Goal: Register for event/course: Sign up to attend an event or enroll in a course

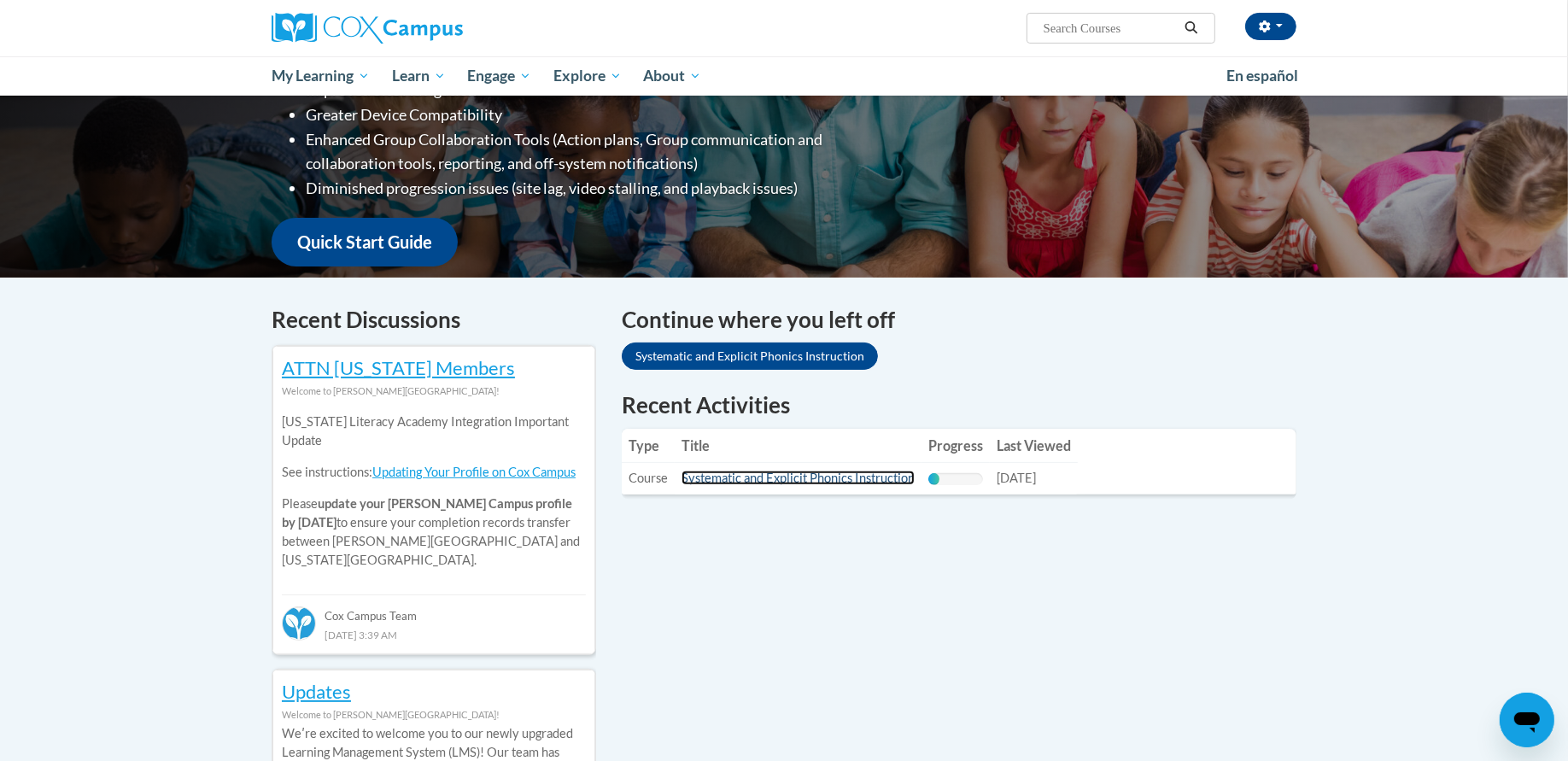
click at [780, 479] on link "Systematic and Explicit Phonics Instruction" at bounding box center [798, 478] width 233 height 15
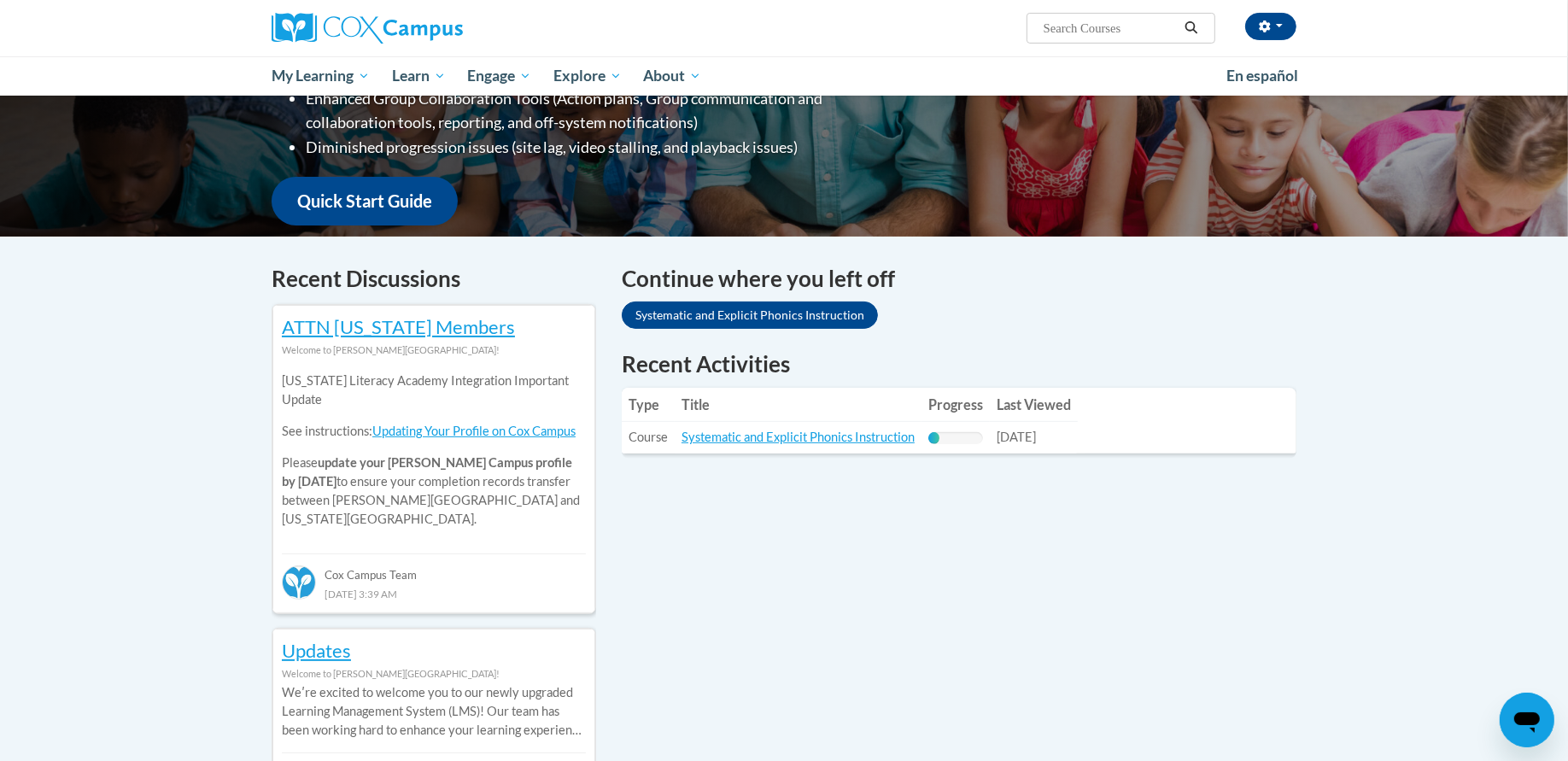
scroll to position [364, 0]
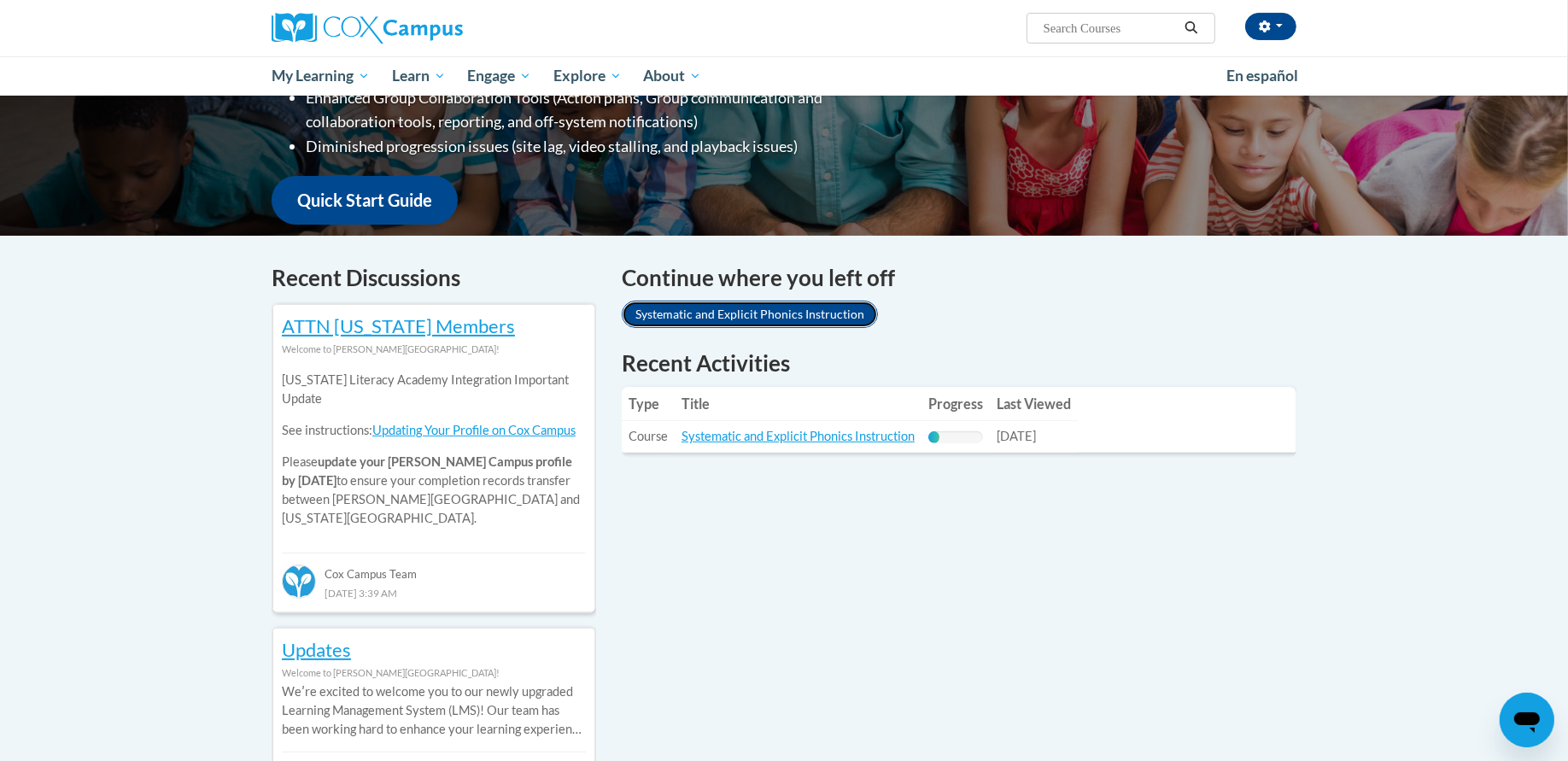
click at [808, 320] on link "Systematic and Explicit Phonics Instruction" at bounding box center [749, 315] width 256 height 28
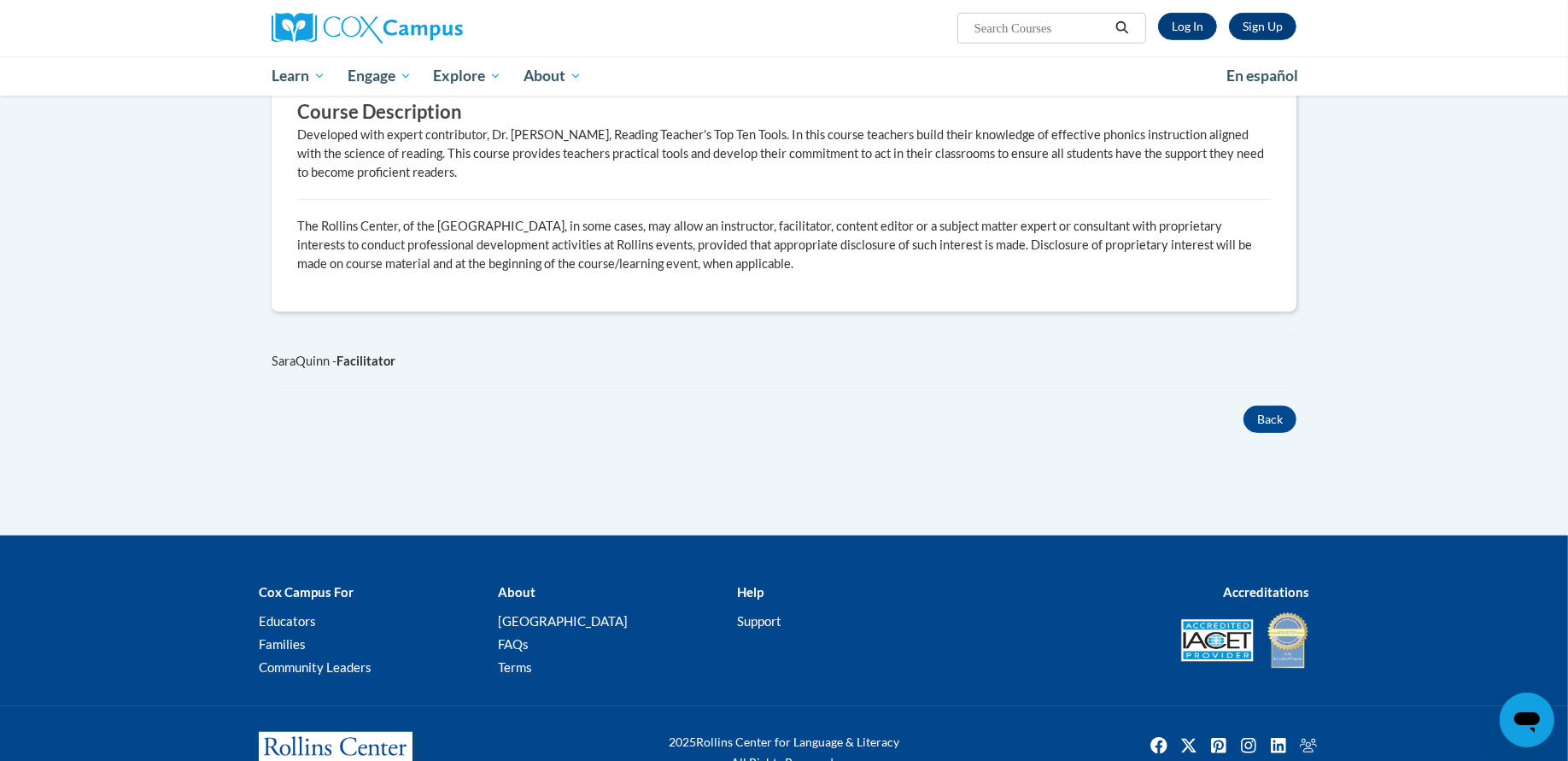
scroll to position [855, 0]
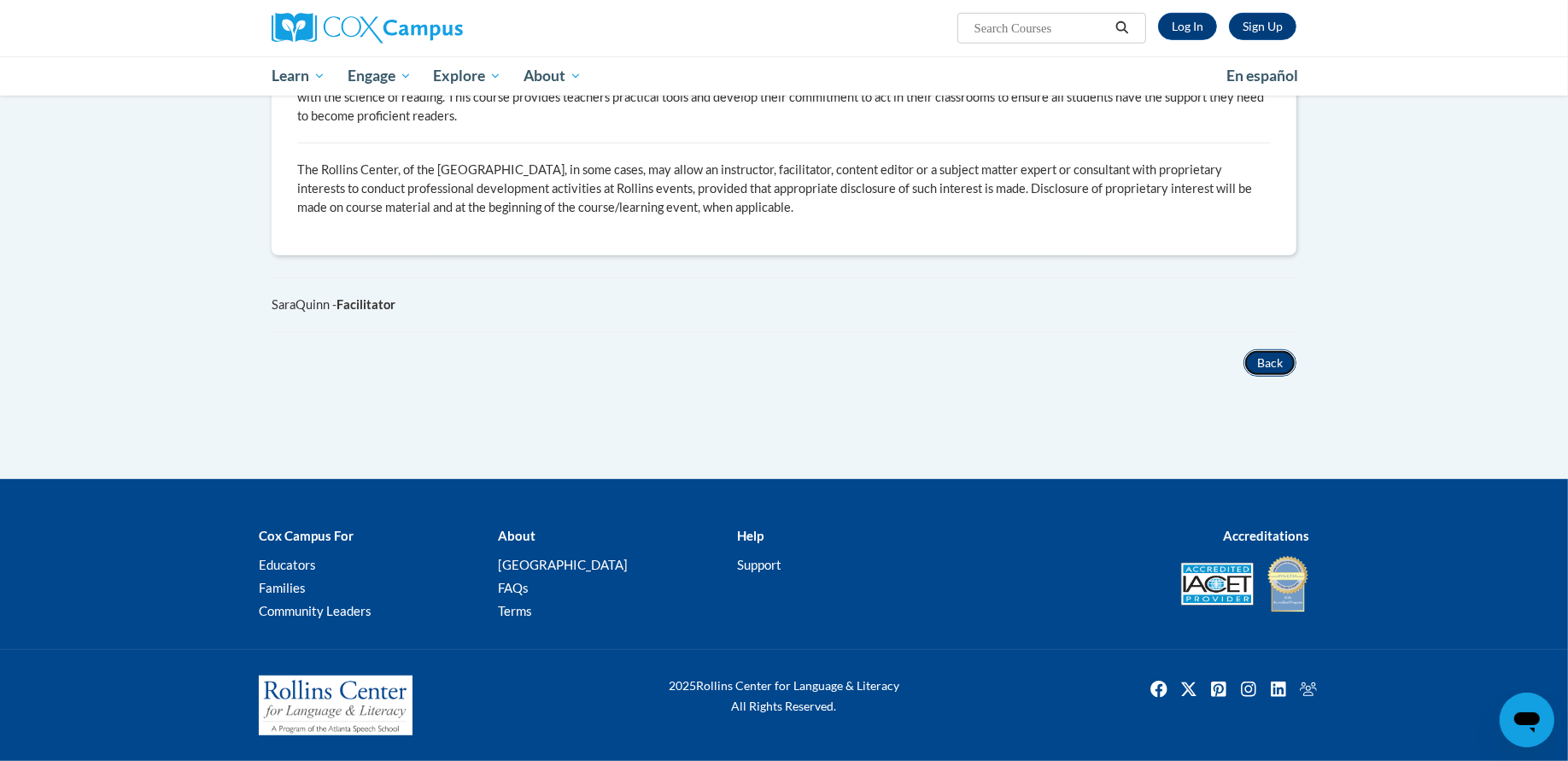
click at [1276, 362] on button "Back" at bounding box center [1270, 363] width 53 height 28
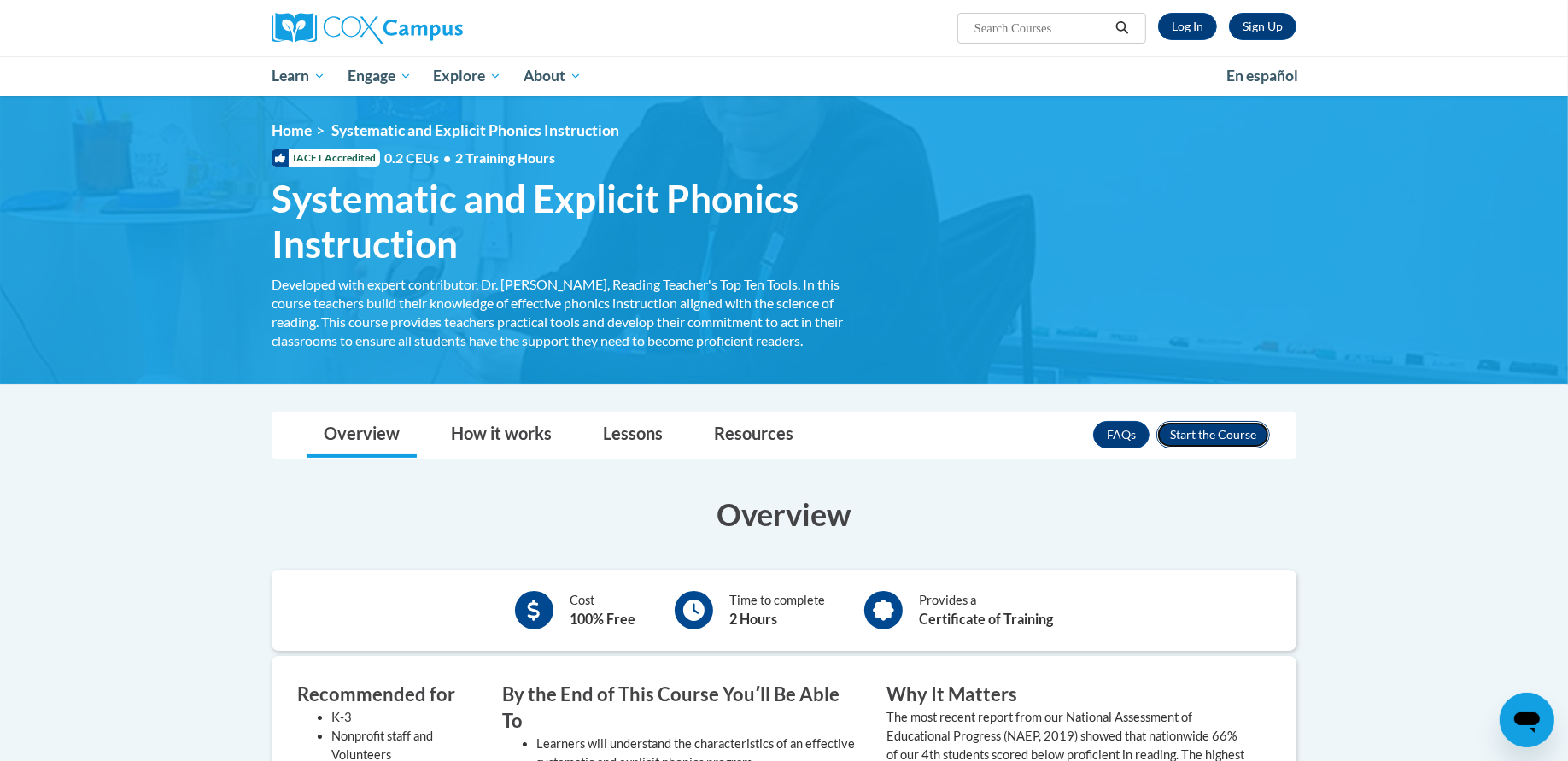
click at [1233, 430] on button "Enroll" at bounding box center [1213, 435] width 114 height 28
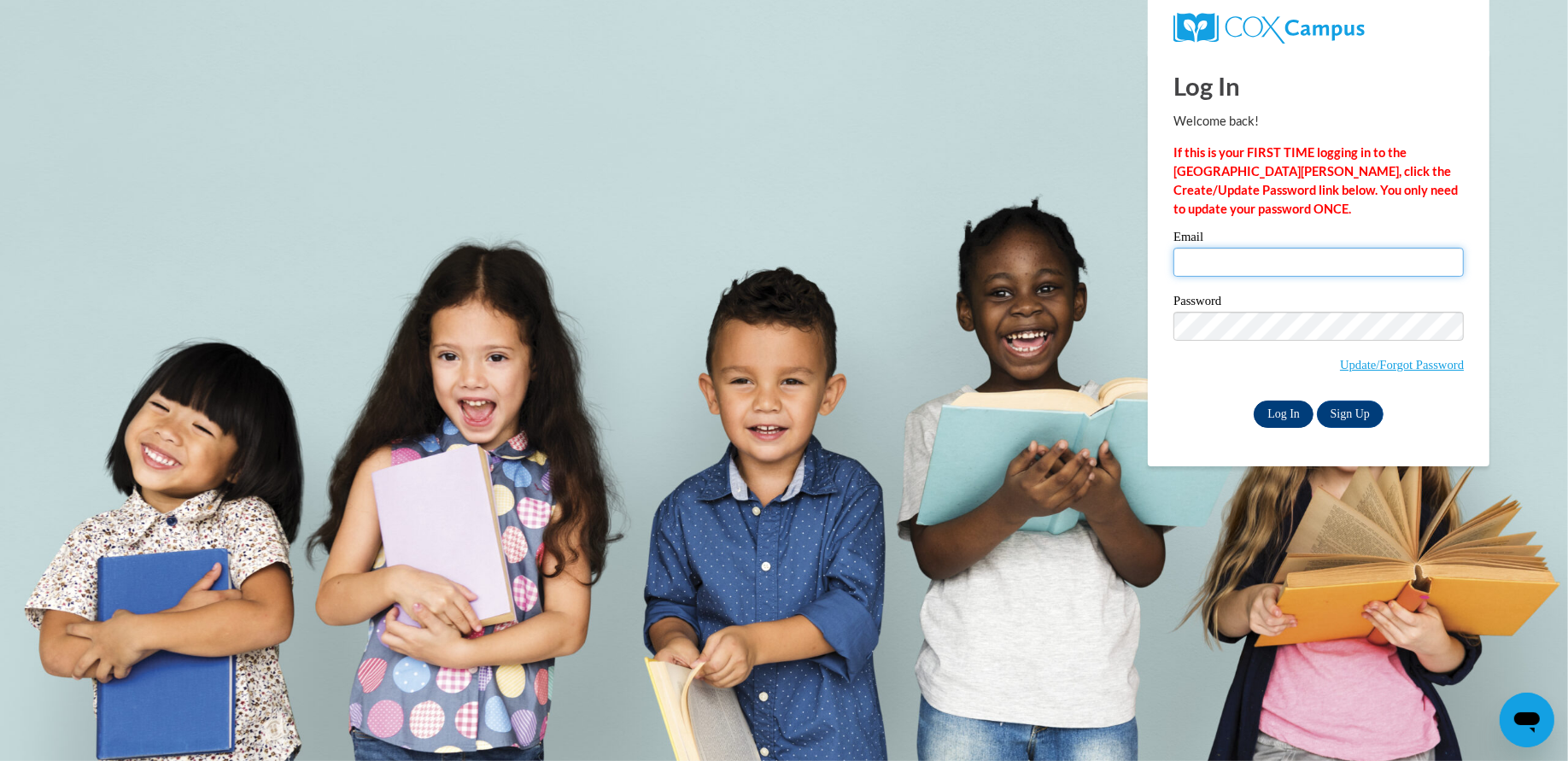
type input "katewill@hssdschools.org"
click at [1283, 403] on input "Log In" at bounding box center [1283, 415] width 59 height 28
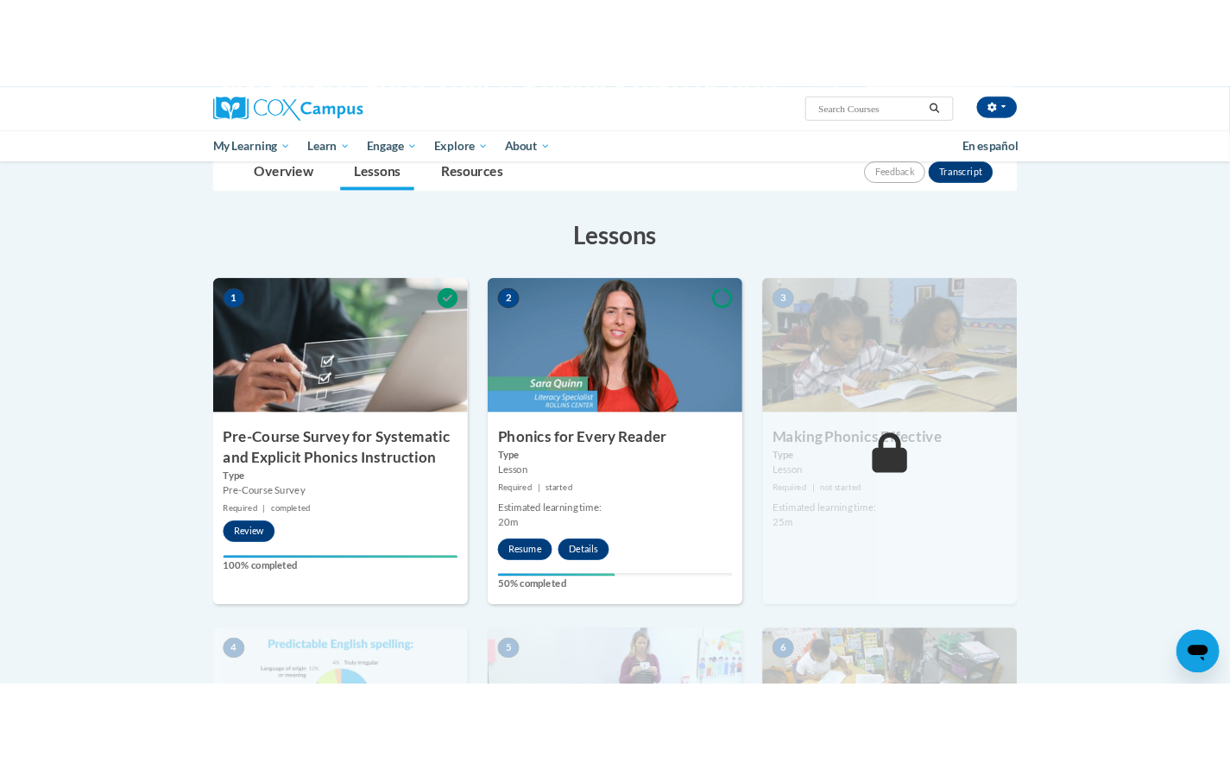
scroll to position [263, 0]
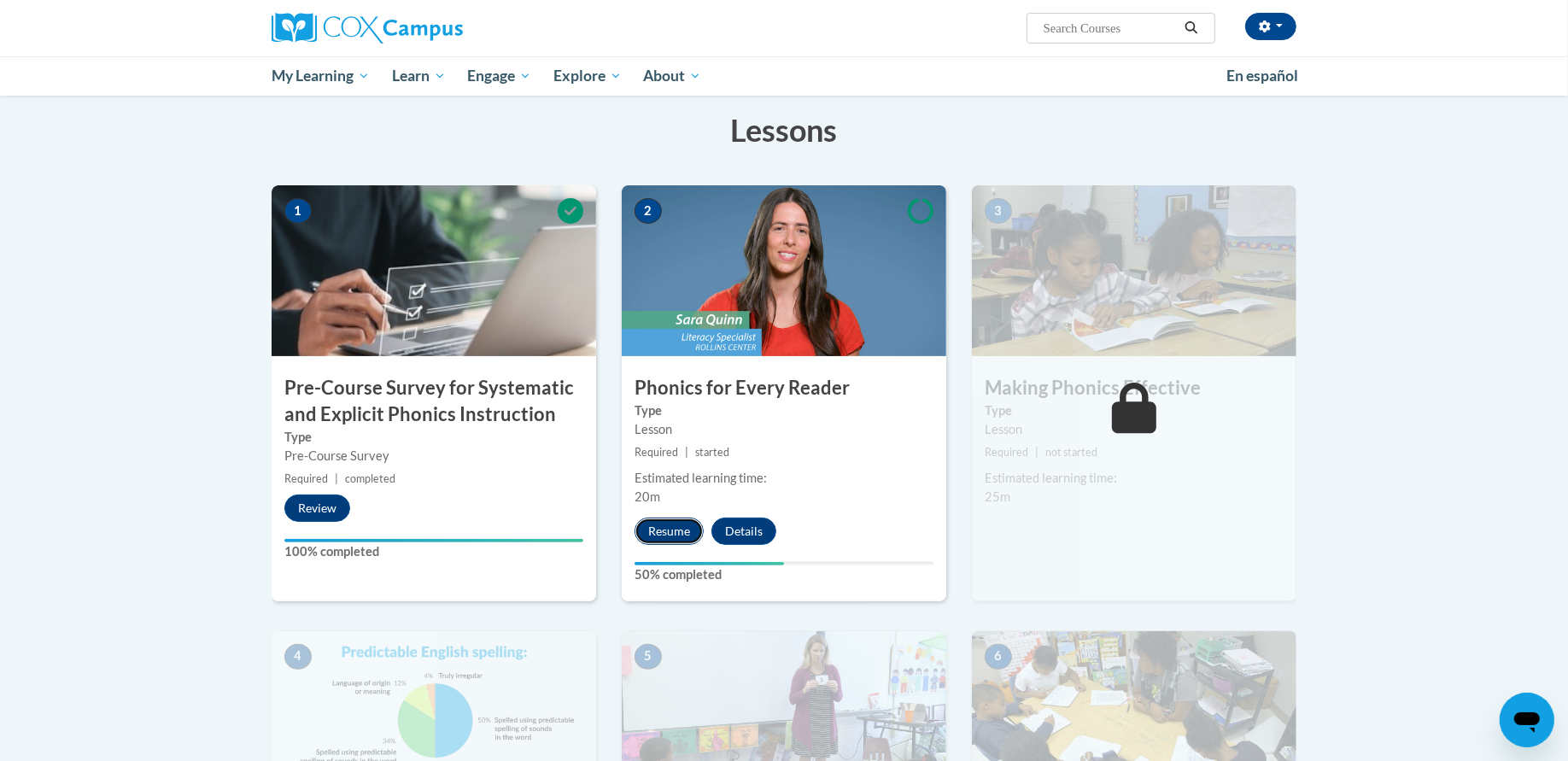
click at [671, 534] on button "Resume" at bounding box center [669, 531] width 69 height 28
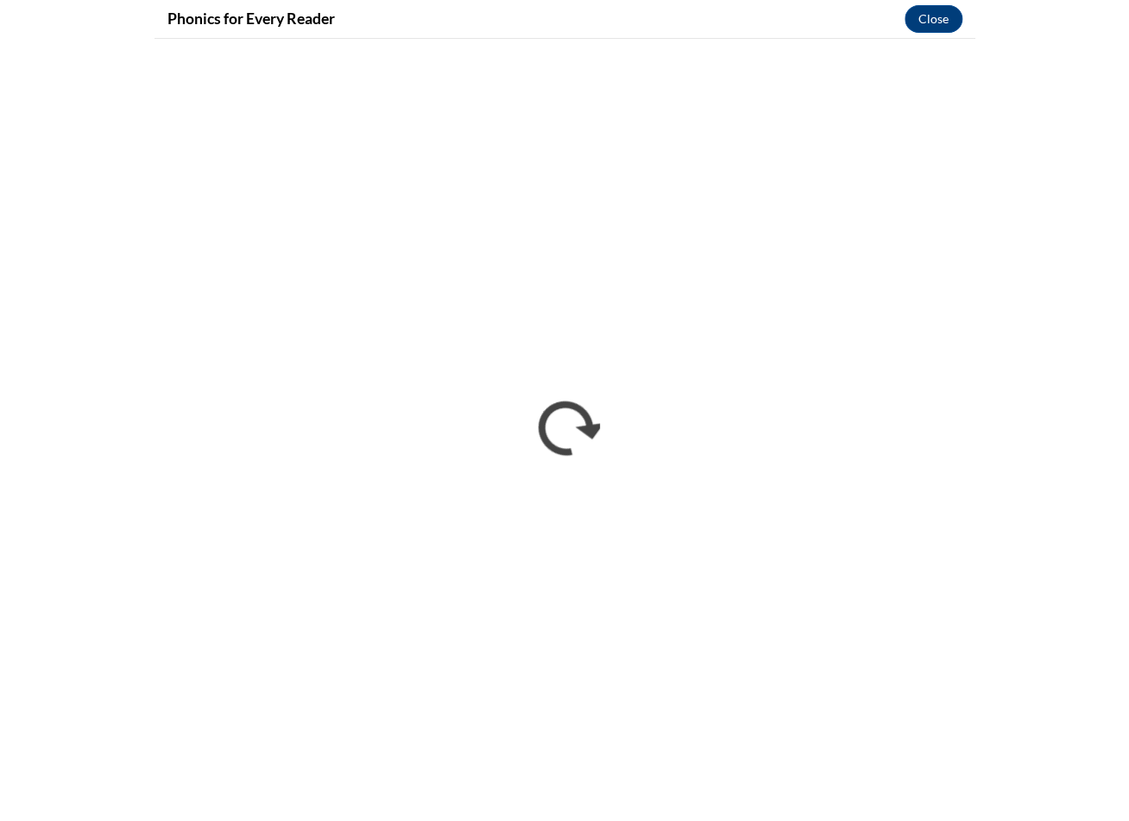
scroll to position [262, 0]
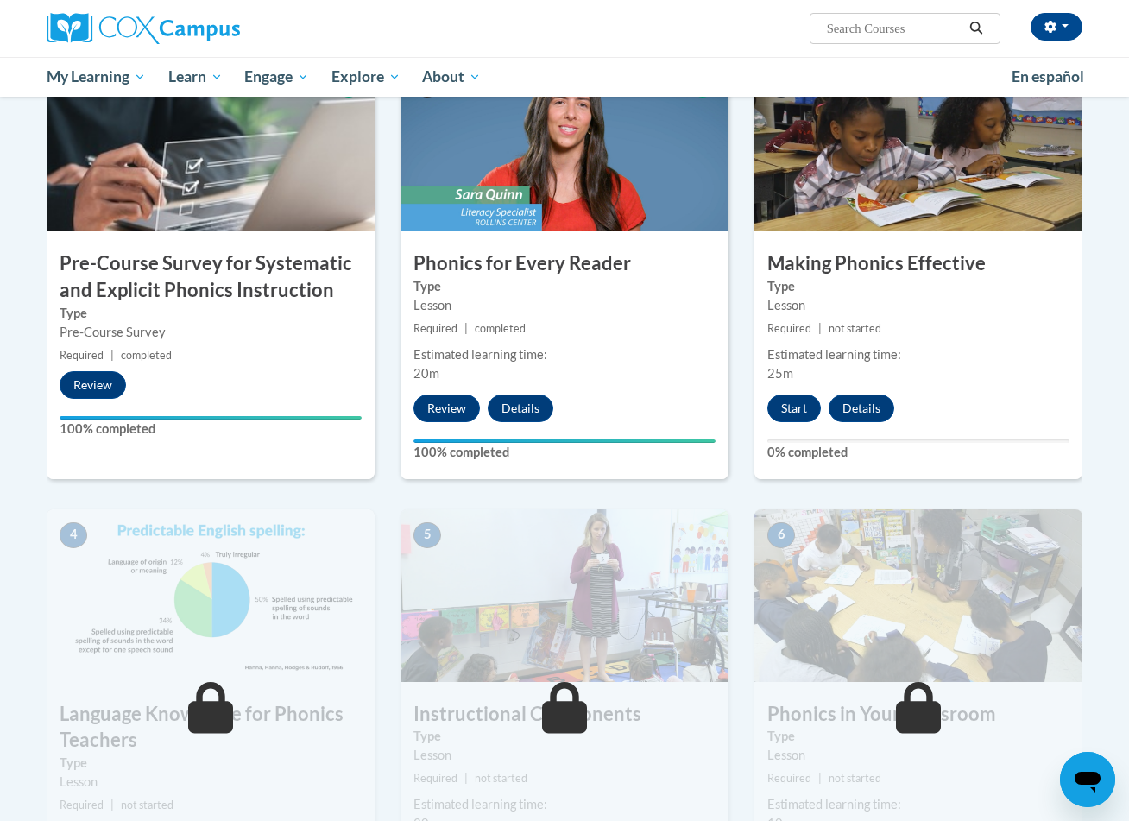
scroll to position [394, 0]
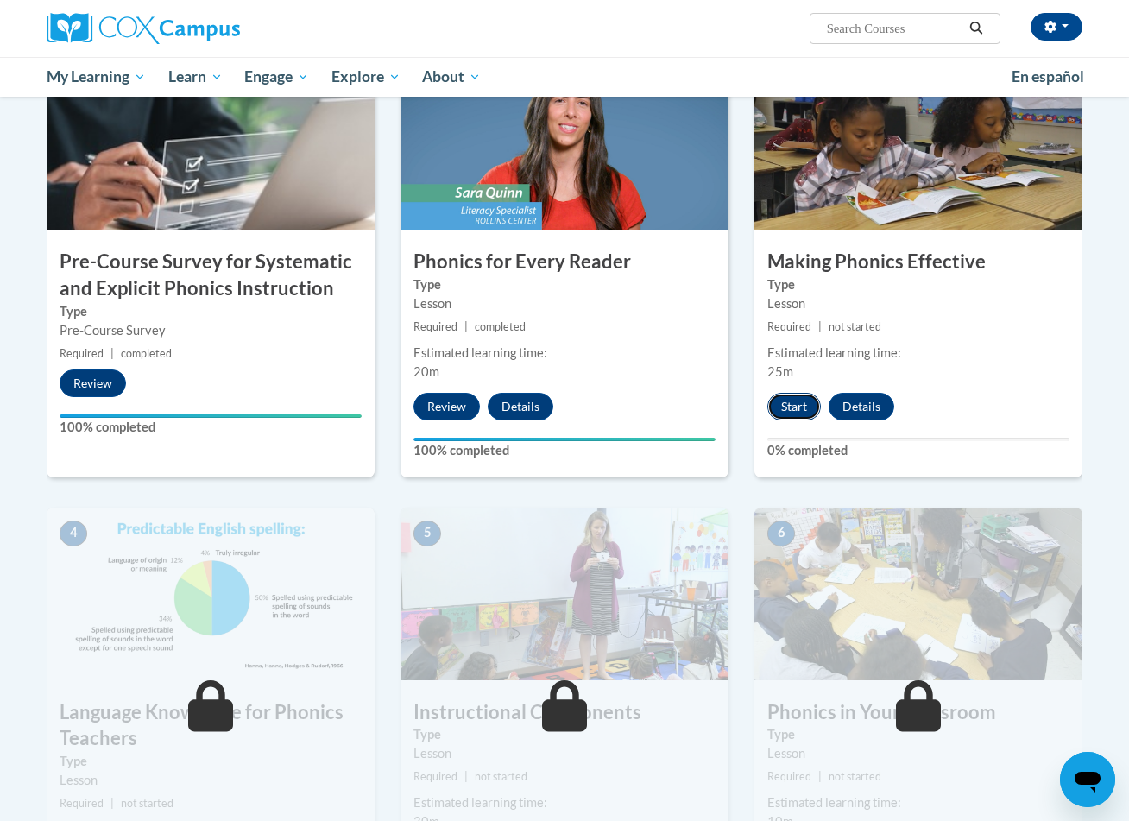
click at [794, 406] on button "Start" at bounding box center [794, 407] width 54 height 28
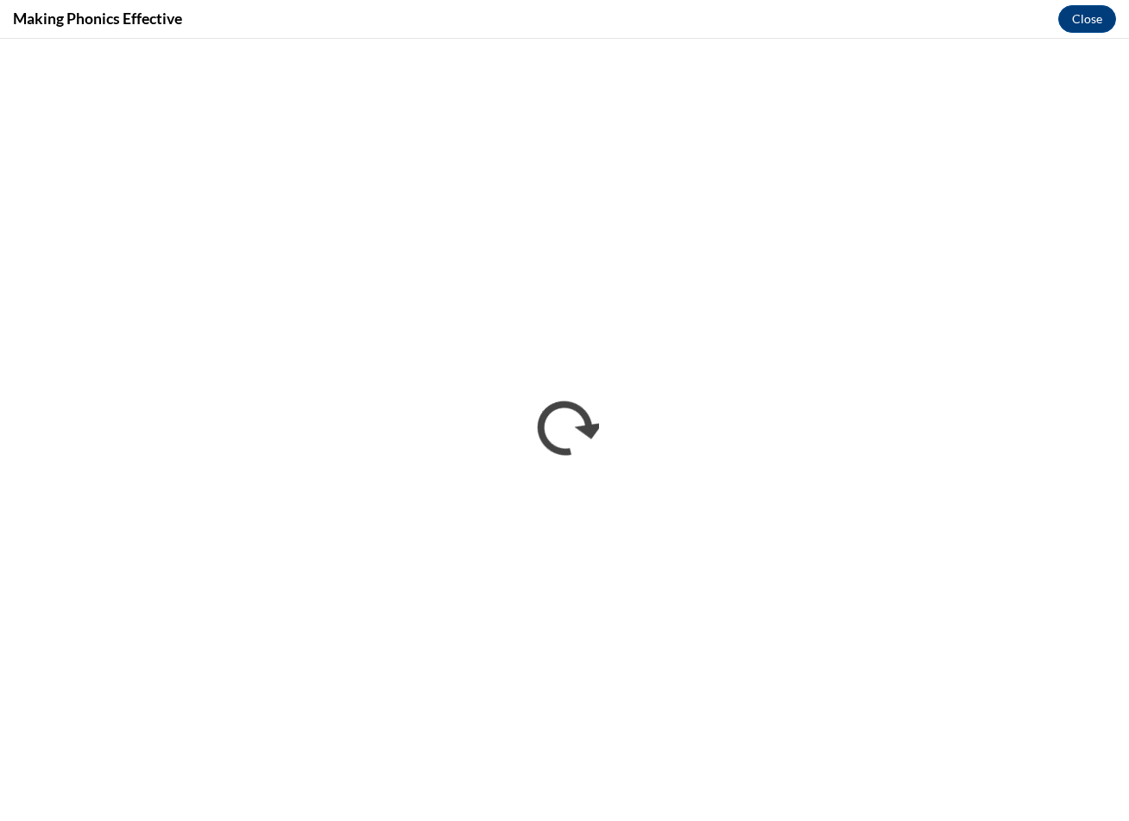
scroll to position [0, 0]
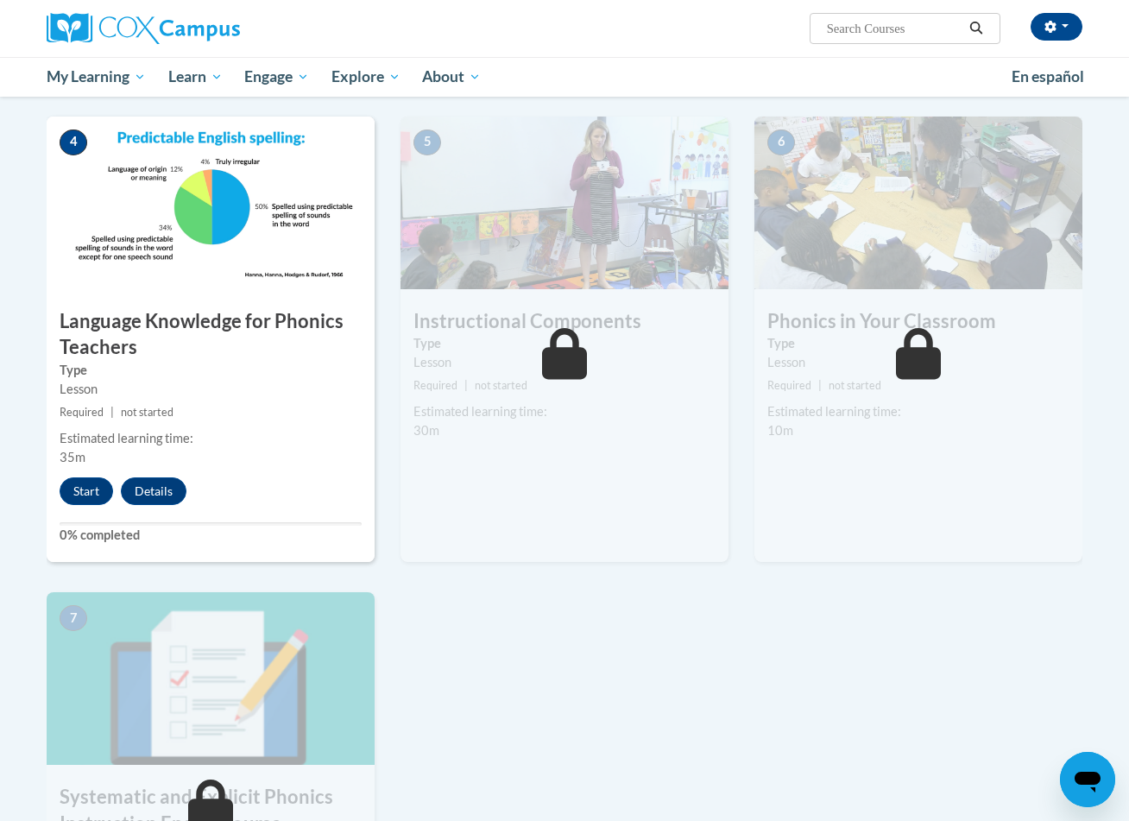
scroll to position [812, 0]
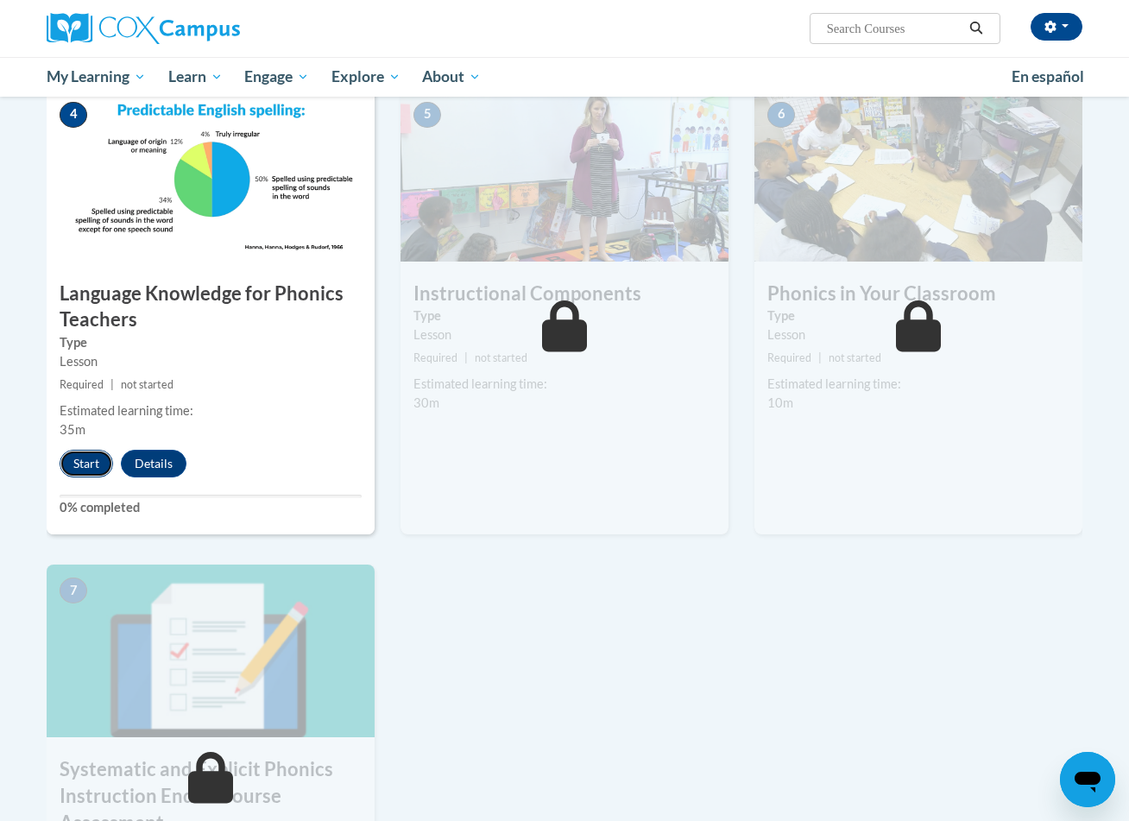
click at [85, 464] on button "Start" at bounding box center [87, 464] width 54 height 28
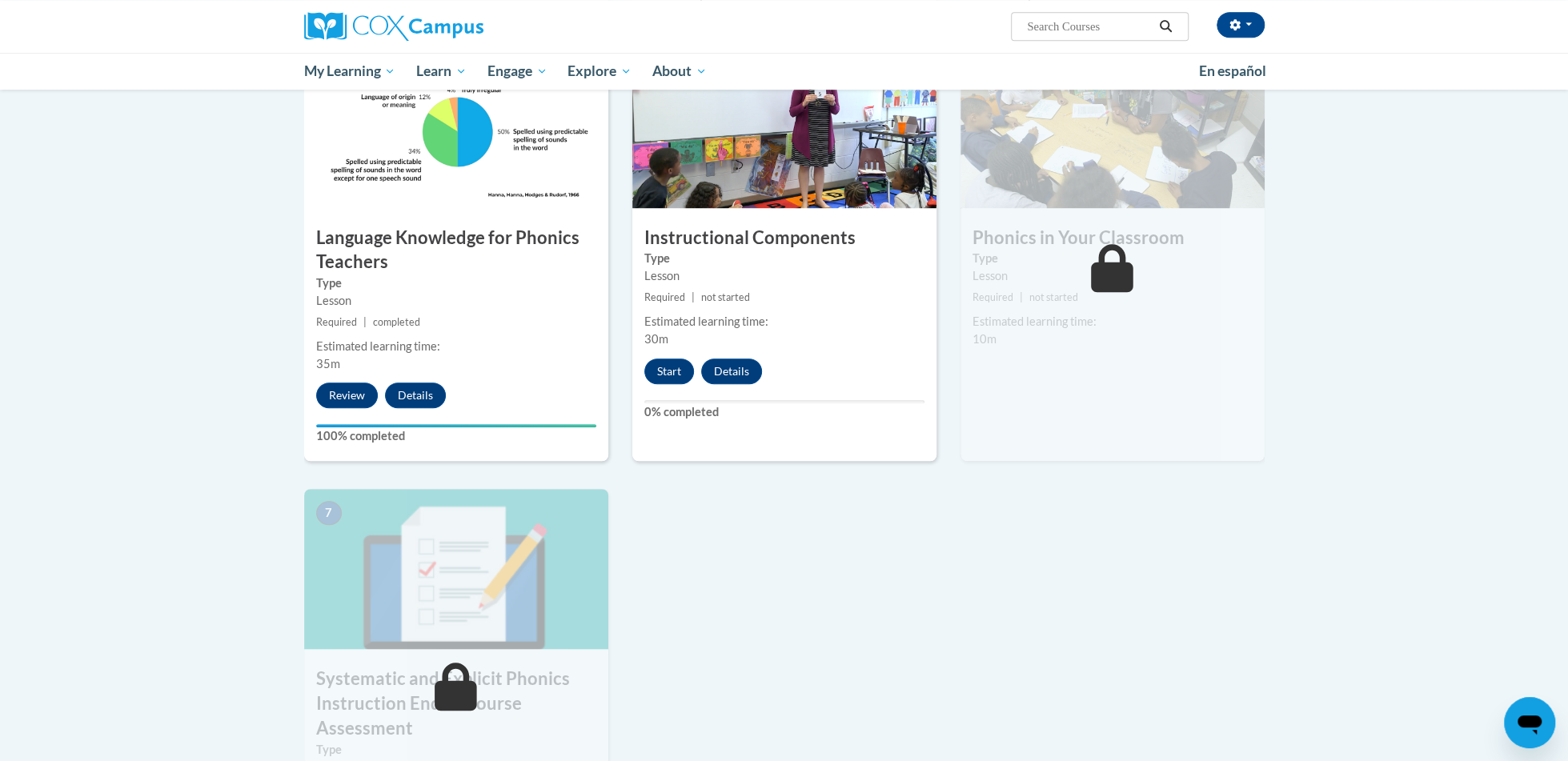
scroll to position [828, 0]
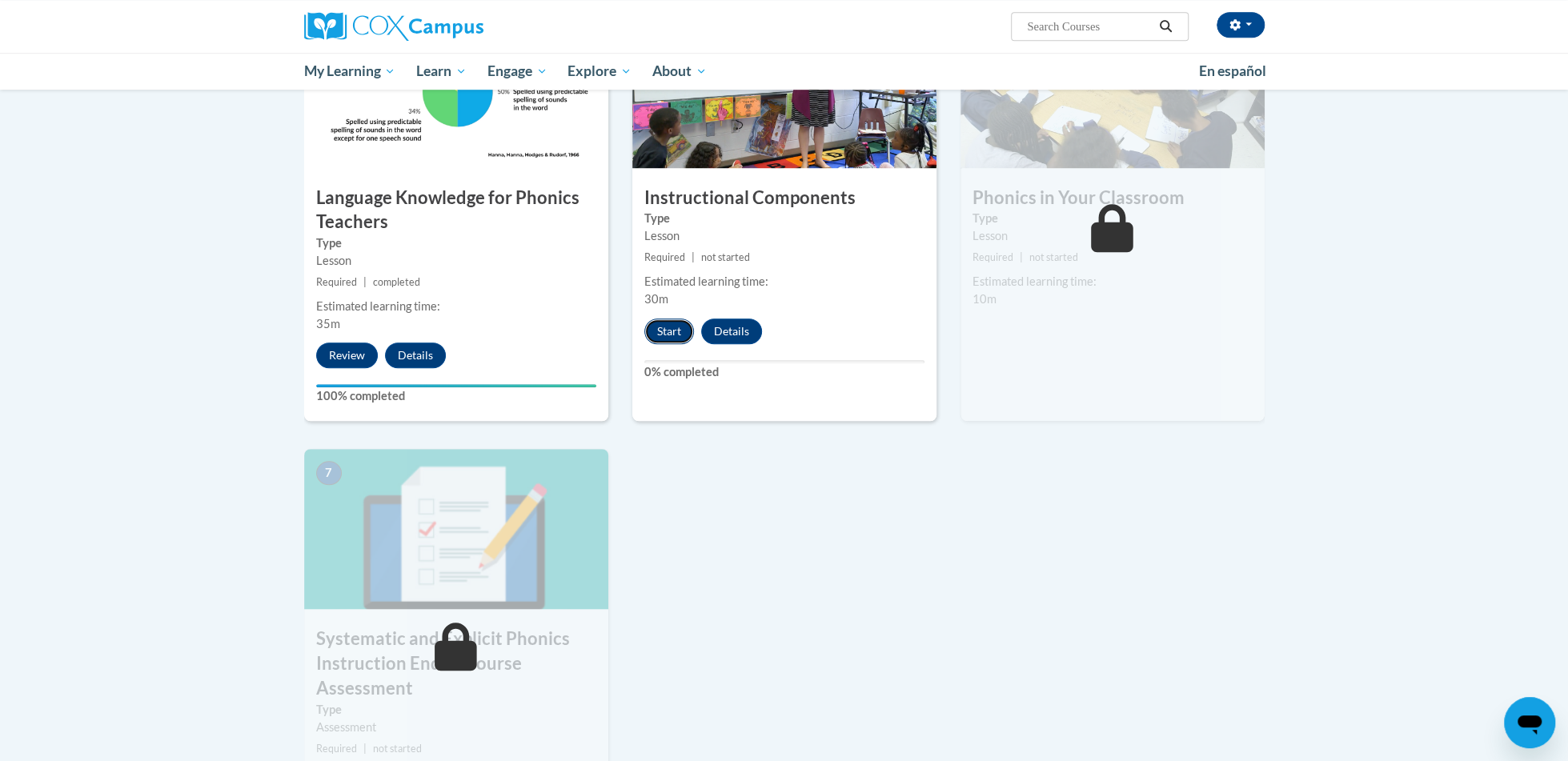
click at [673, 336] on button "Start" at bounding box center [669, 332] width 50 height 26
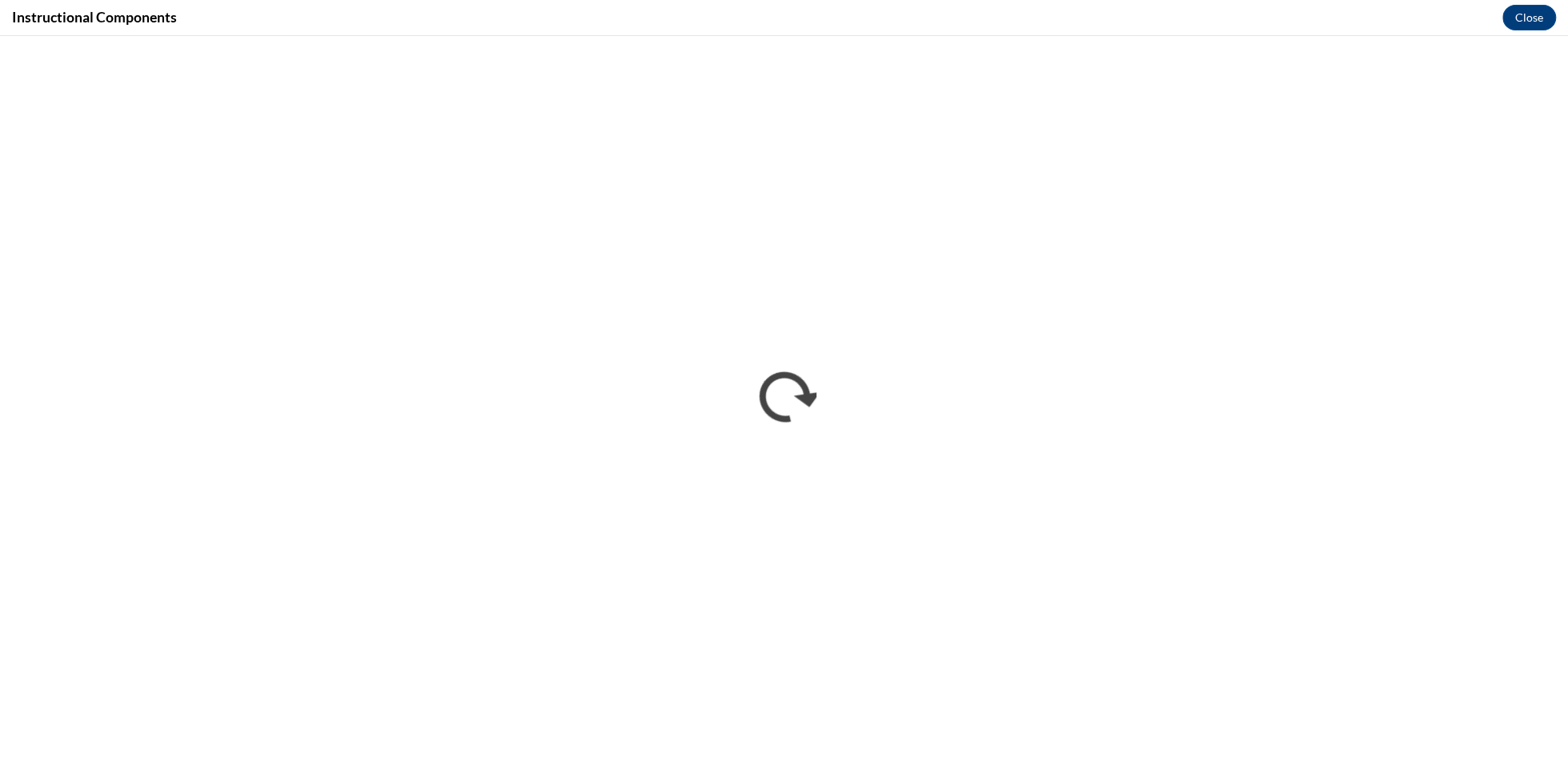
scroll to position [0, 0]
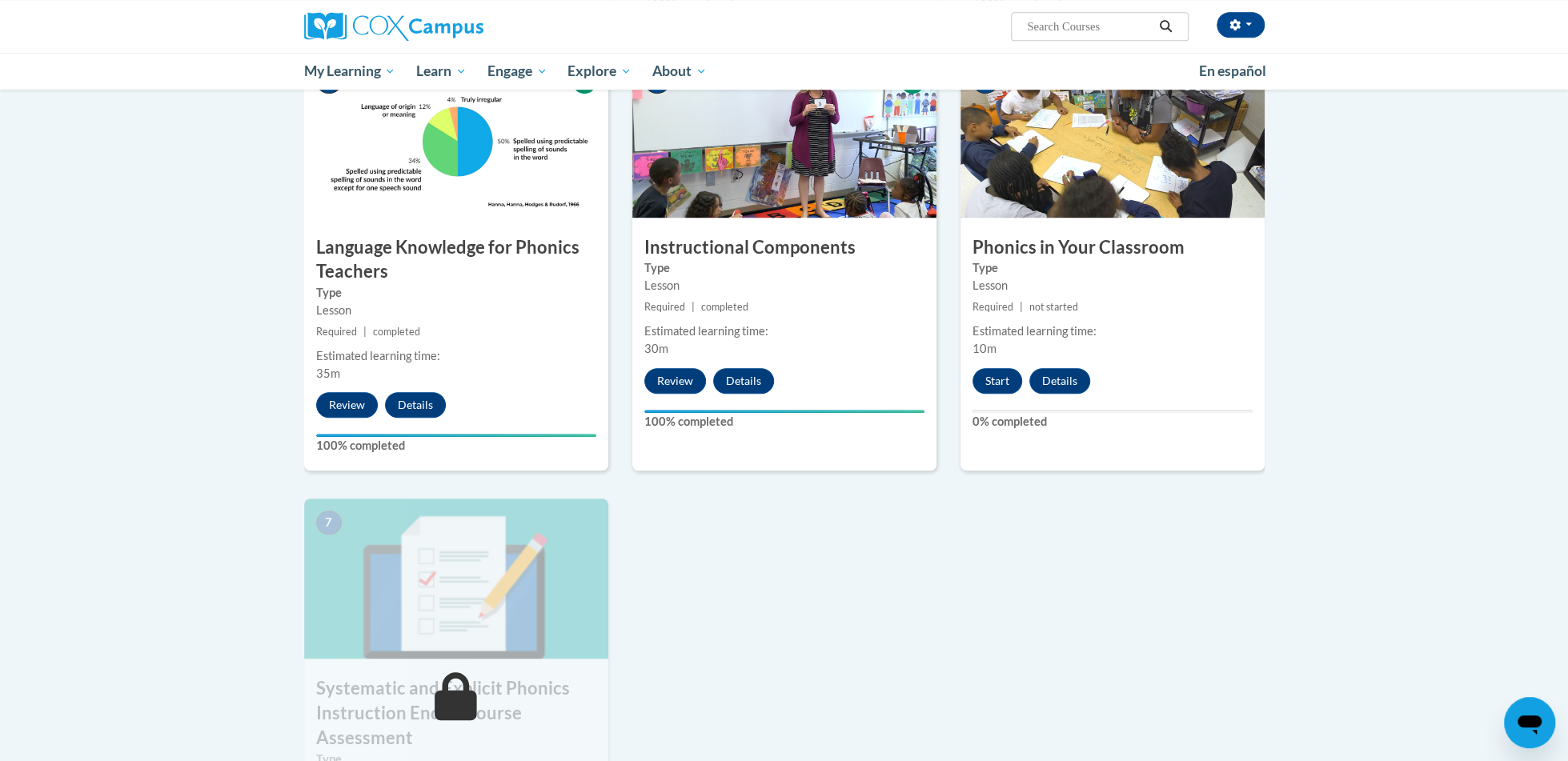
scroll to position [913, 0]
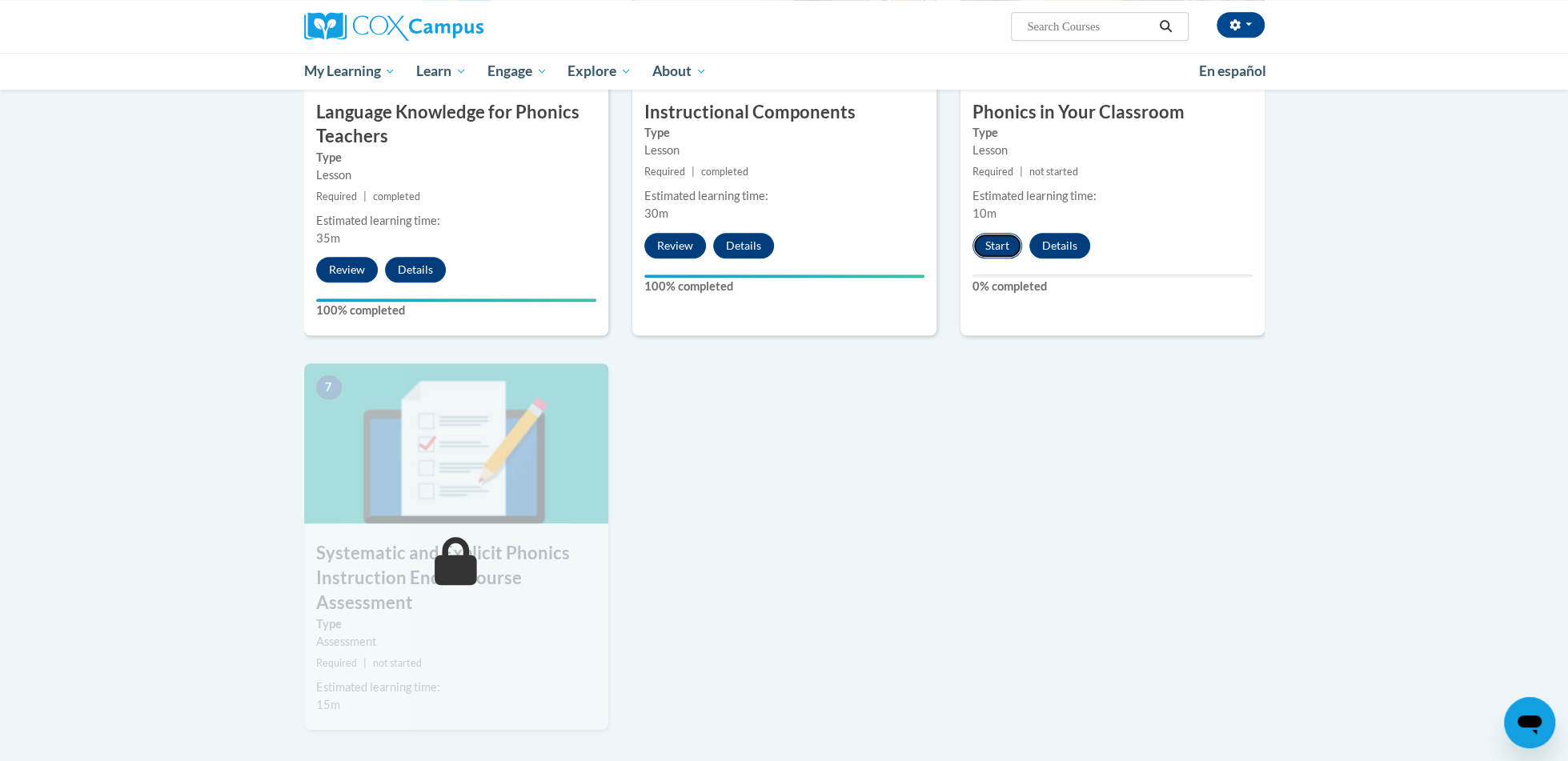
click at [999, 241] on button "Start" at bounding box center [998, 246] width 50 height 26
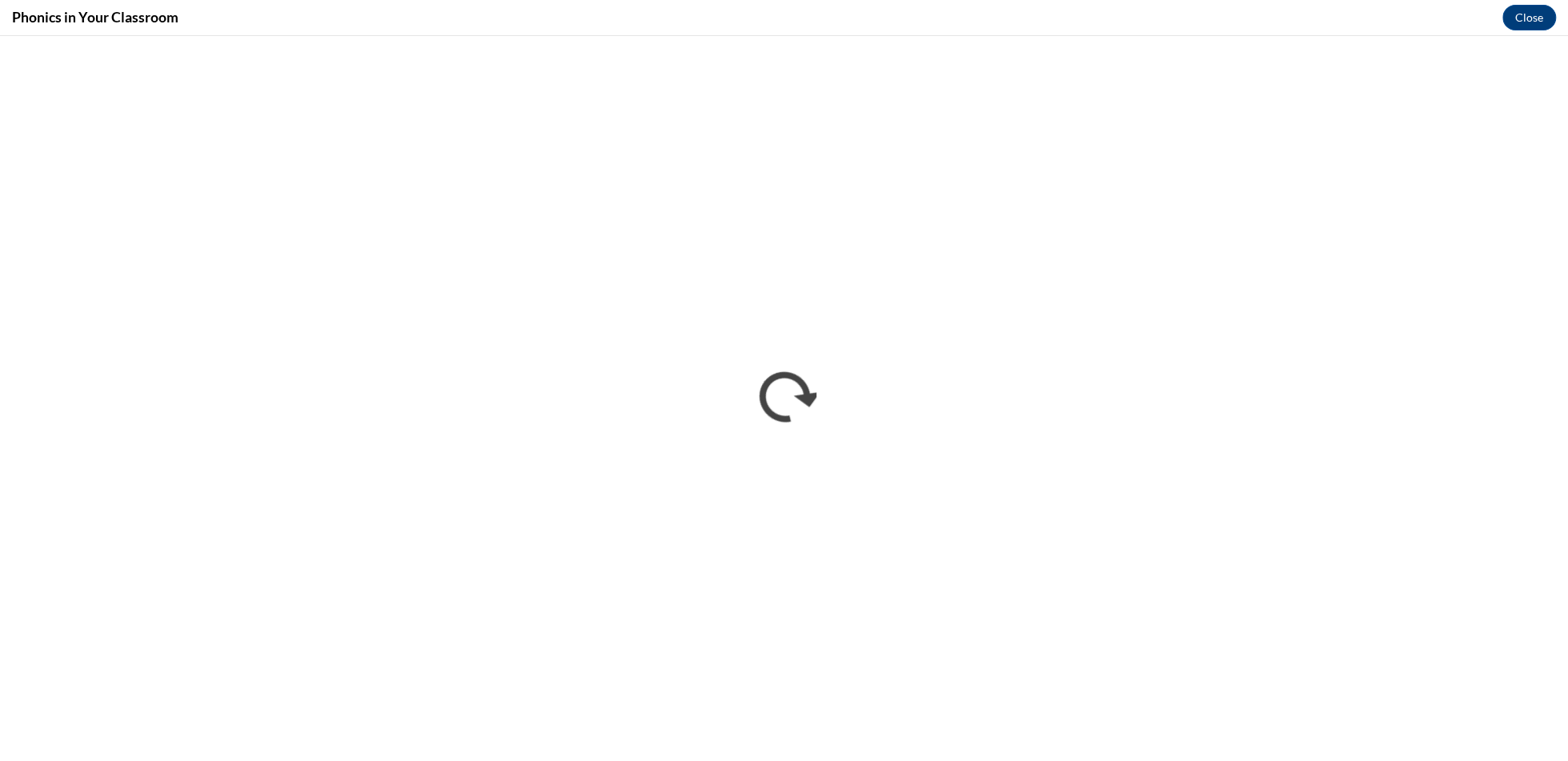
scroll to position [0, 0]
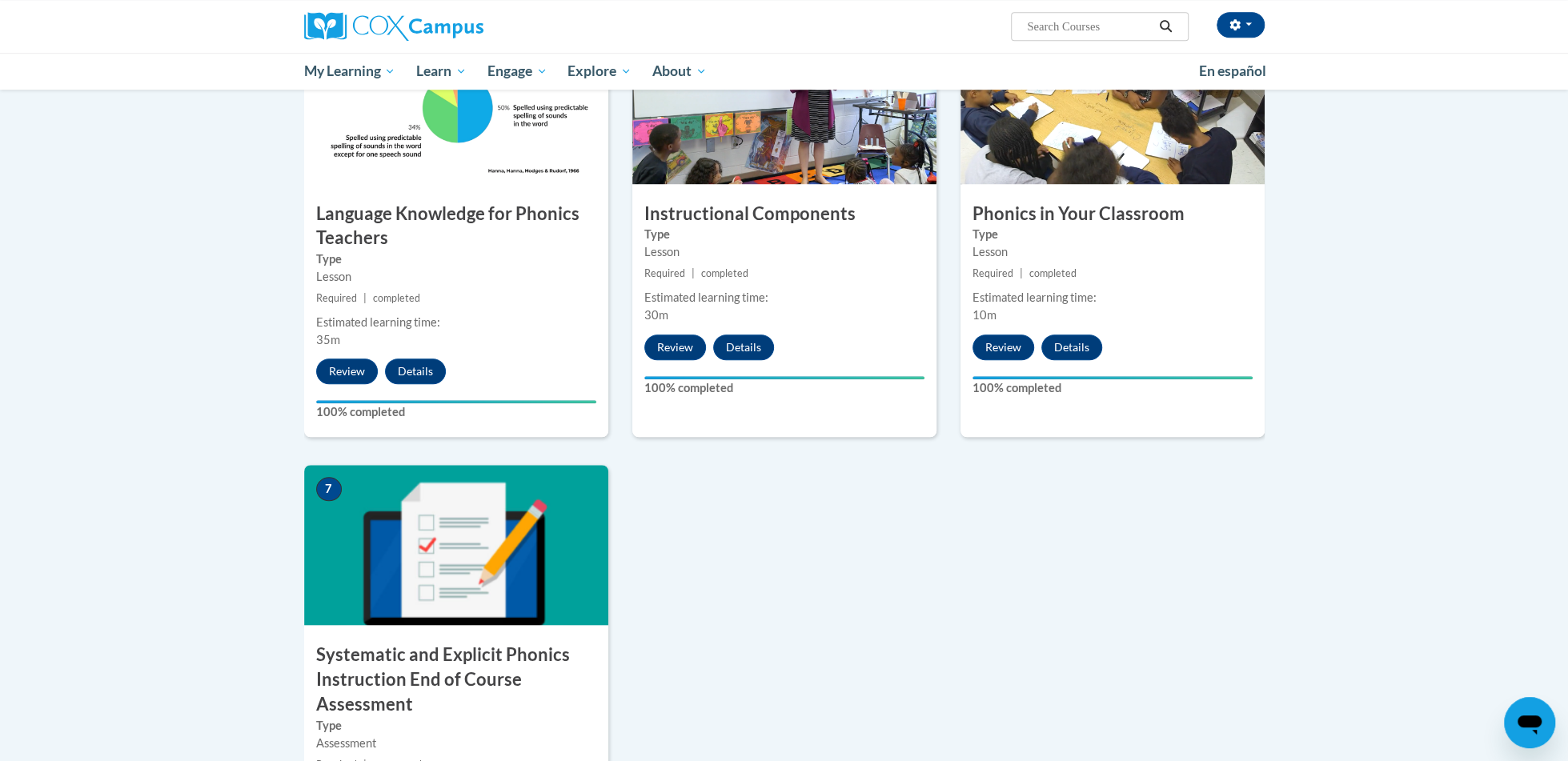
scroll to position [1083, 0]
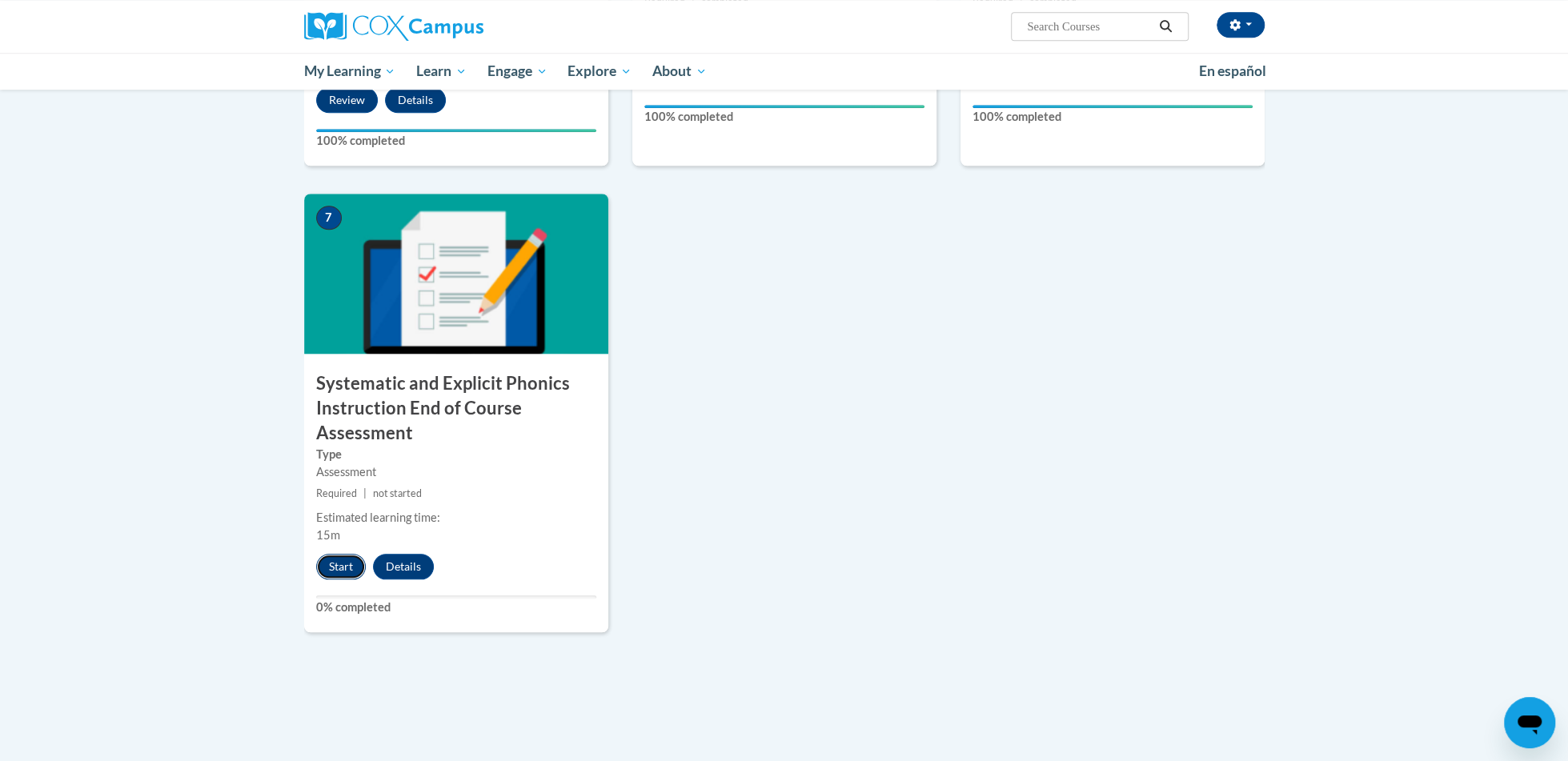
click at [342, 574] on button "Start" at bounding box center [341, 566] width 50 height 26
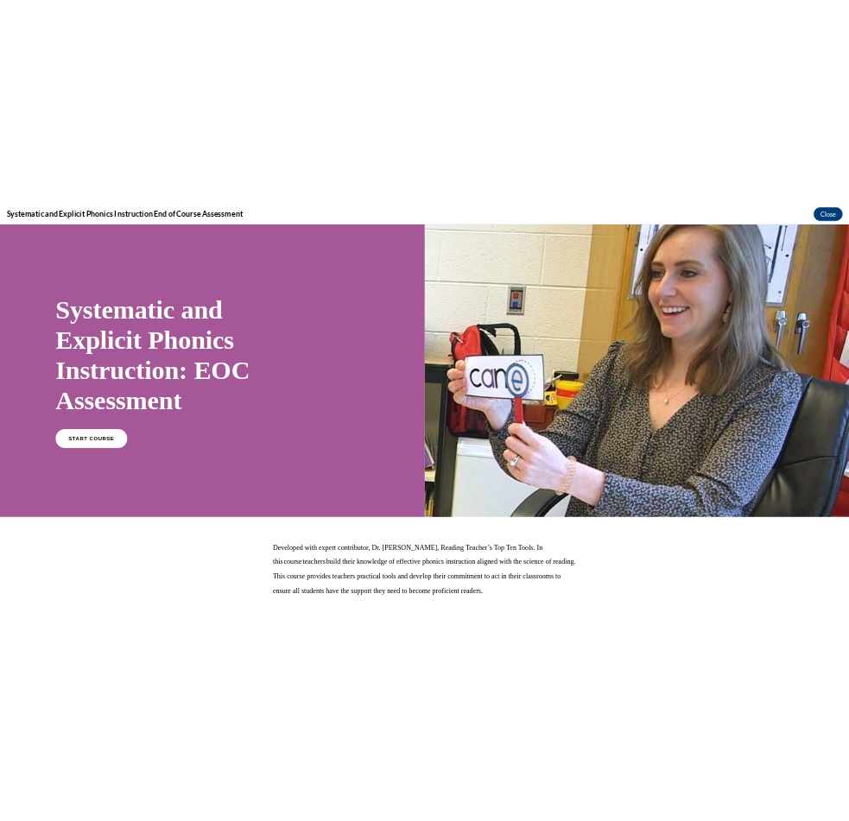
scroll to position [0, 0]
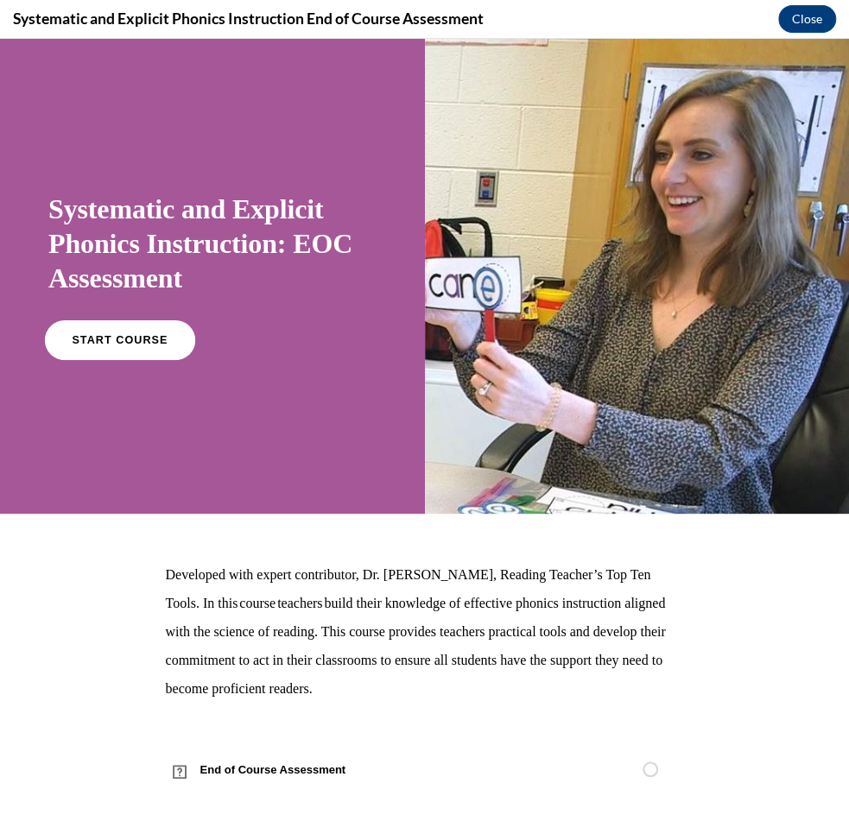
click at [113, 344] on span "START COURSE" at bounding box center [120, 340] width 96 height 13
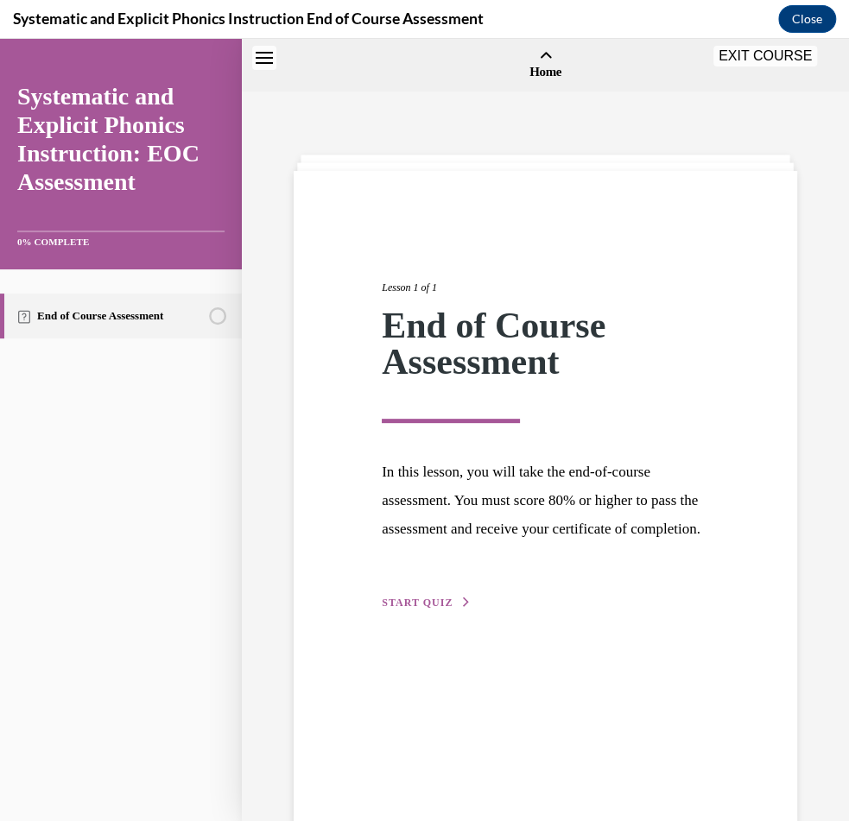
scroll to position [54, 0]
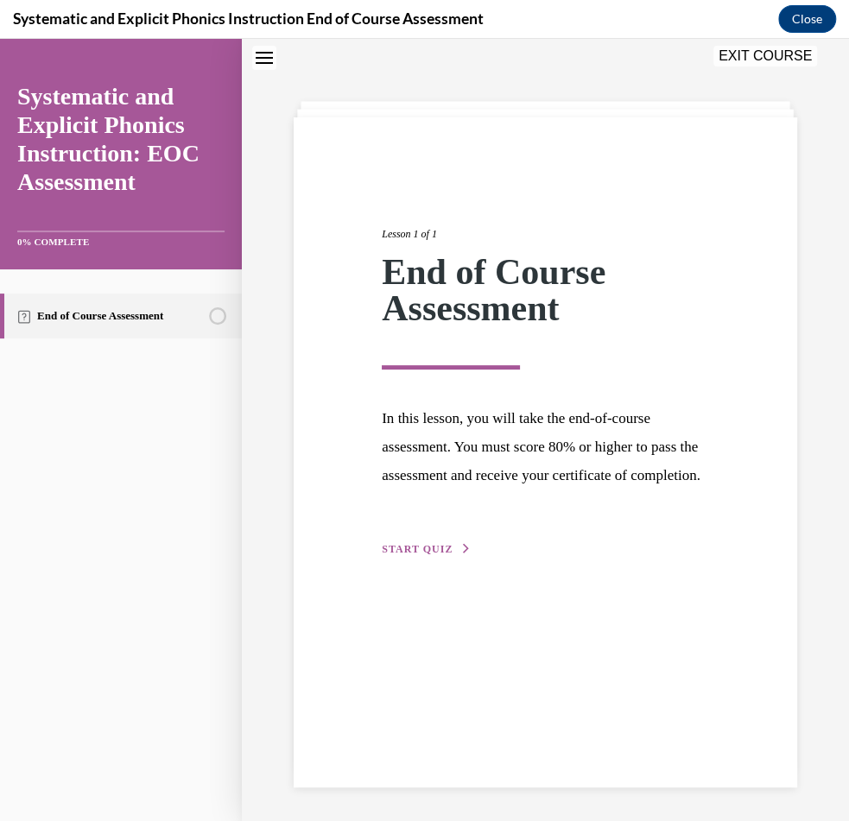
click at [432, 558] on div "Lesson 1 of 1 End of Course Assessment In this lesson, you will take the end-of…" at bounding box center [545, 372] width 353 height 372
click at [432, 557] on button "START QUIZ" at bounding box center [427, 549] width 90 height 16
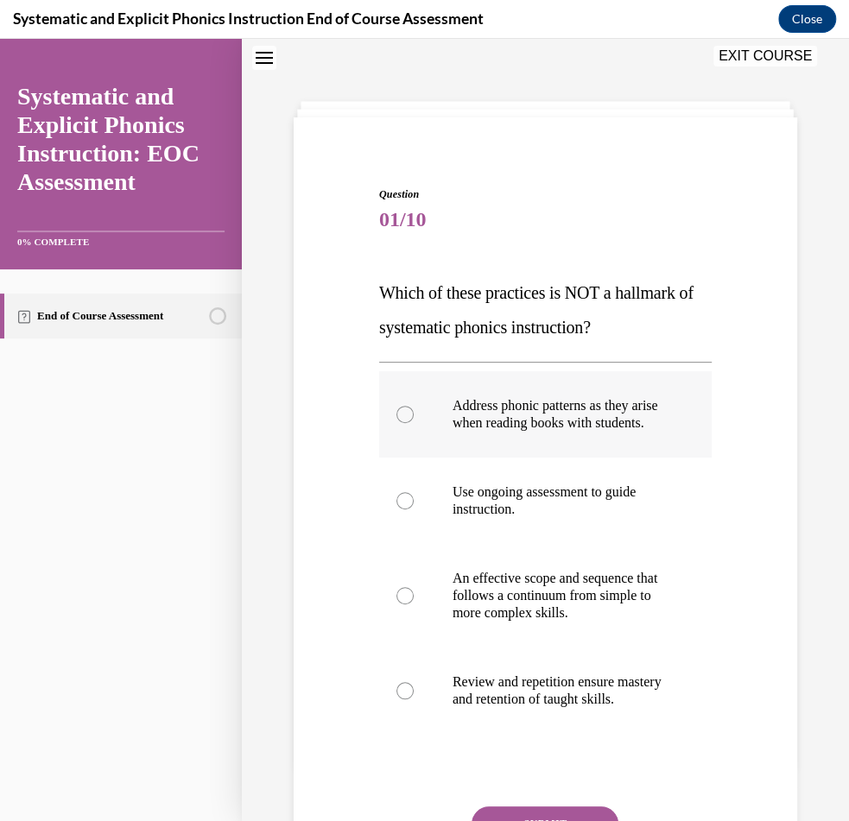
click at [402, 423] on div at bounding box center [404, 414] width 17 height 17
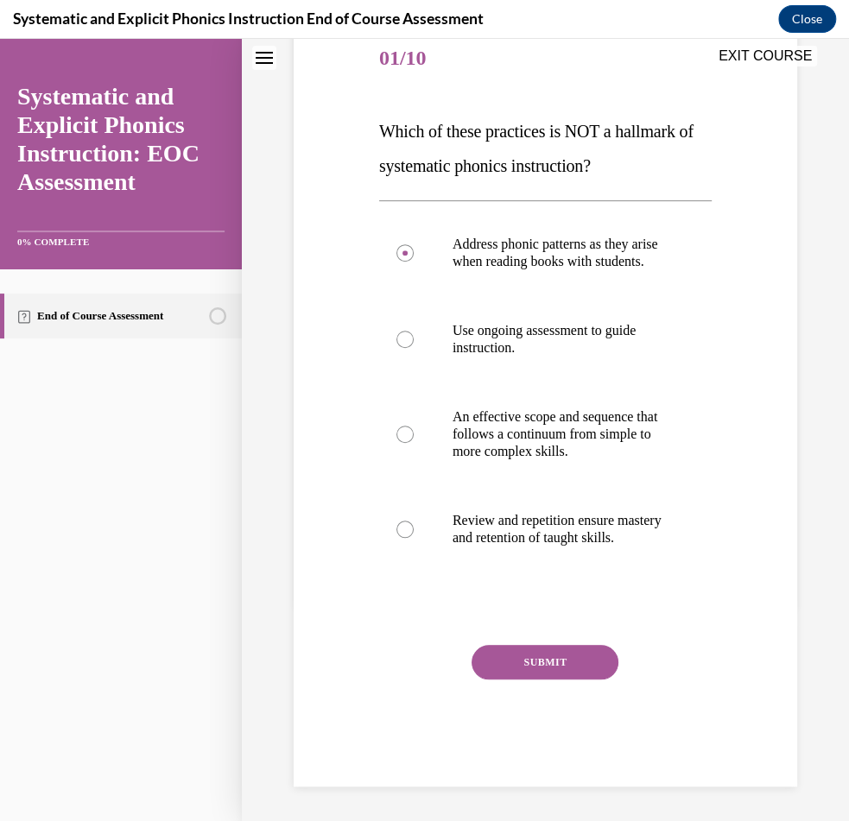
click at [535, 663] on button "SUBMIT" at bounding box center [544, 662] width 147 height 35
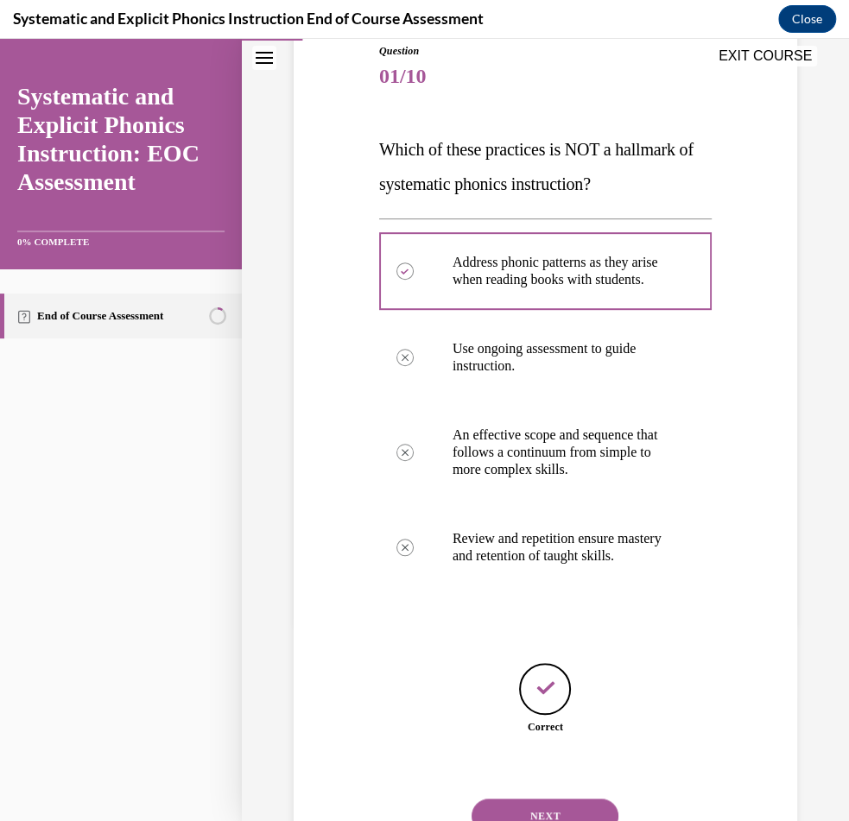
scroll to position [304, 0]
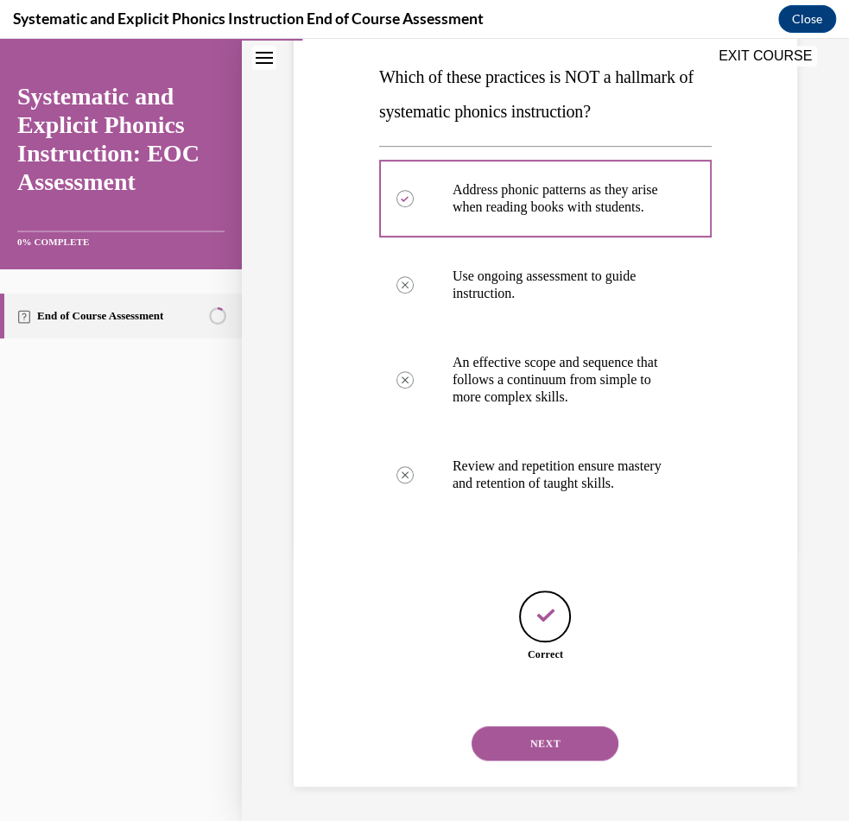
click at [530, 743] on button "NEXT" at bounding box center [544, 743] width 147 height 35
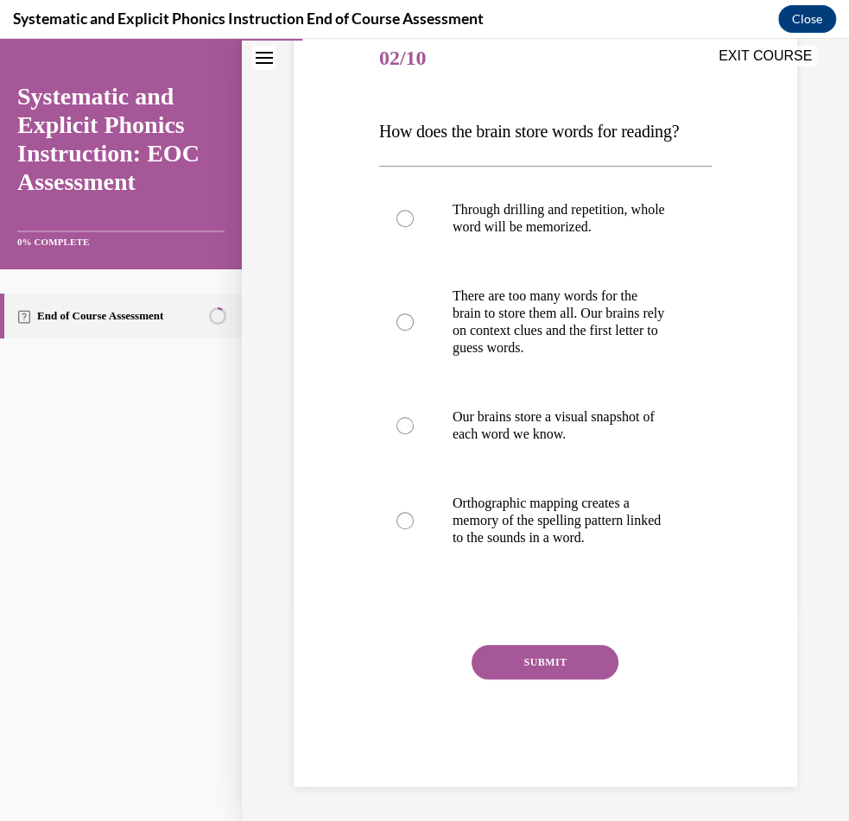
scroll to position [193, 0]
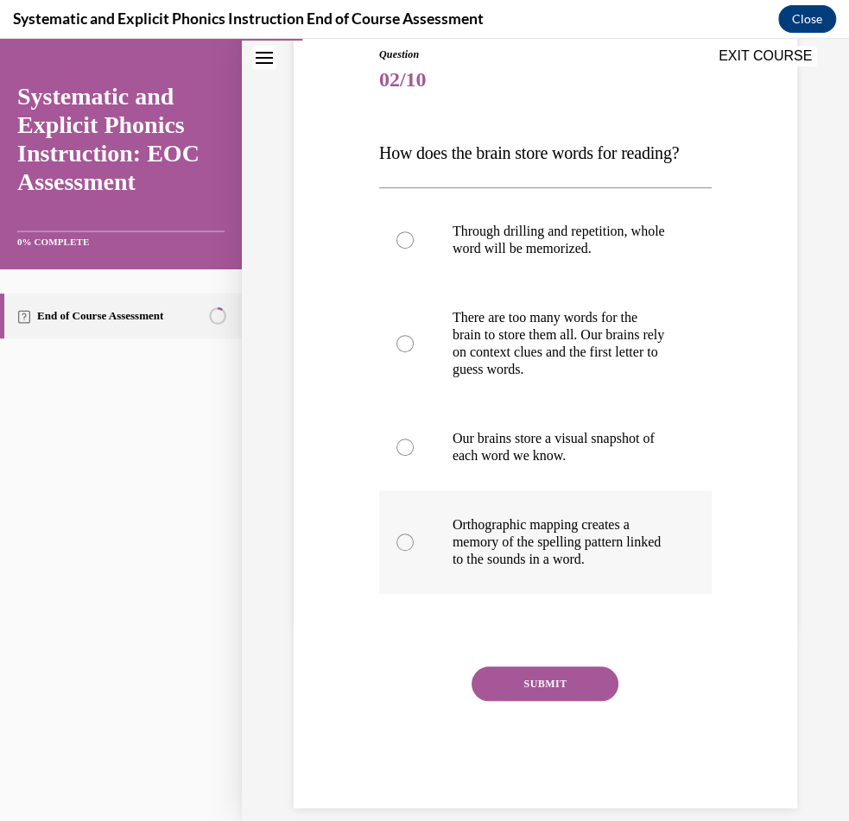
click at [401, 551] on div at bounding box center [545, 542] width 332 height 104
click at [513, 682] on button "SUBMIT" at bounding box center [544, 683] width 147 height 35
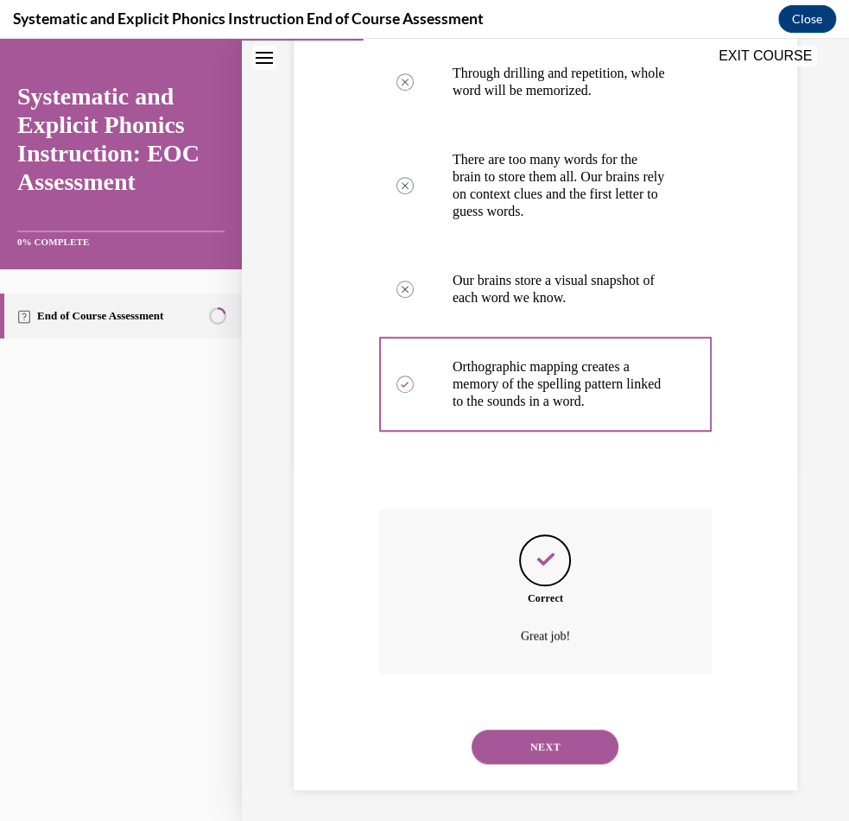
scroll to position [354, 0]
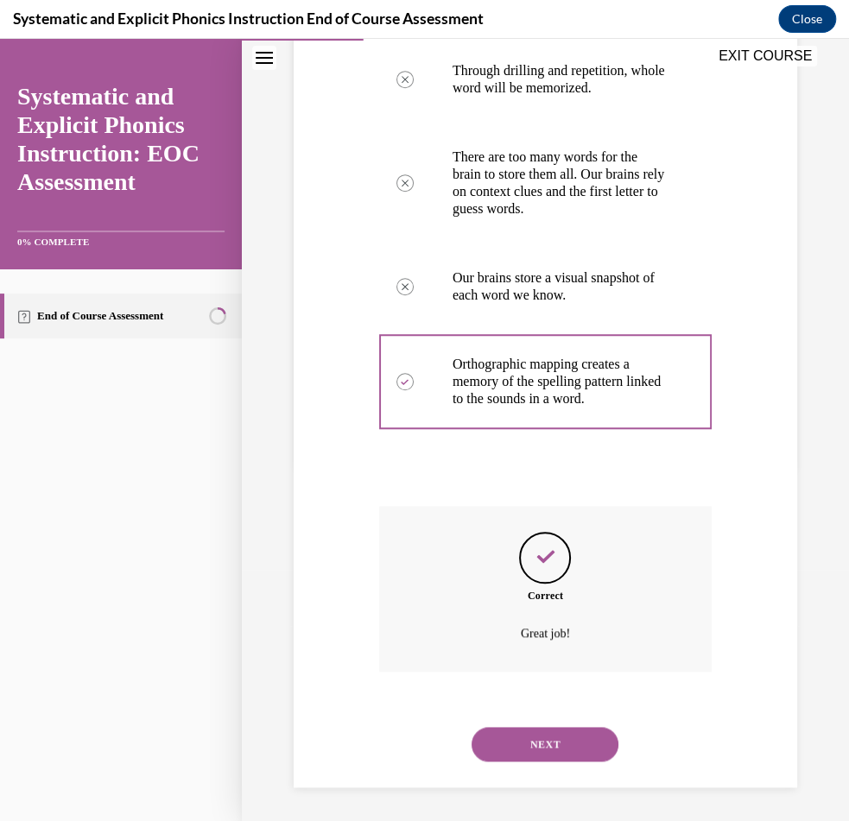
click at [526, 730] on button "NEXT" at bounding box center [544, 744] width 147 height 35
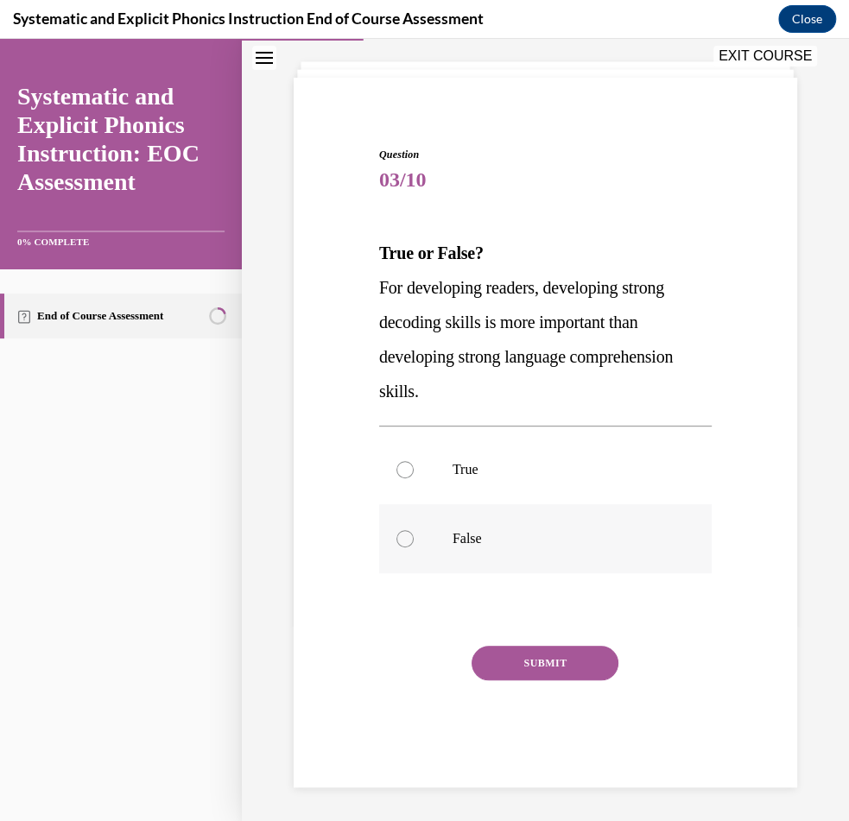
click at [401, 536] on div at bounding box center [404, 538] width 17 height 17
click at [523, 653] on button "SUBMIT" at bounding box center [544, 663] width 147 height 35
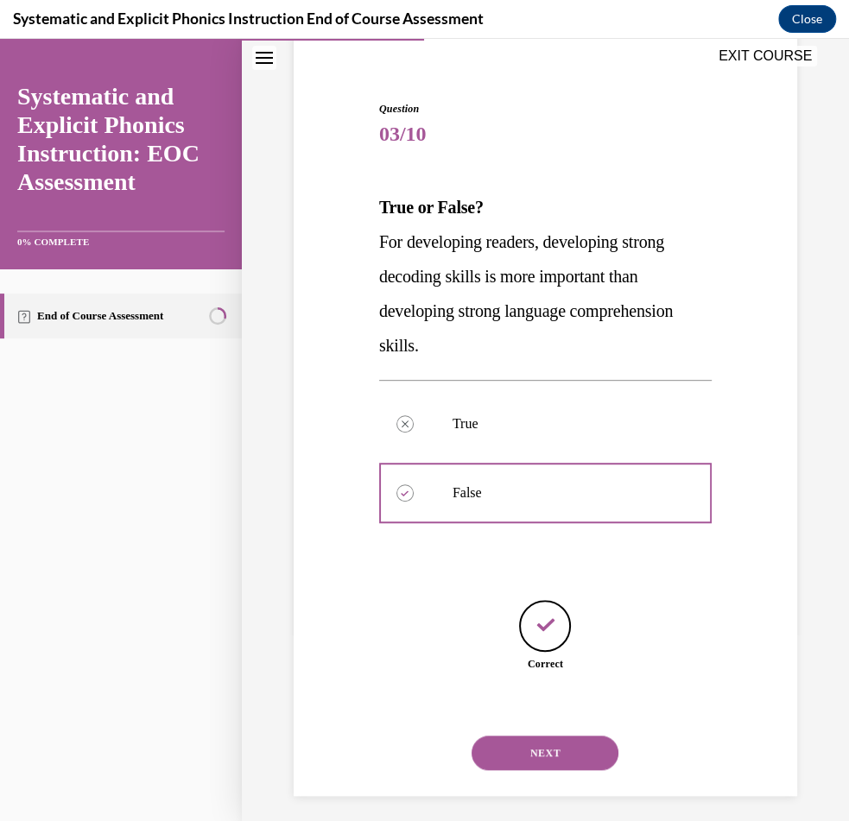
scroll to position [148, 0]
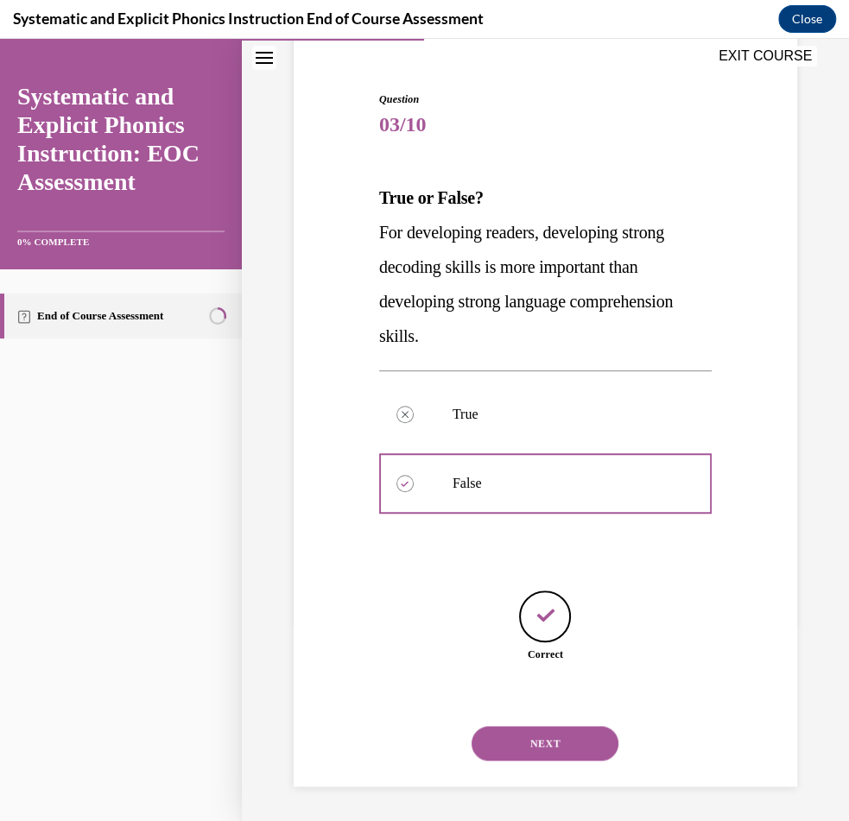
click at [542, 743] on button "NEXT" at bounding box center [544, 743] width 147 height 35
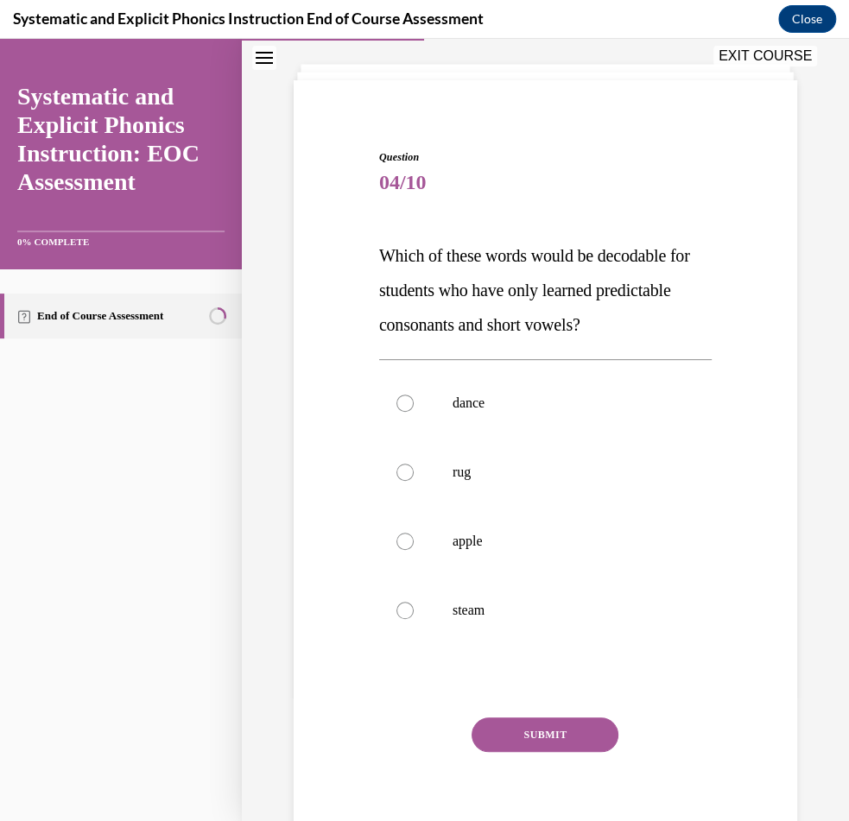
scroll to position [130, 0]
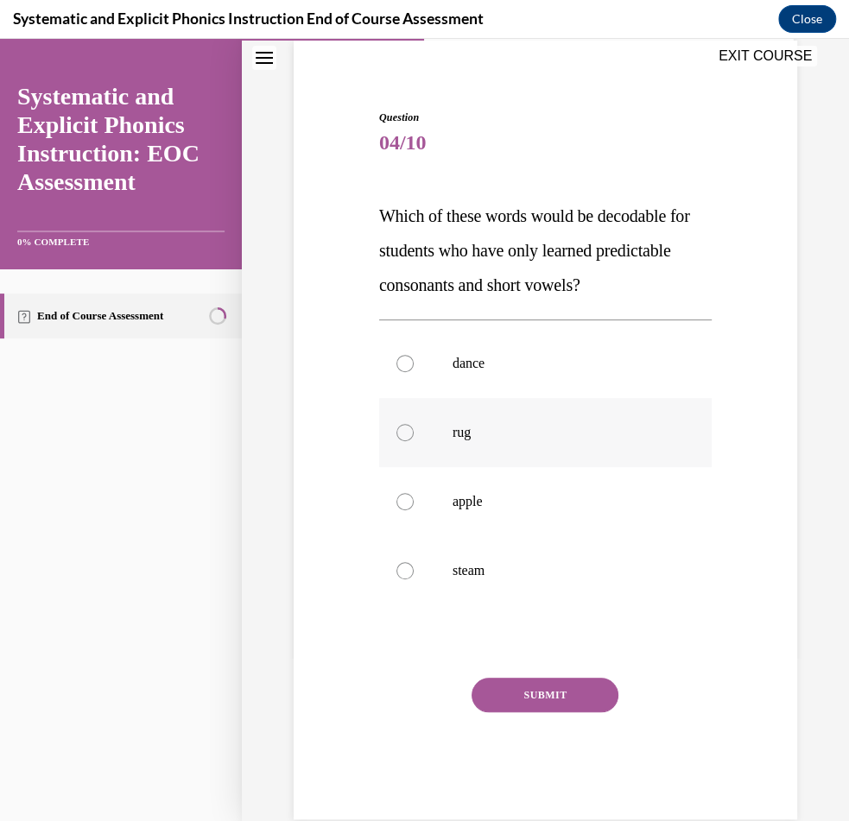
click at [406, 440] on div at bounding box center [545, 432] width 332 height 69
click at [522, 696] on button "SUBMIT" at bounding box center [544, 695] width 147 height 35
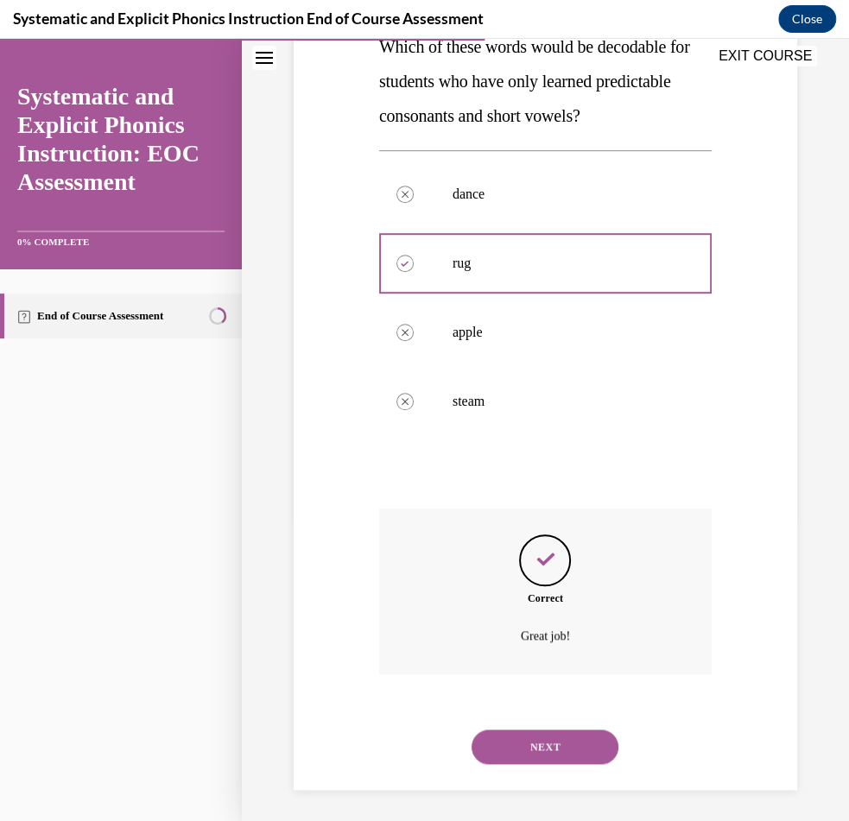
scroll to position [302, 0]
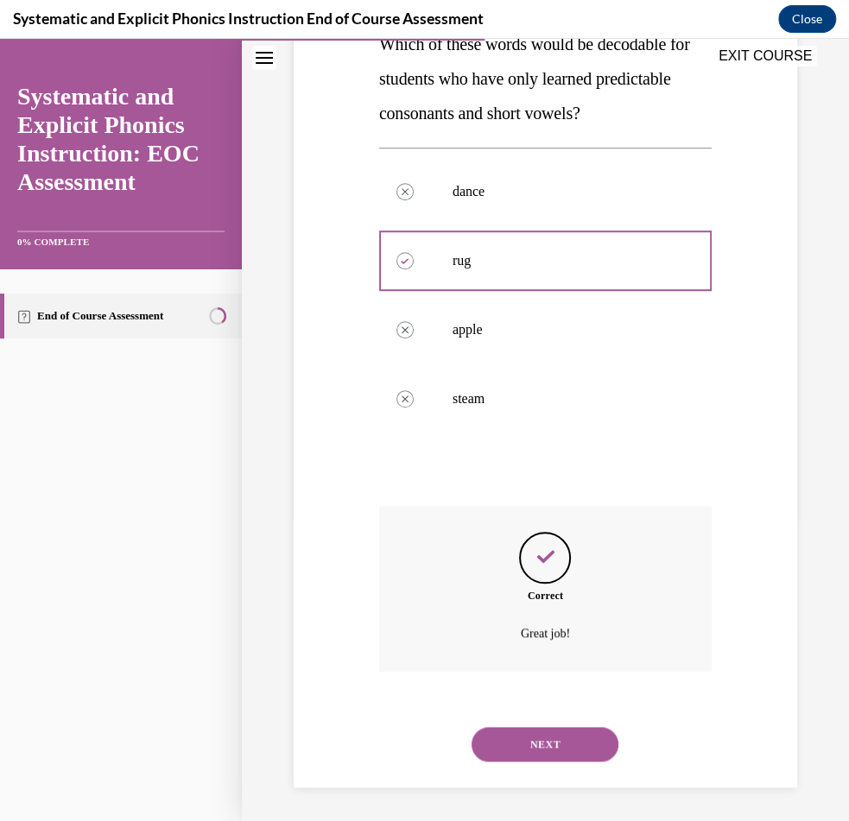
click at [540, 736] on button "NEXT" at bounding box center [544, 744] width 147 height 35
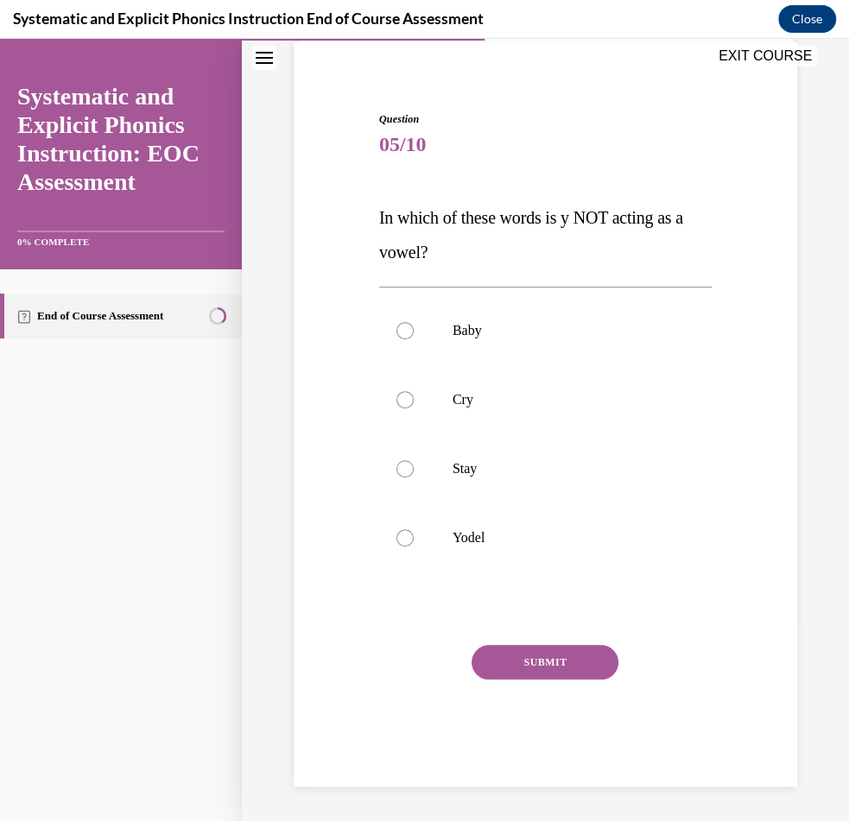
scroll to position [128, 0]
click at [394, 546] on div at bounding box center [545, 538] width 332 height 69
click at [497, 677] on button "SUBMIT" at bounding box center [544, 663] width 147 height 35
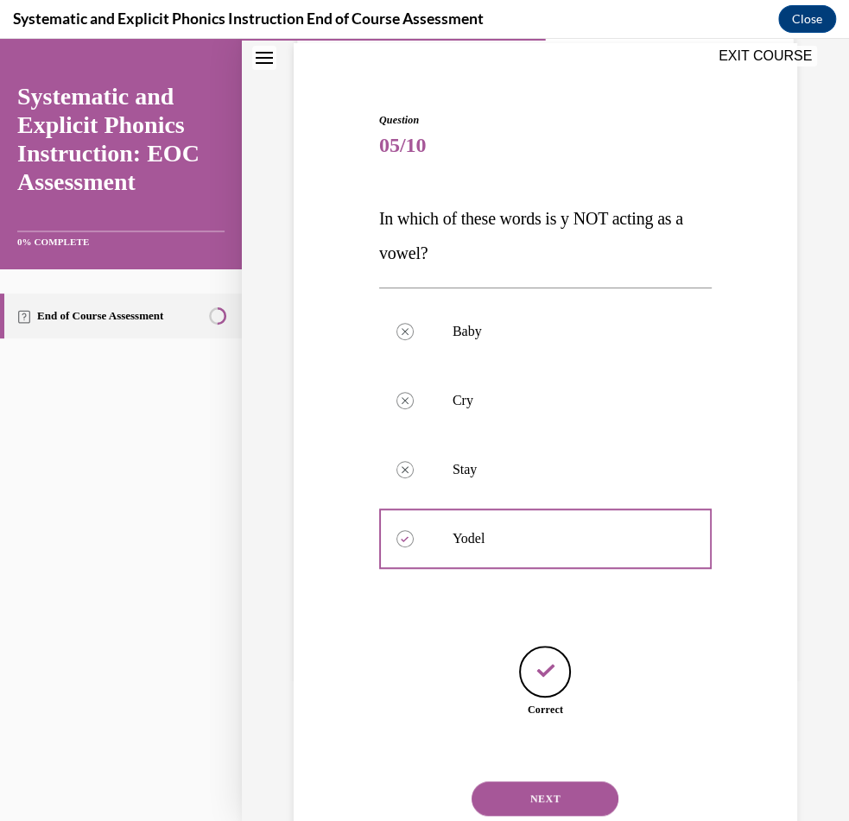
scroll to position [183, 0]
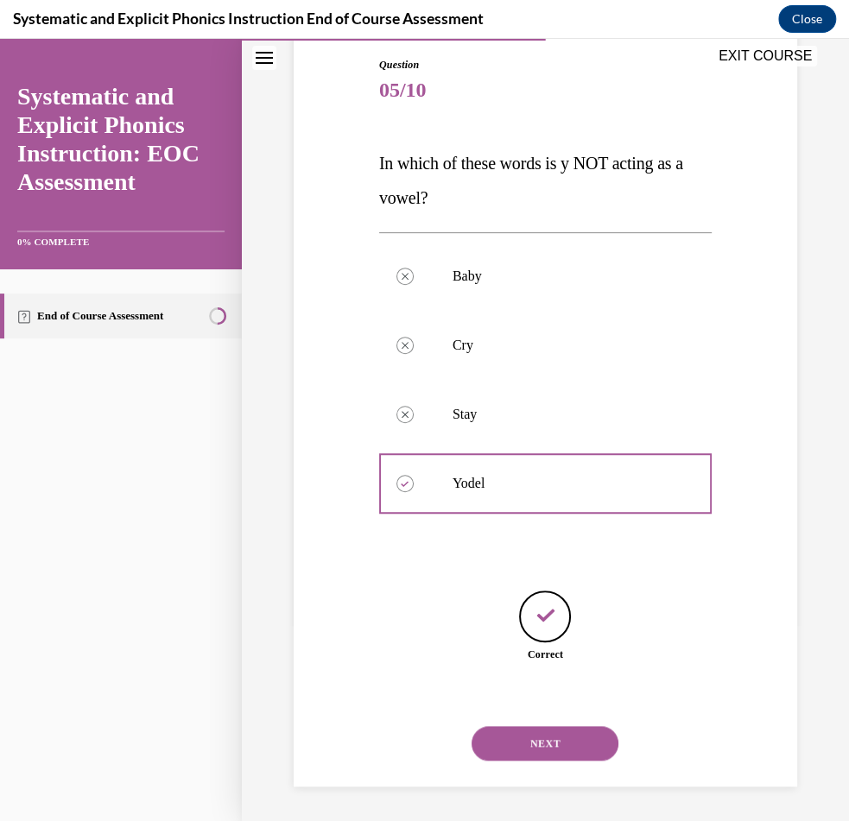
click at [557, 735] on button "NEXT" at bounding box center [544, 743] width 147 height 35
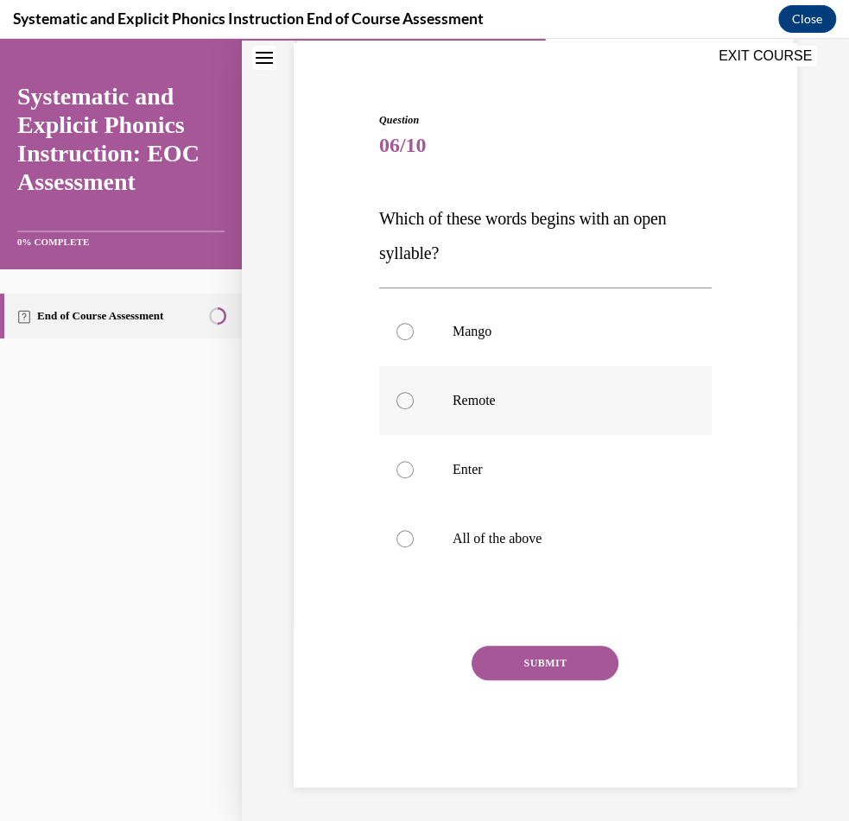
click at [442, 395] on div at bounding box center [545, 400] width 332 height 69
click at [553, 676] on button "SUBMIT" at bounding box center [544, 663] width 147 height 35
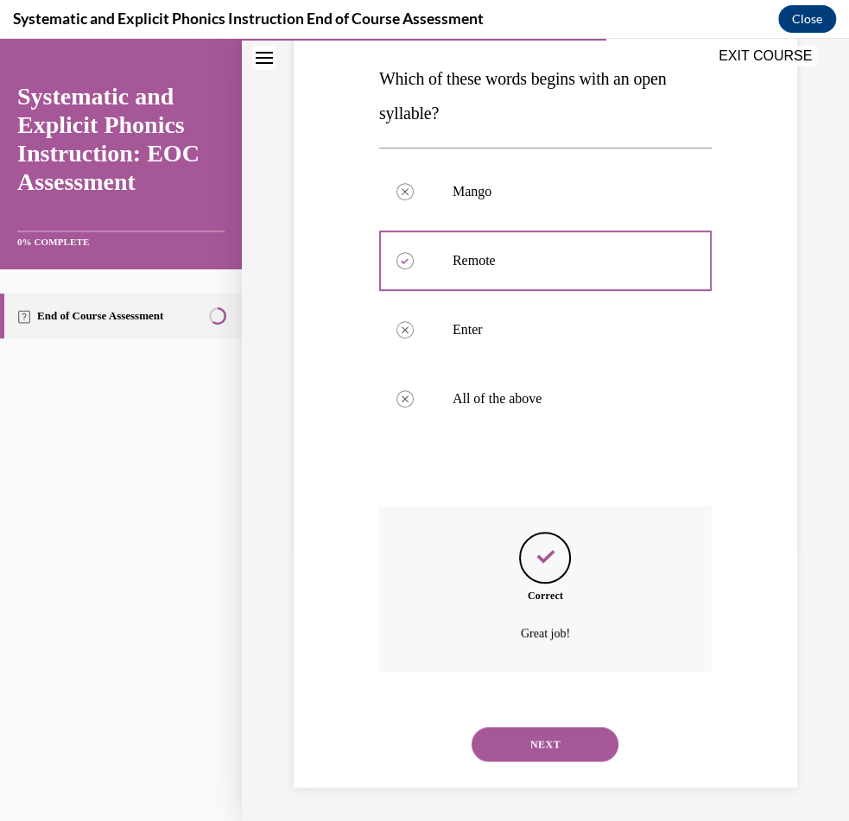
click at [531, 754] on button "NEXT" at bounding box center [544, 744] width 147 height 35
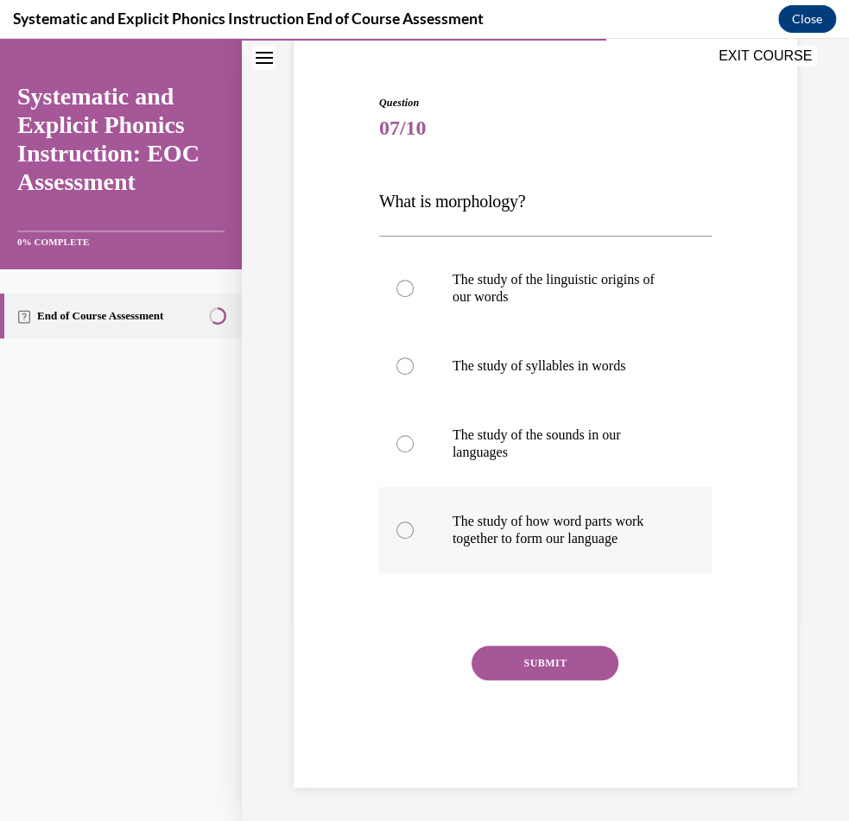
click at [475, 540] on p "The study of how word parts work together to form our language" at bounding box center [560, 530] width 216 height 35
click at [540, 683] on div "SUBMIT" at bounding box center [545, 689] width 332 height 86
click at [540, 657] on button "SUBMIT" at bounding box center [544, 663] width 147 height 35
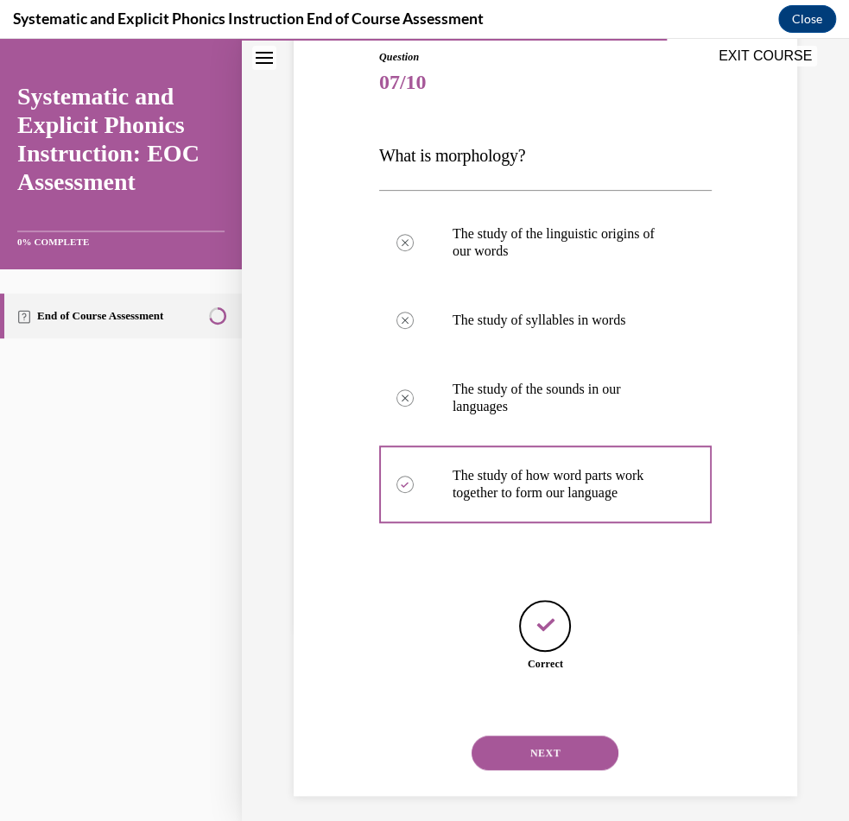
scroll to position [200, 0]
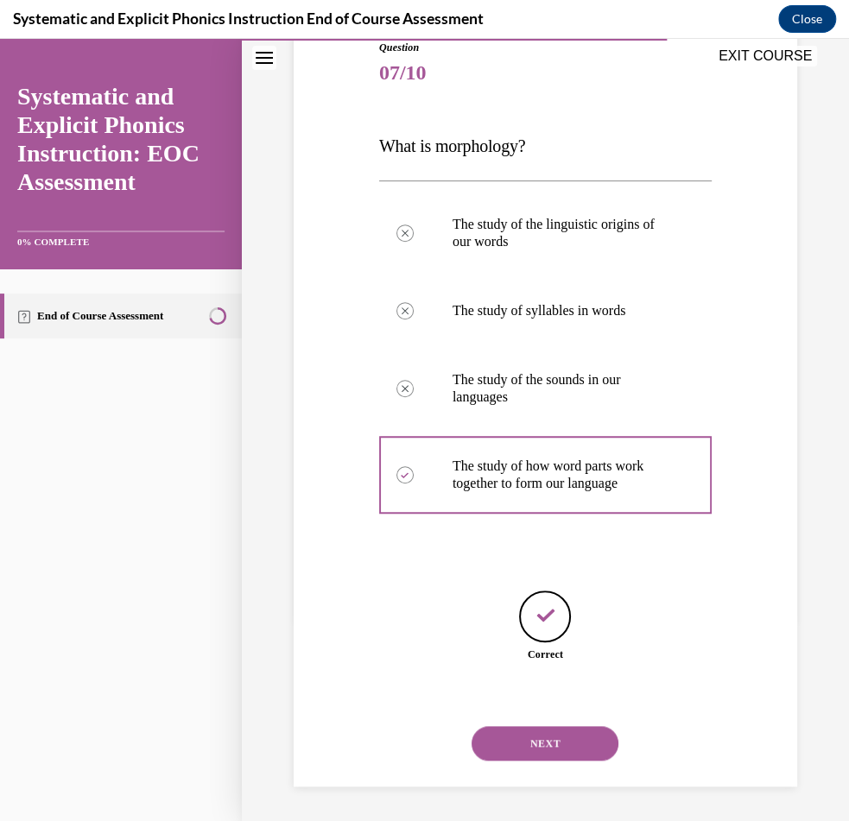
click at [552, 746] on button "NEXT" at bounding box center [544, 743] width 147 height 35
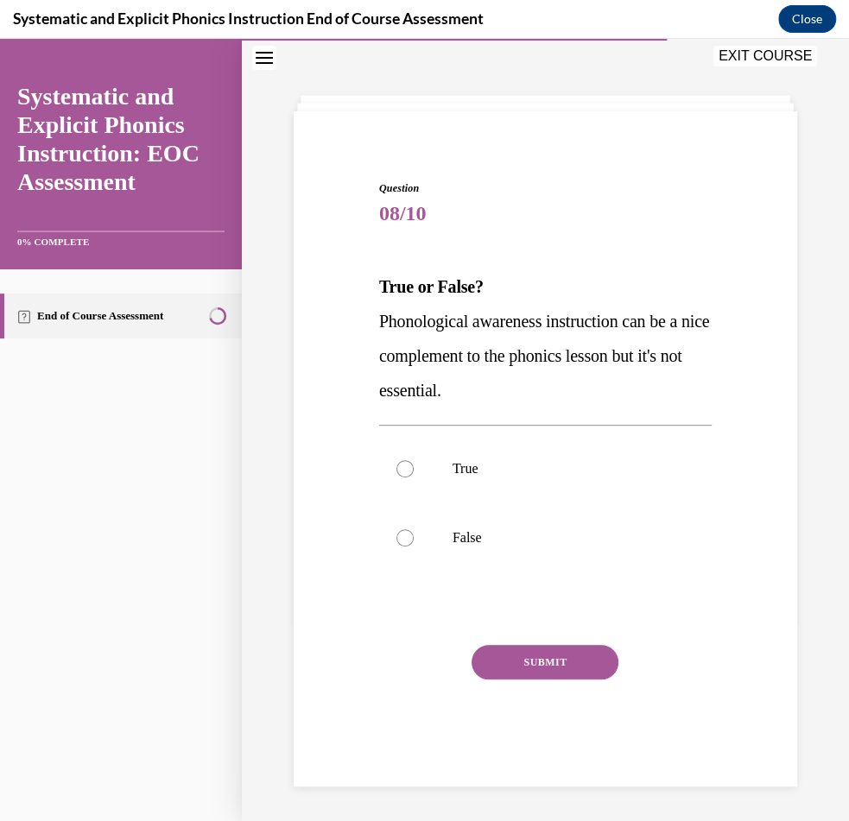
scroll to position [59, 0]
click at [431, 535] on div at bounding box center [545, 538] width 332 height 69
click at [528, 680] on div "SUBMIT" at bounding box center [545, 689] width 332 height 86
click at [528, 662] on button "SUBMIT" at bounding box center [544, 663] width 147 height 35
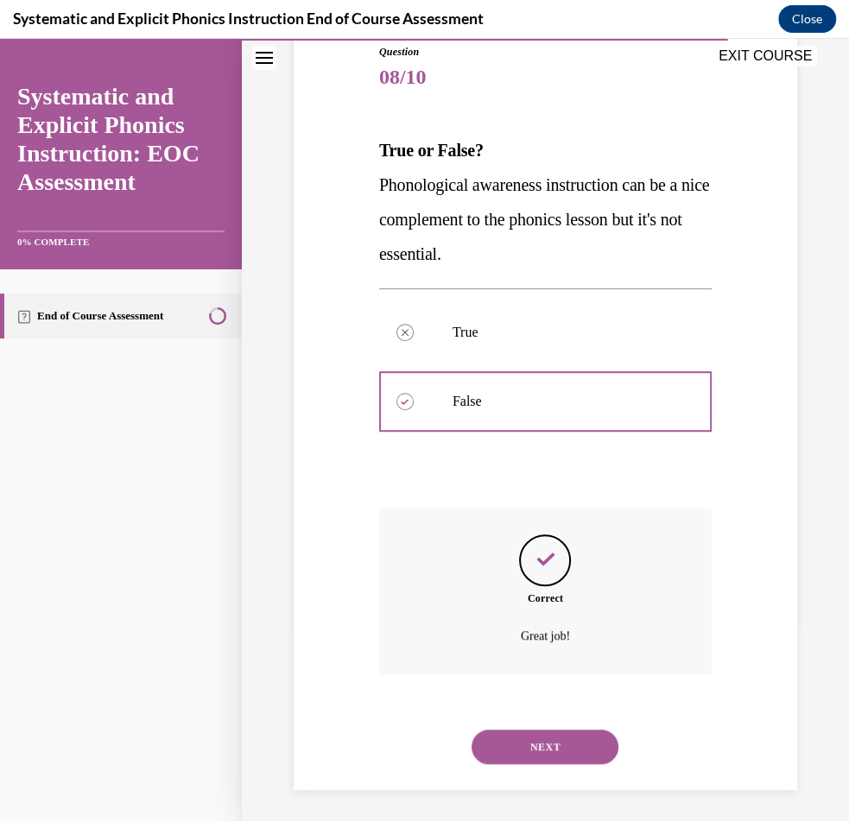
scroll to position [199, 0]
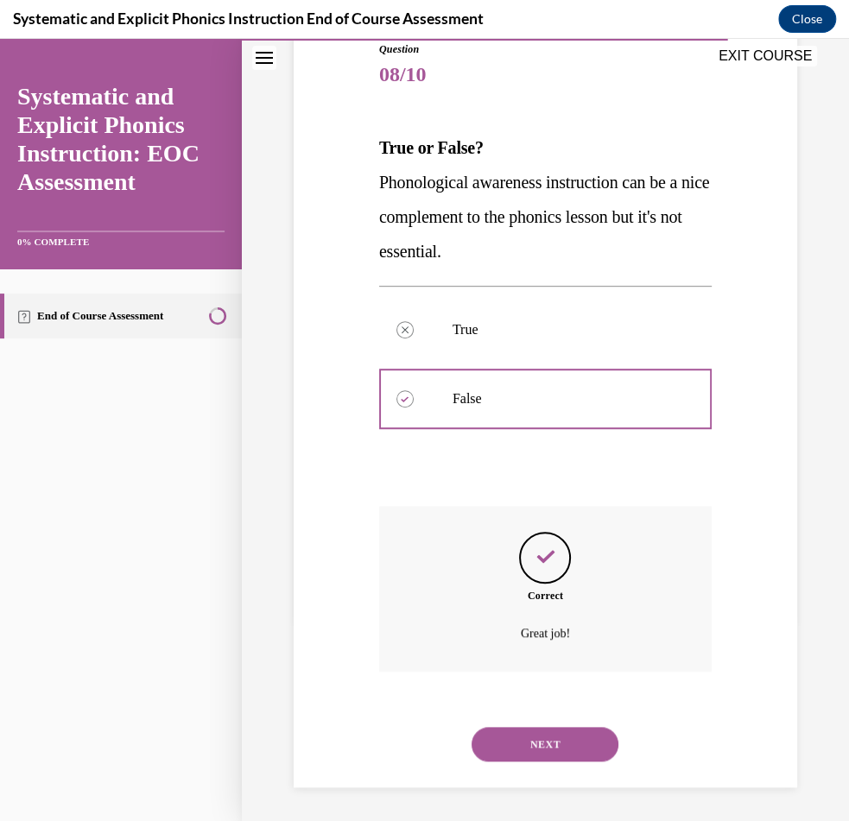
click at [547, 712] on div "NEXT" at bounding box center [545, 744] width 332 height 69
click at [540, 748] on button "NEXT" at bounding box center [544, 744] width 147 height 35
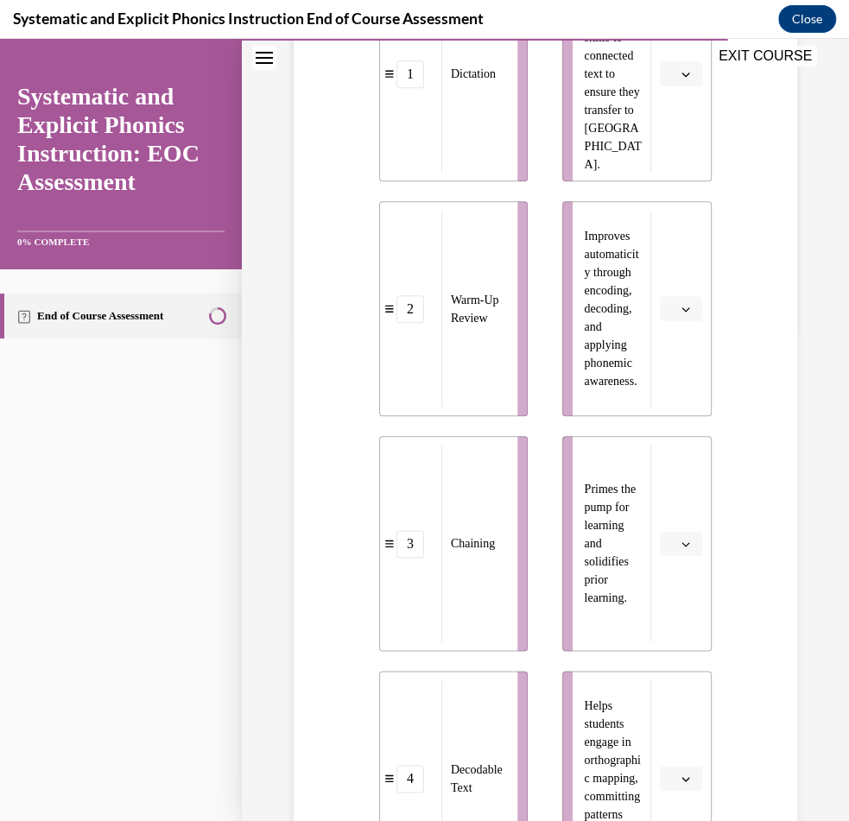
scroll to position [486, 0]
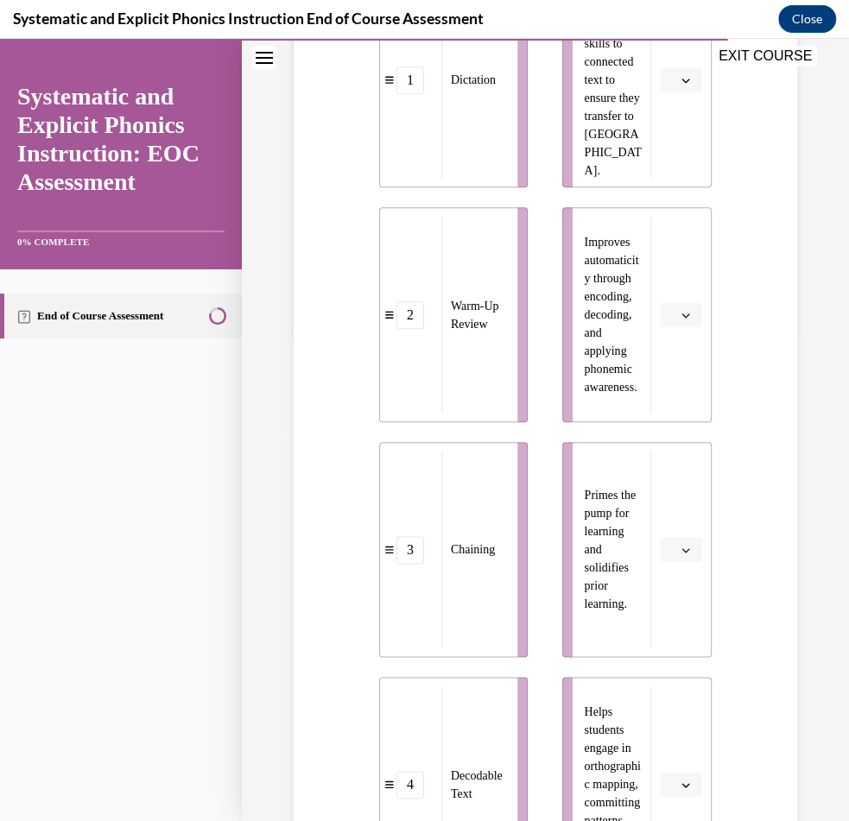
click at [681, 86] on span "button" at bounding box center [685, 80] width 12 height 12
click at [678, 293] on div "4" at bounding box center [678, 291] width 42 height 35
click at [685, 554] on icon "button" at bounding box center [685, 550] width 9 height 9
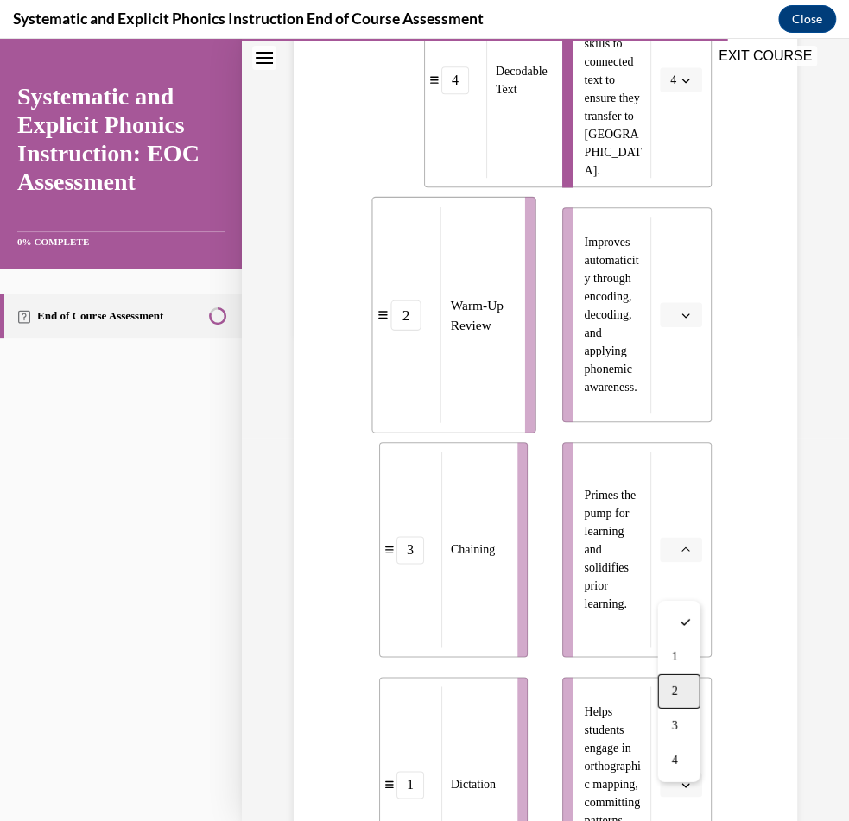
click at [681, 680] on div "2" at bounding box center [678, 691] width 42 height 35
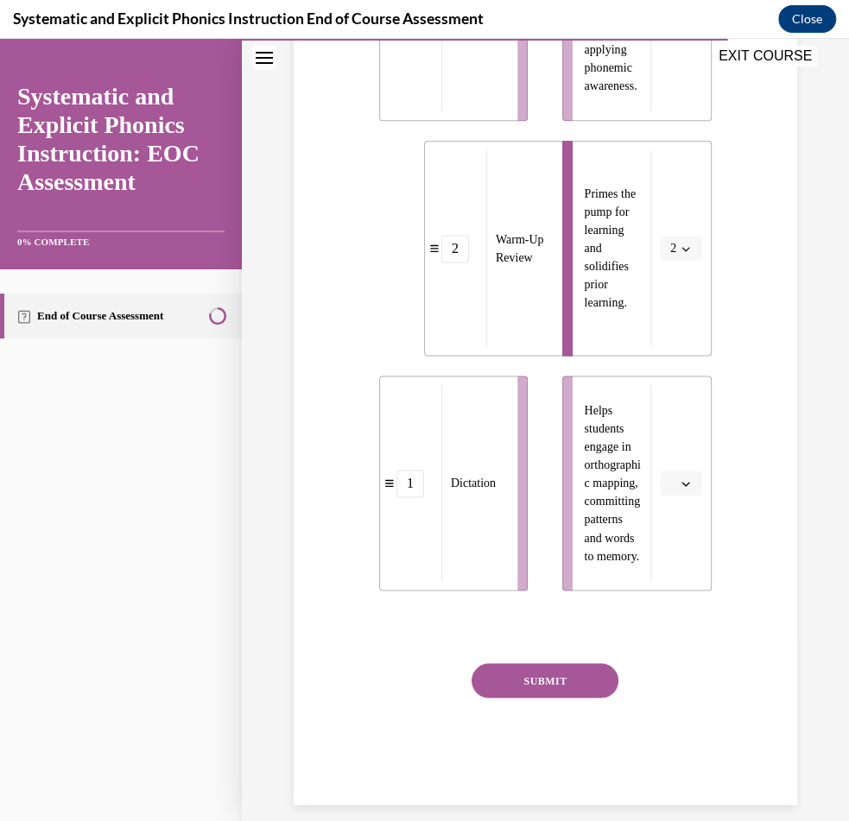
scroll to position [791, 0]
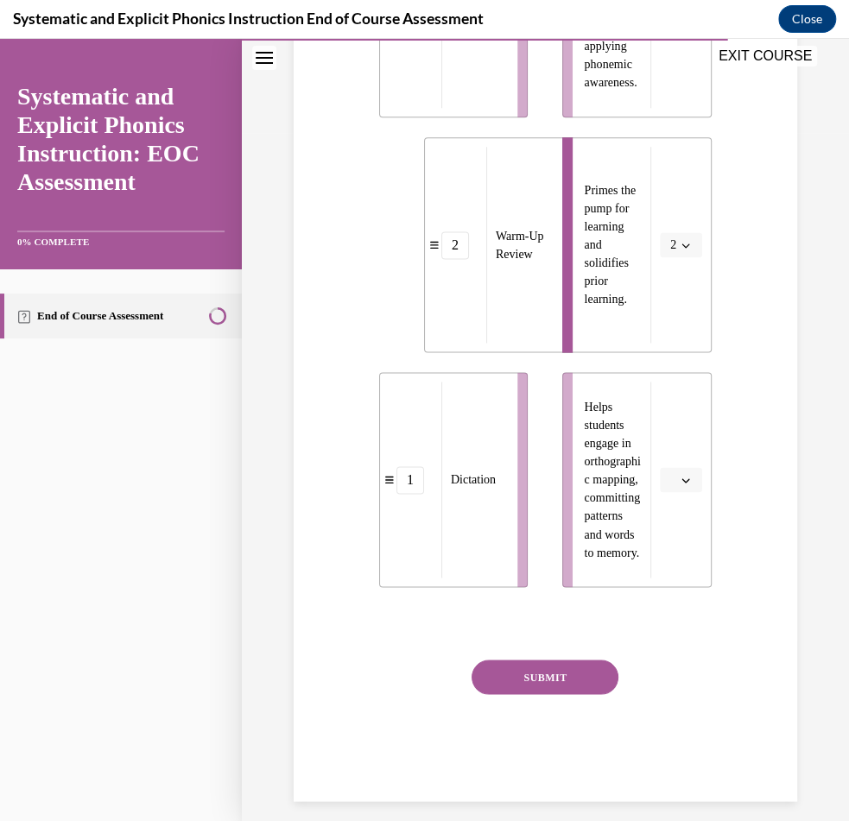
click at [683, 484] on icon "button" at bounding box center [685, 480] width 9 height 9
click at [678, 588] on div "1" at bounding box center [678, 586] width 42 height 35
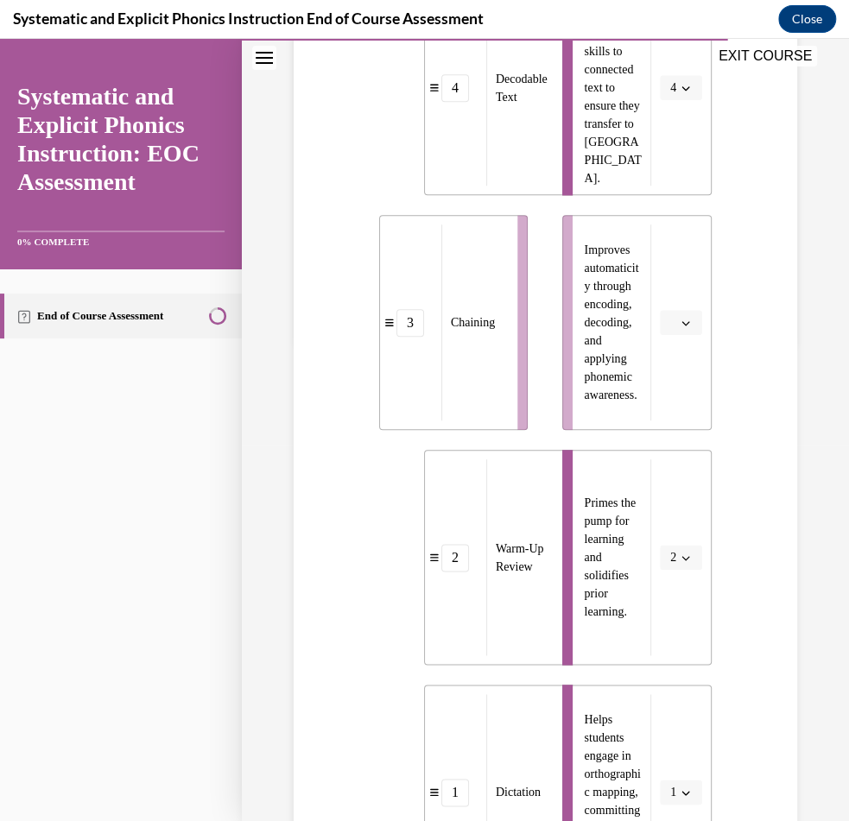
scroll to position [463, 0]
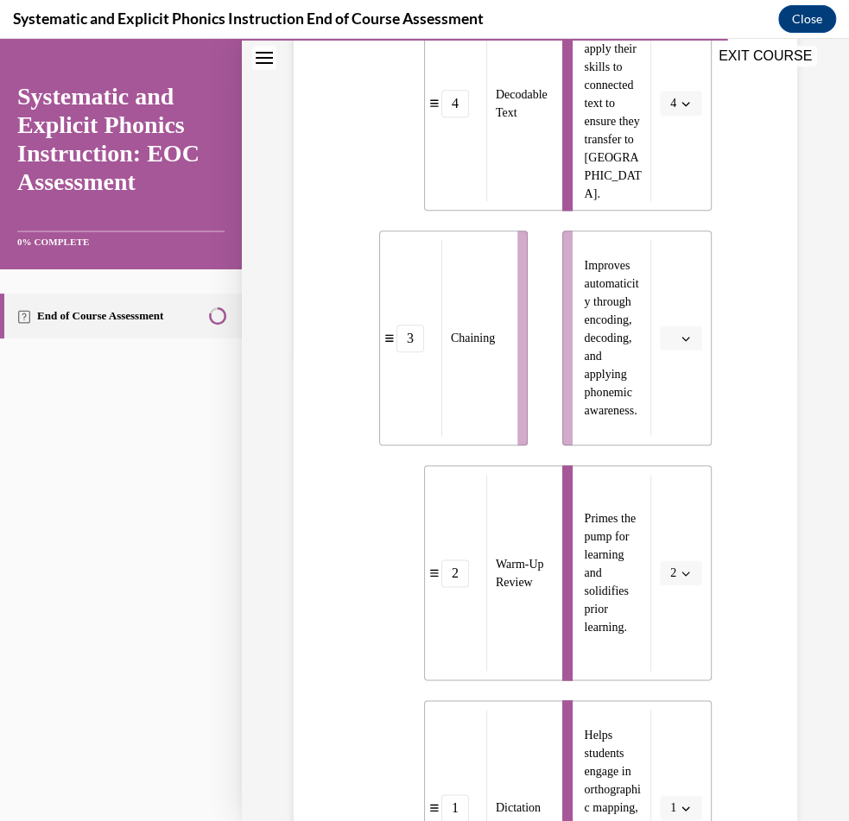
click at [685, 343] on icon "button" at bounding box center [685, 338] width 9 height 9
click at [678, 502] on div "3" at bounding box center [678, 513] width 42 height 35
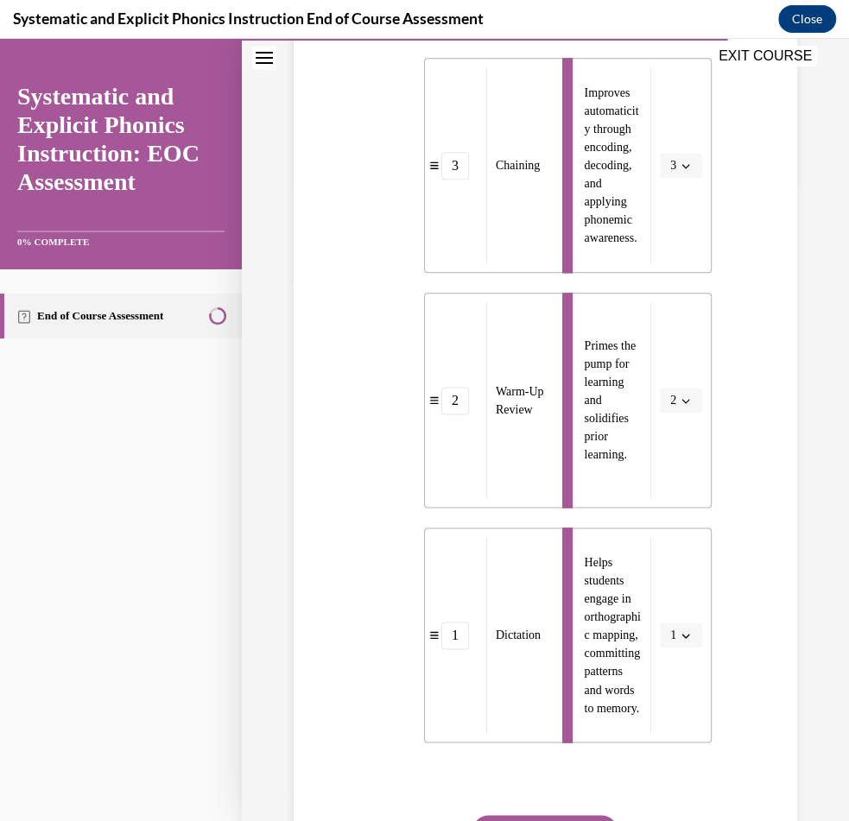
scroll to position [840, 0]
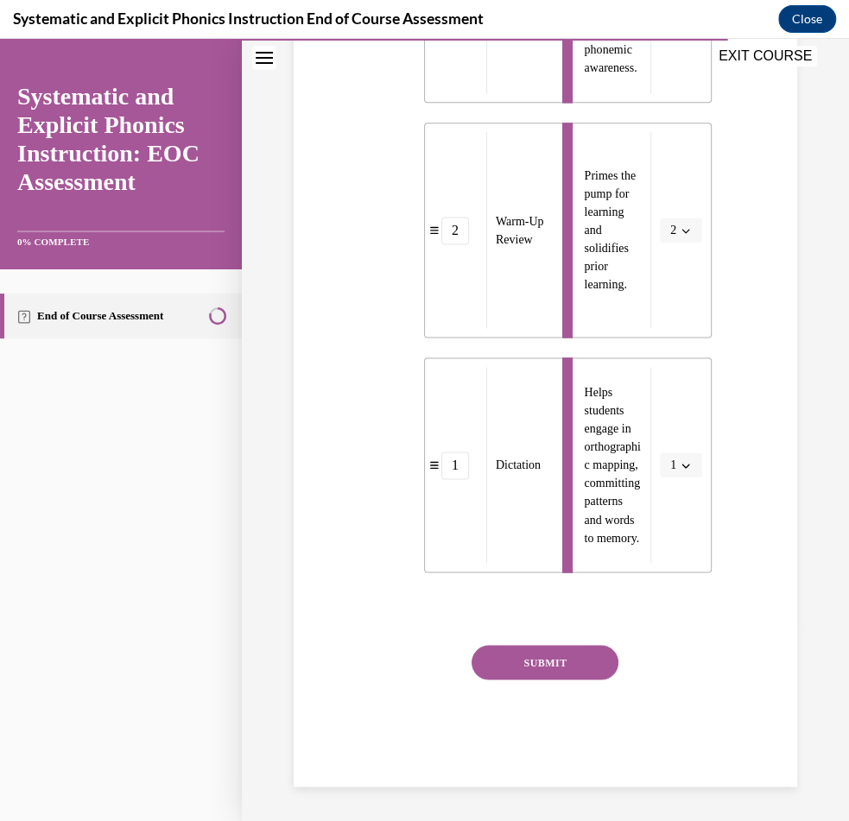
click at [578, 666] on button "SUBMIT" at bounding box center [544, 662] width 147 height 35
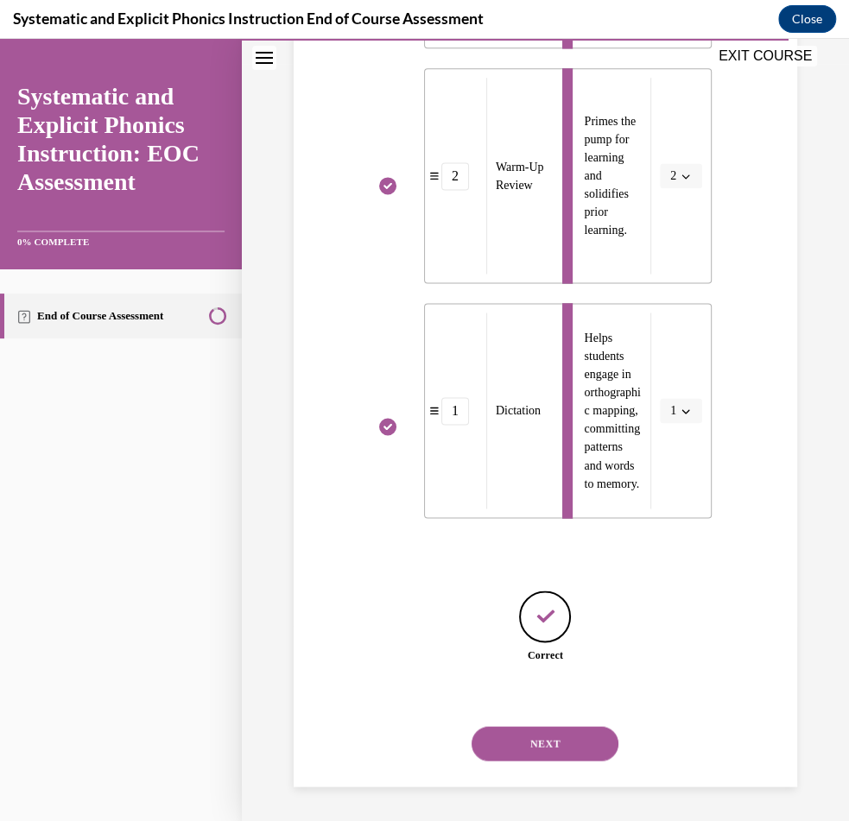
scroll to position [894, 0]
click at [558, 731] on button "NEXT" at bounding box center [544, 743] width 147 height 35
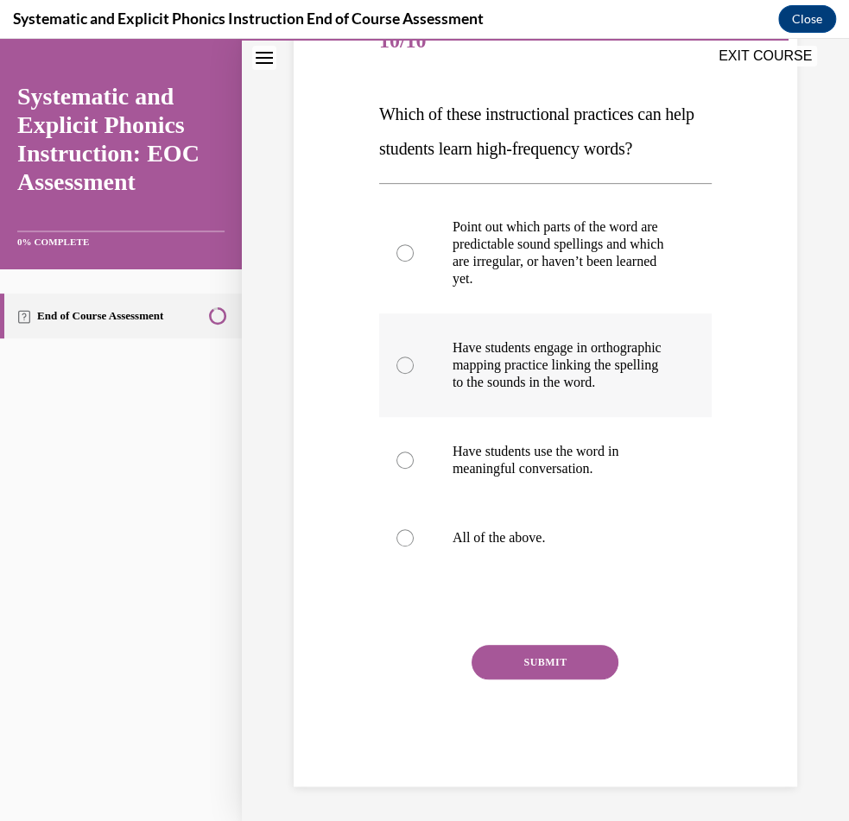
scroll to position [246, 0]
click at [496, 530] on div at bounding box center [545, 537] width 332 height 69
click at [530, 675] on button "SUBMIT" at bounding box center [544, 662] width 147 height 35
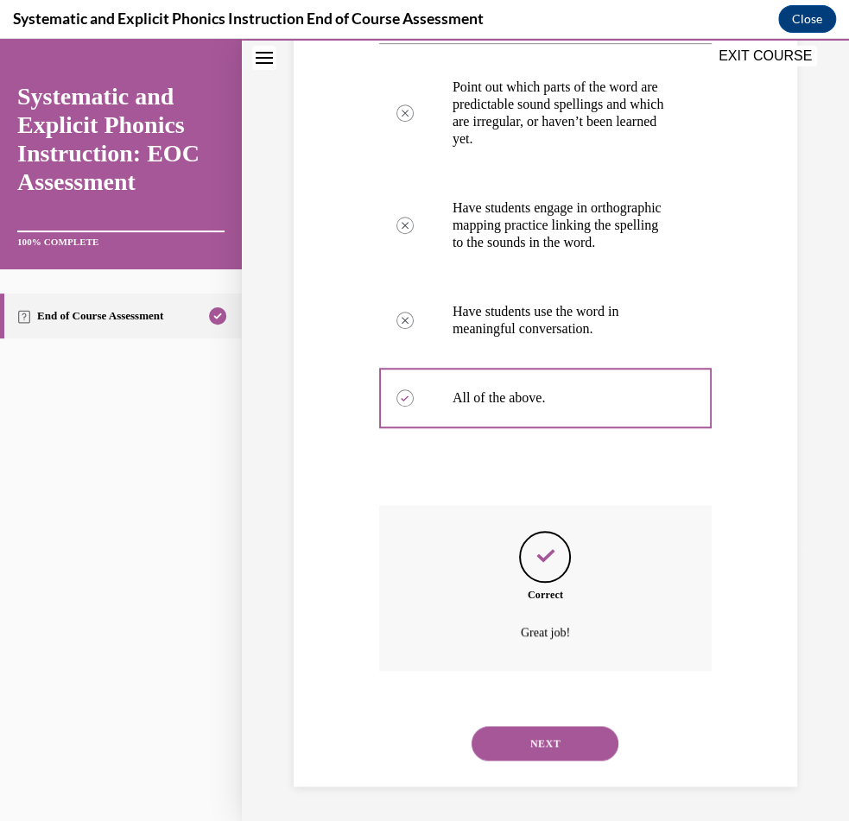
scroll to position [388, 0]
click at [546, 741] on button "NEXT" at bounding box center [544, 743] width 147 height 35
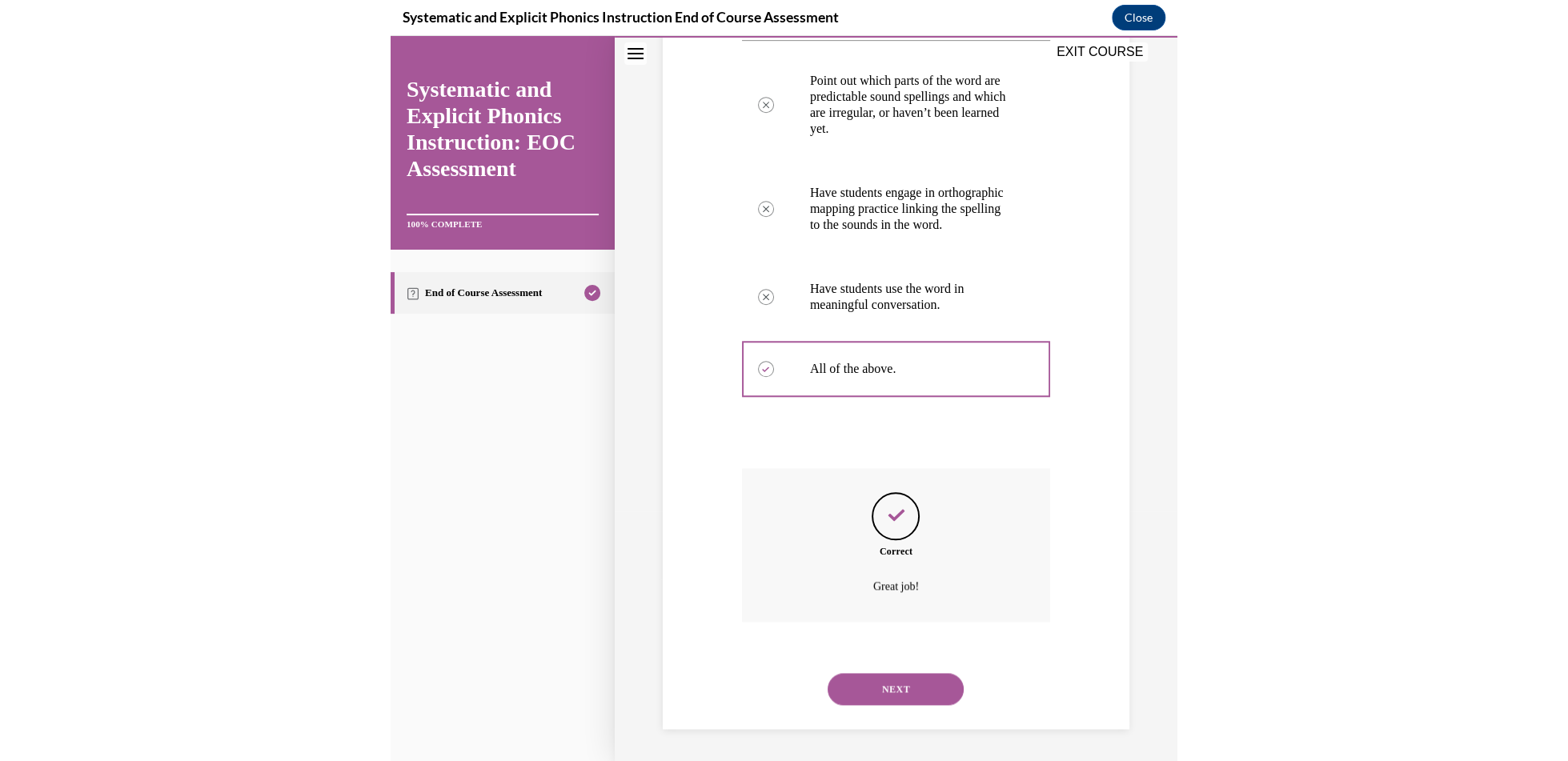
scroll to position [95, 0]
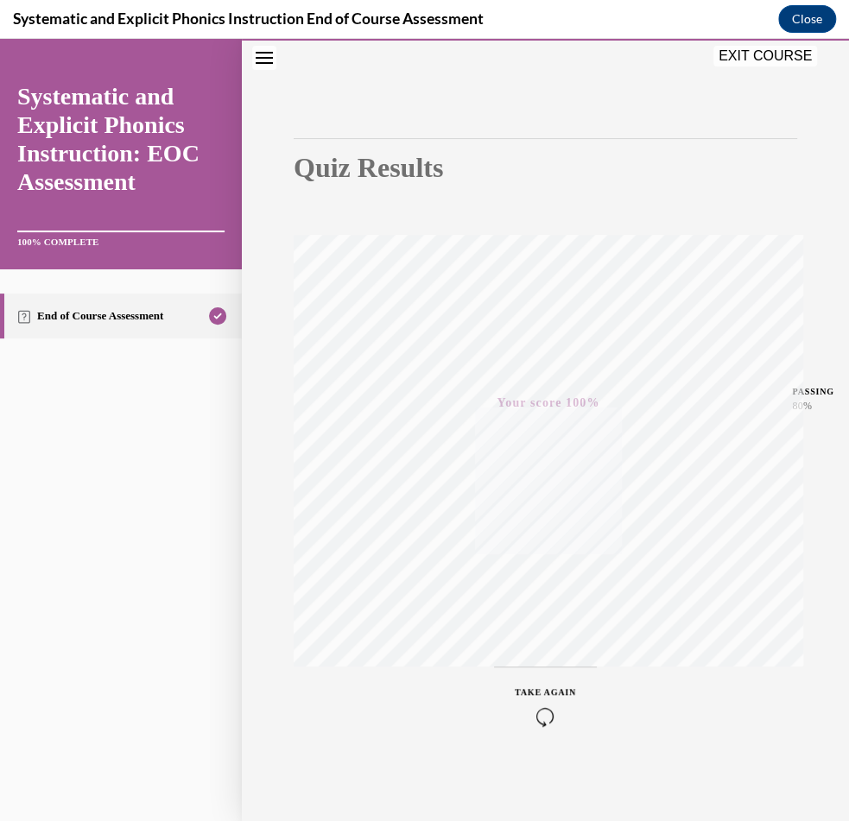
click at [781, 59] on button "EXIT COURSE" at bounding box center [765, 56] width 104 height 21
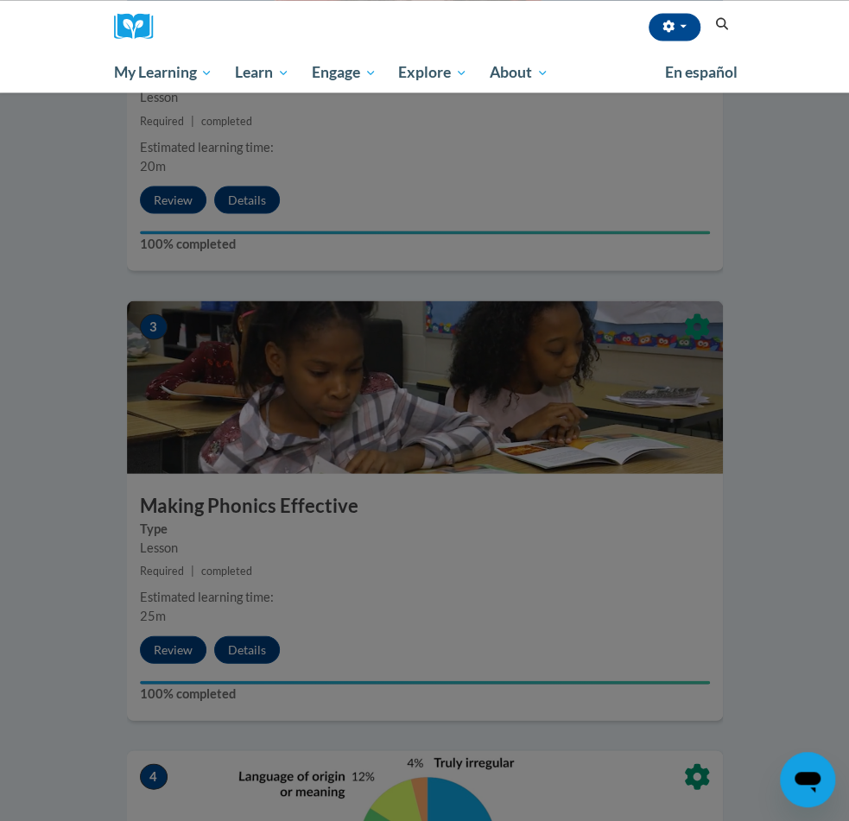
click at [827, 64] on div "Katey Willms (America/Chicago UTC-05:00) My Profile Inbox My Transcripts Log Ou…" at bounding box center [424, 46] width 849 height 92
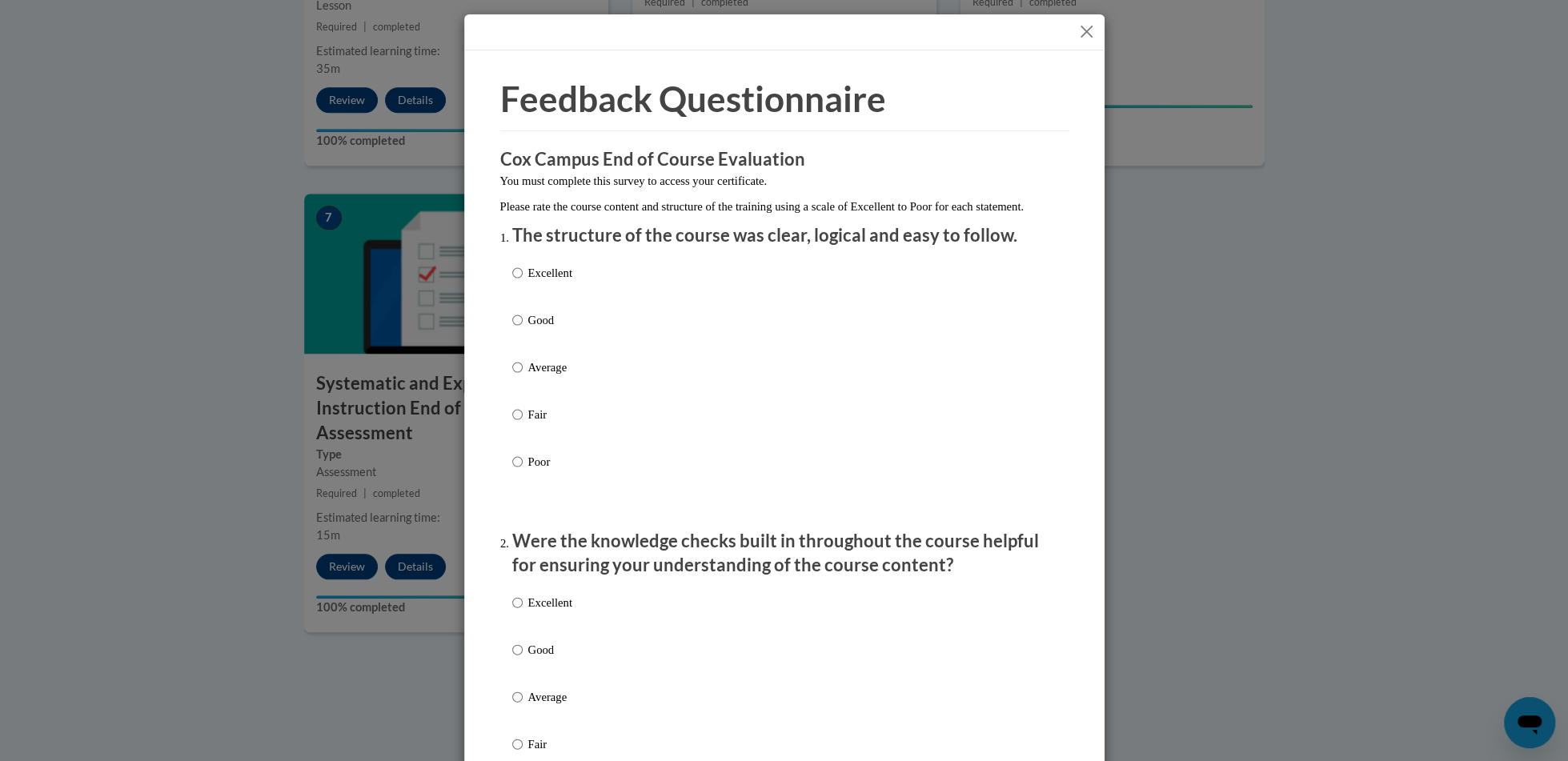
click at [1087, 36] on button "Close" at bounding box center [1087, 32] width 20 height 20
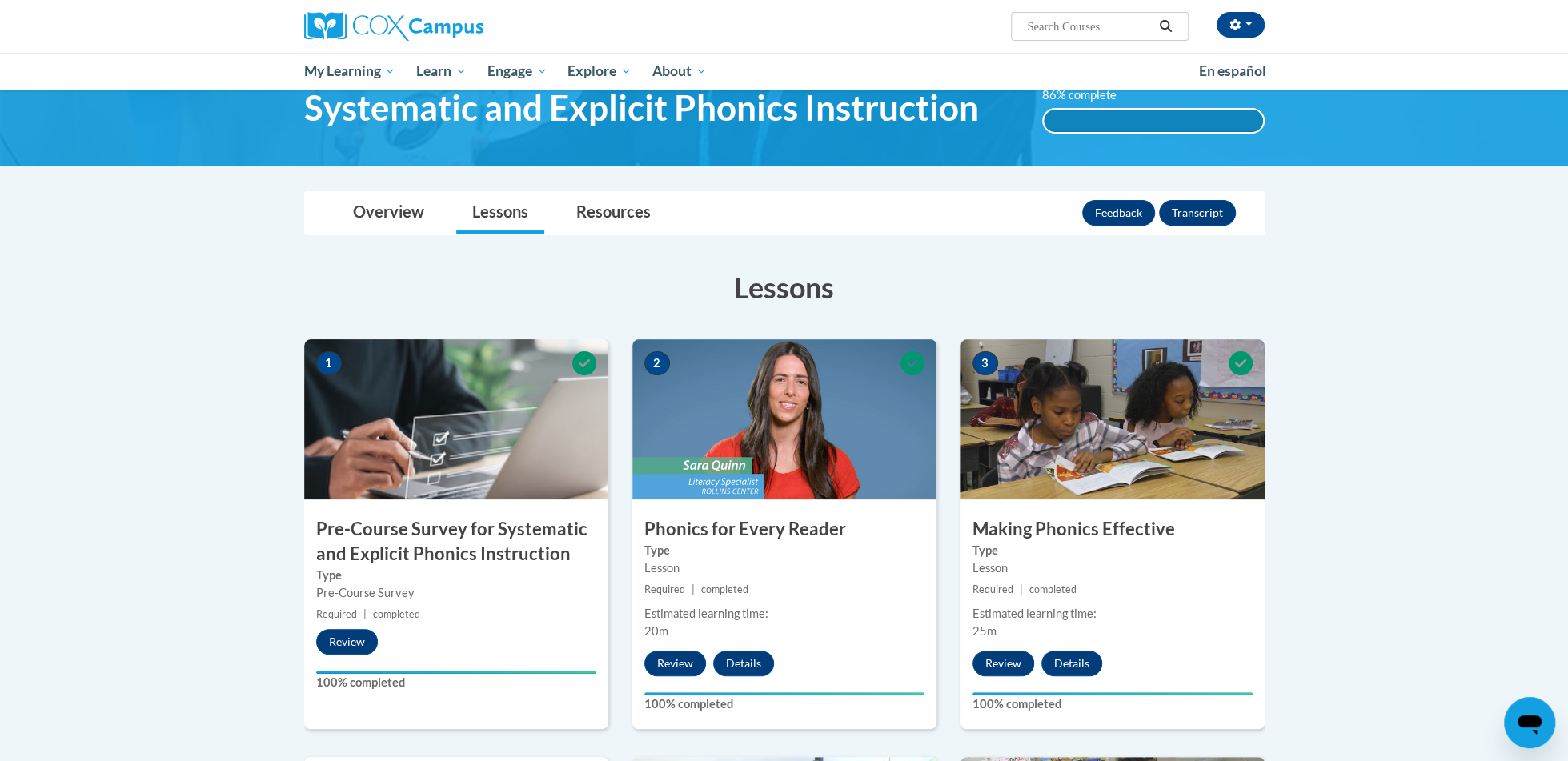
scroll to position [0, 0]
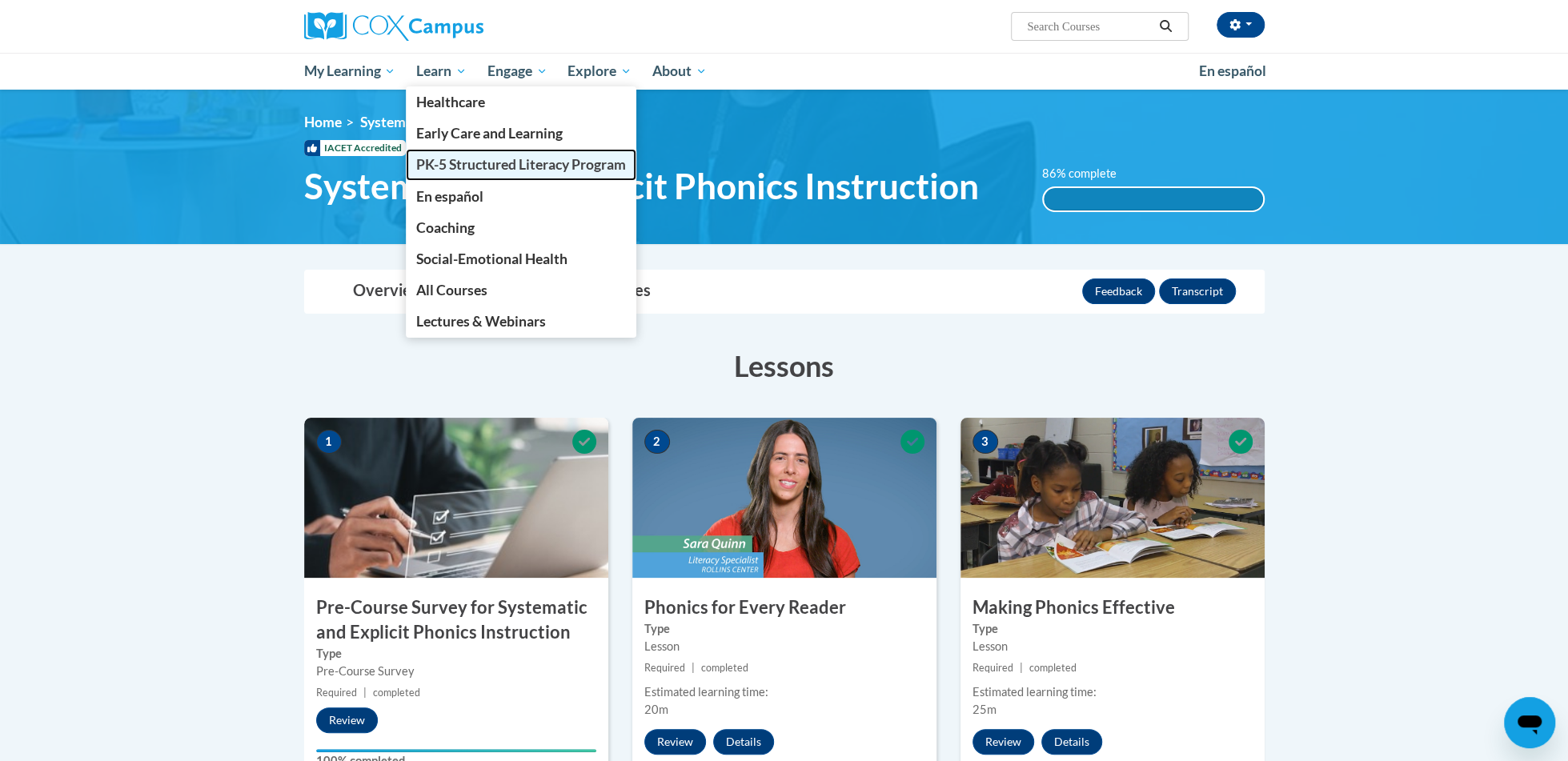
click at [472, 167] on span "PK-5 Structured Literacy Program" at bounding box center [521, 164] width 210 height 17
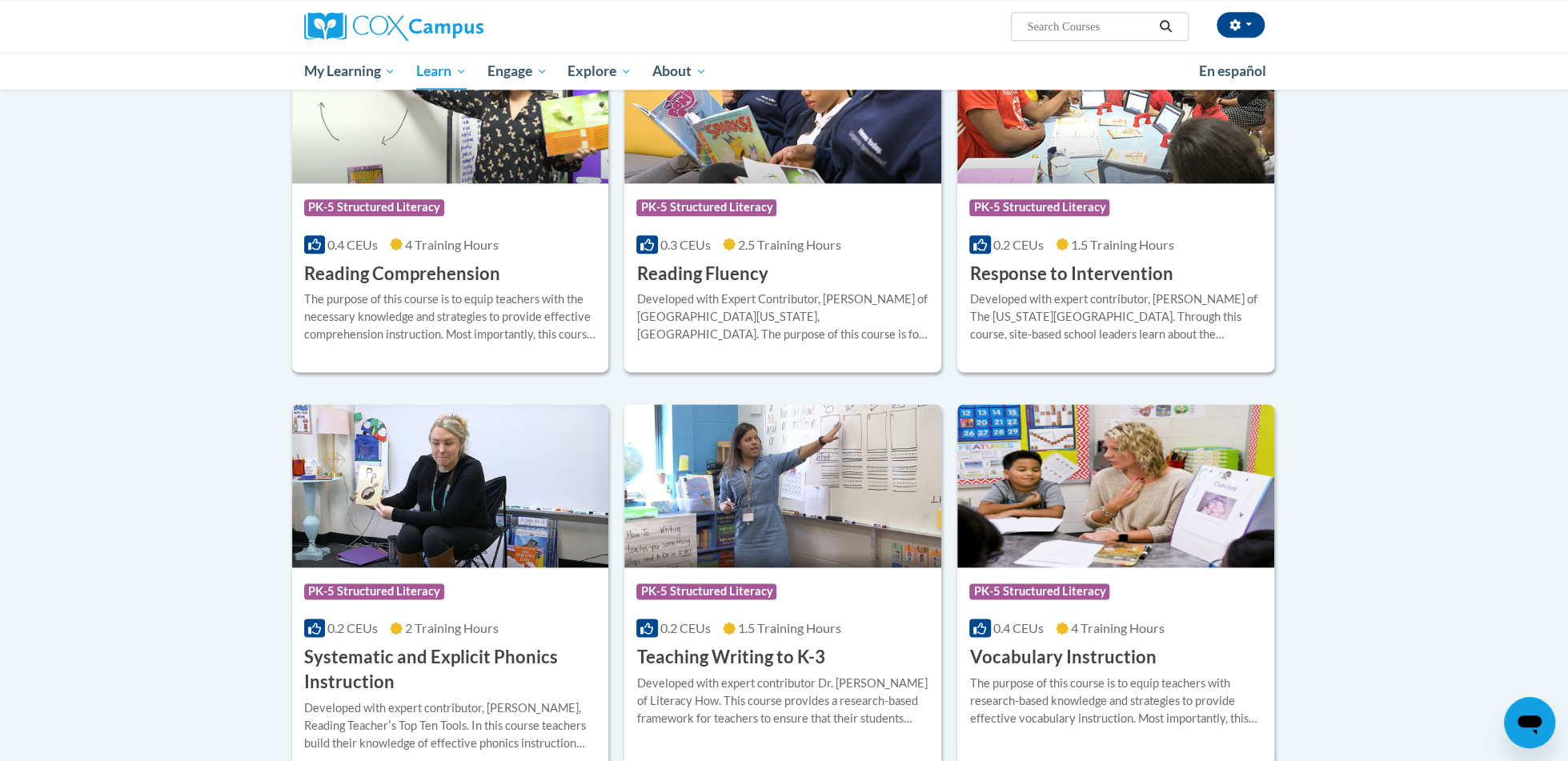
scroll to position [1416, 0]
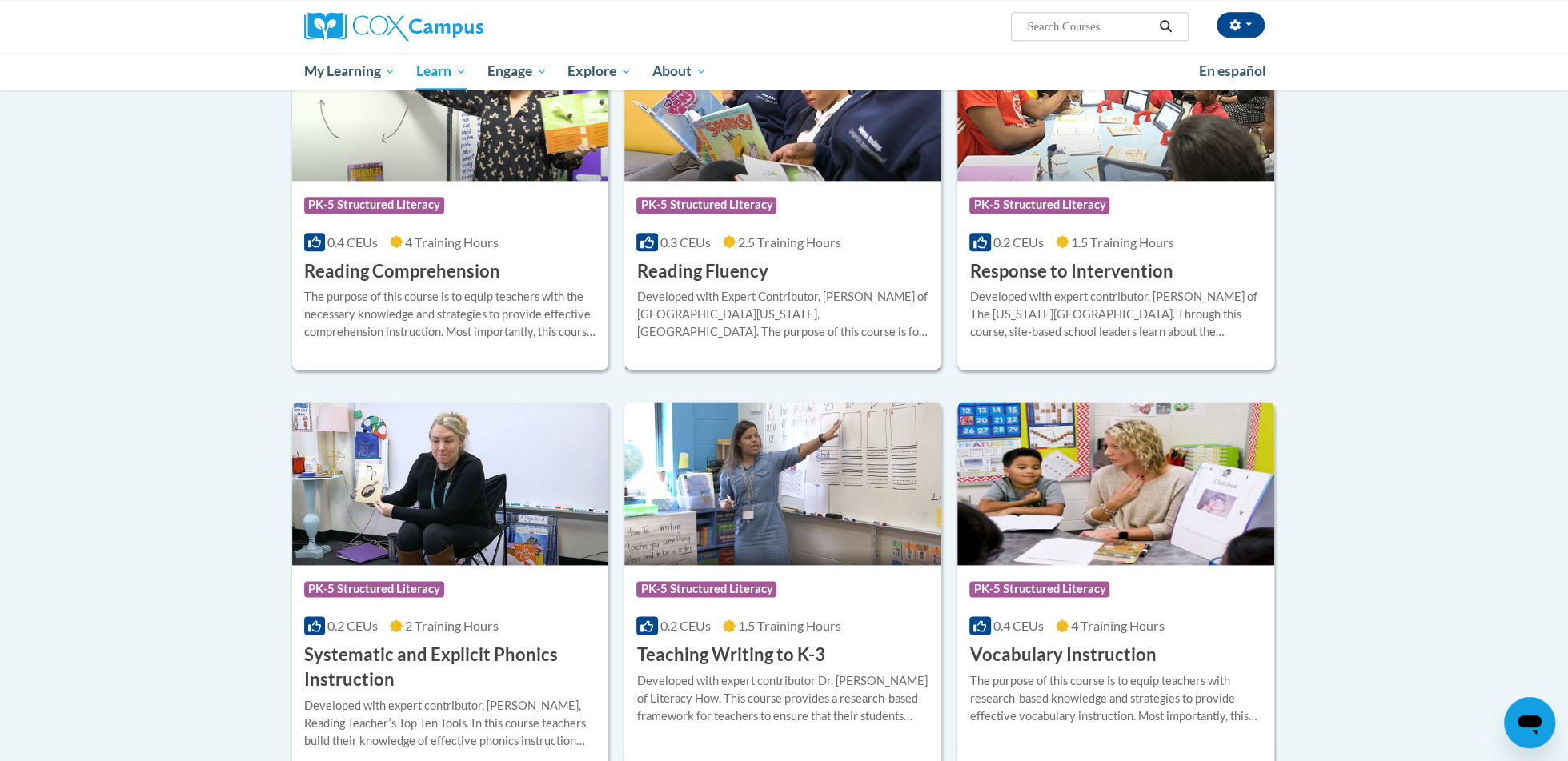
click at [769, 277] on div "Course Category: PK-5 Structured Literacy 0.3 CEUs 2.5 Training Hours COURSE Re…" at bounding box center [783, 232] width 317 height 102
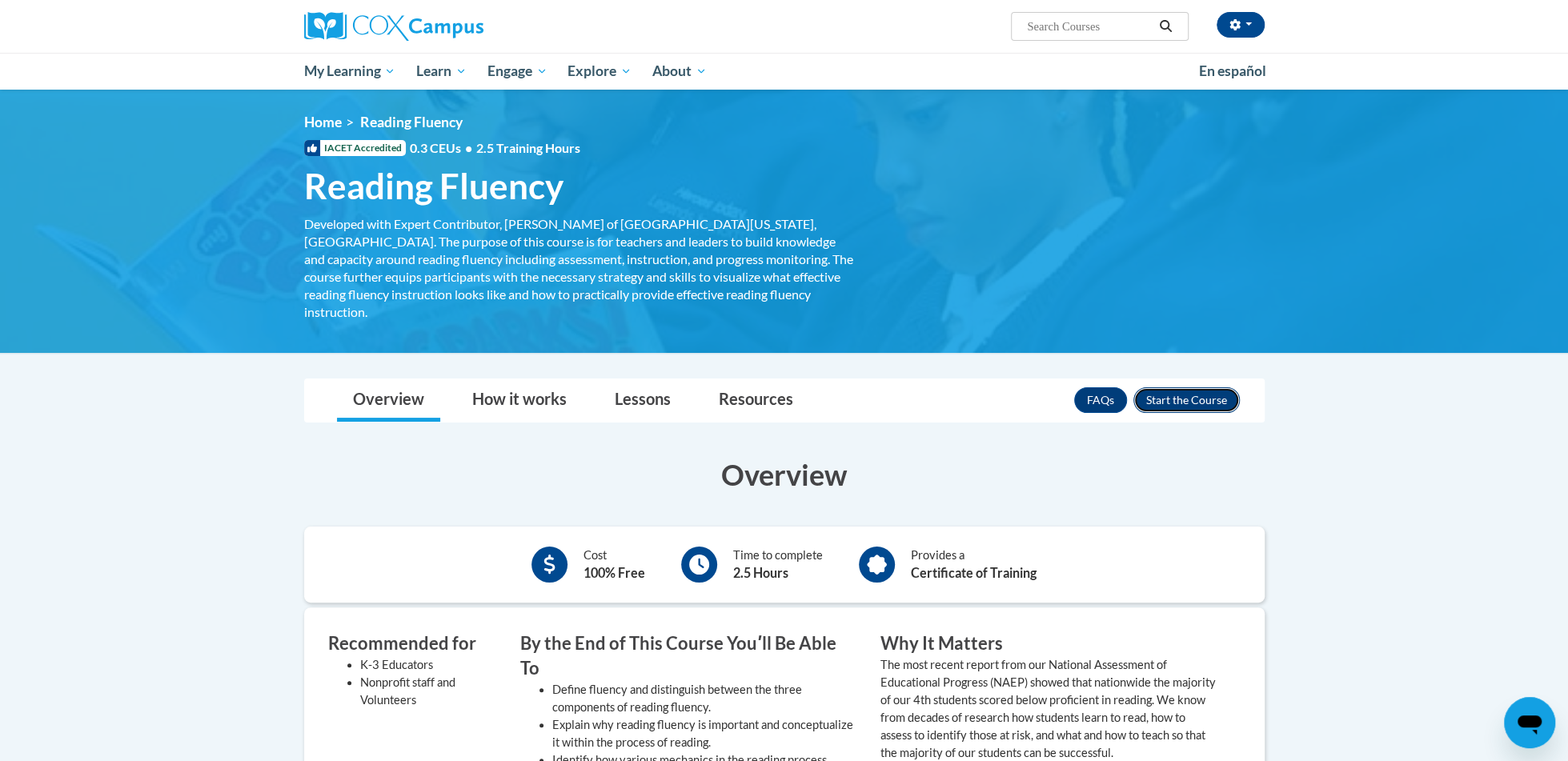
click at [1180, 387] on button "Enroll" at bounding box center [1186, 400] width 107 height 26
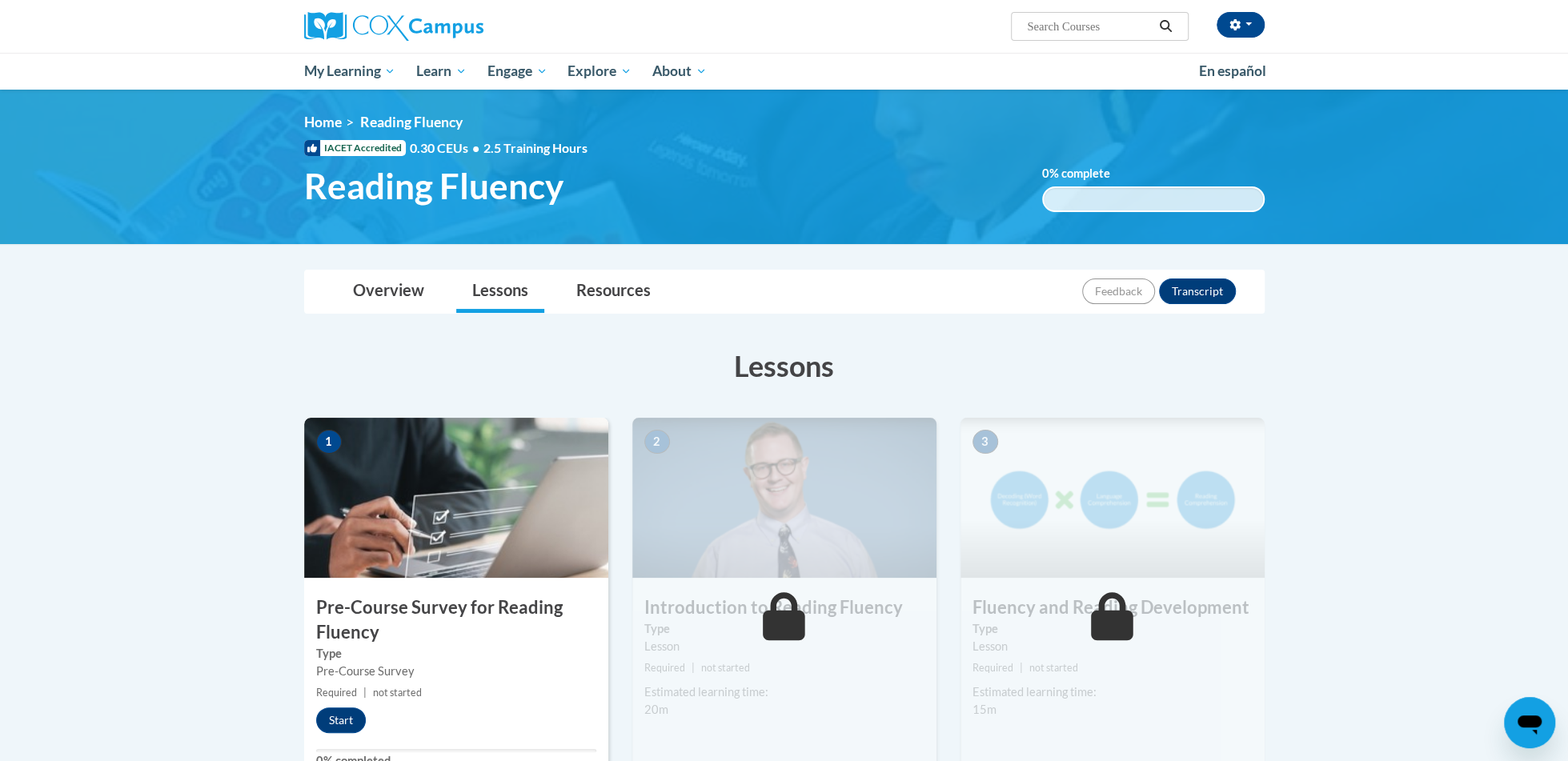
scroll to position [225, 0]
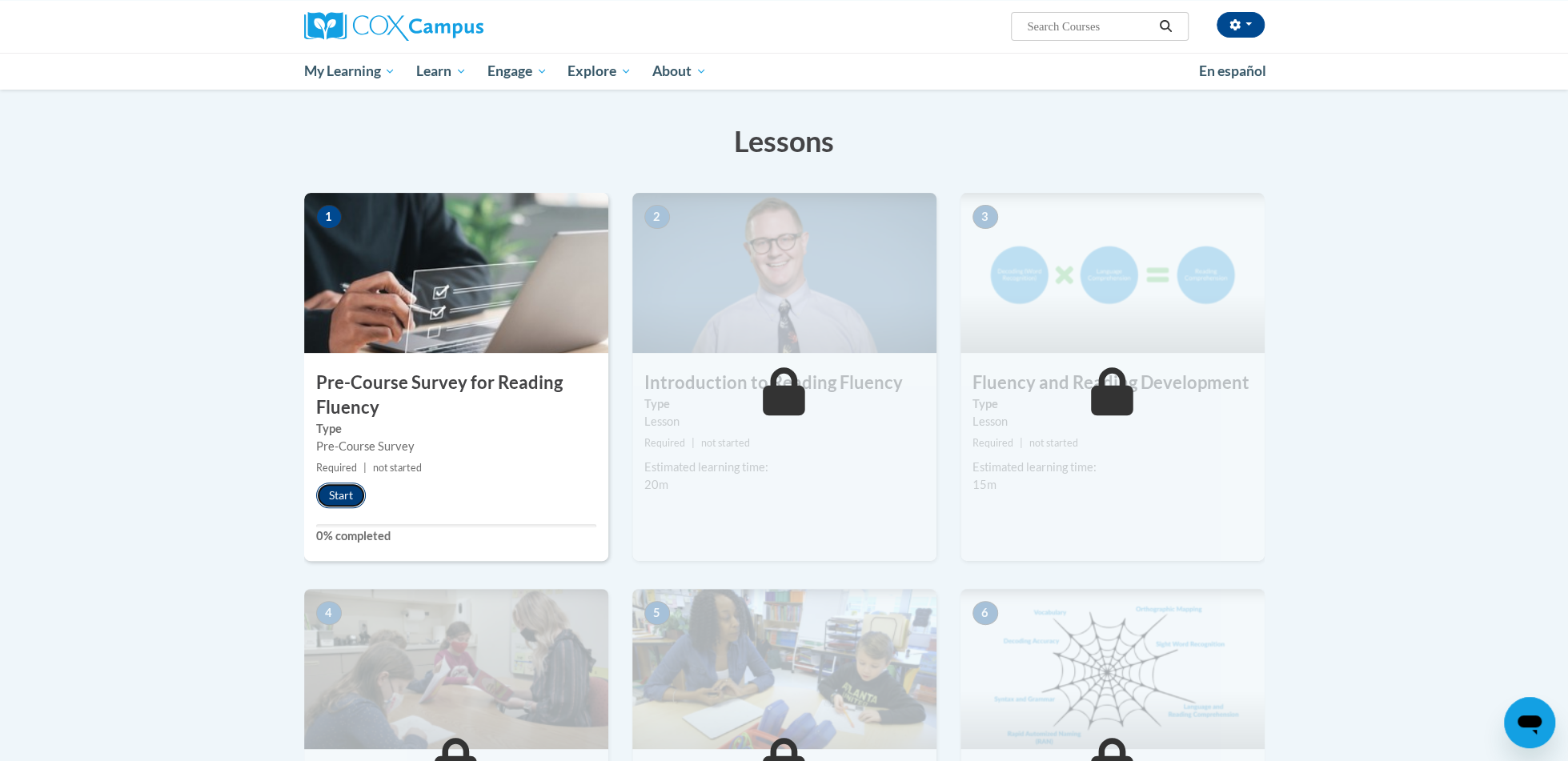
click at [339, 493] on button "Start" at bounding box center [341, 496] width 50 height 26
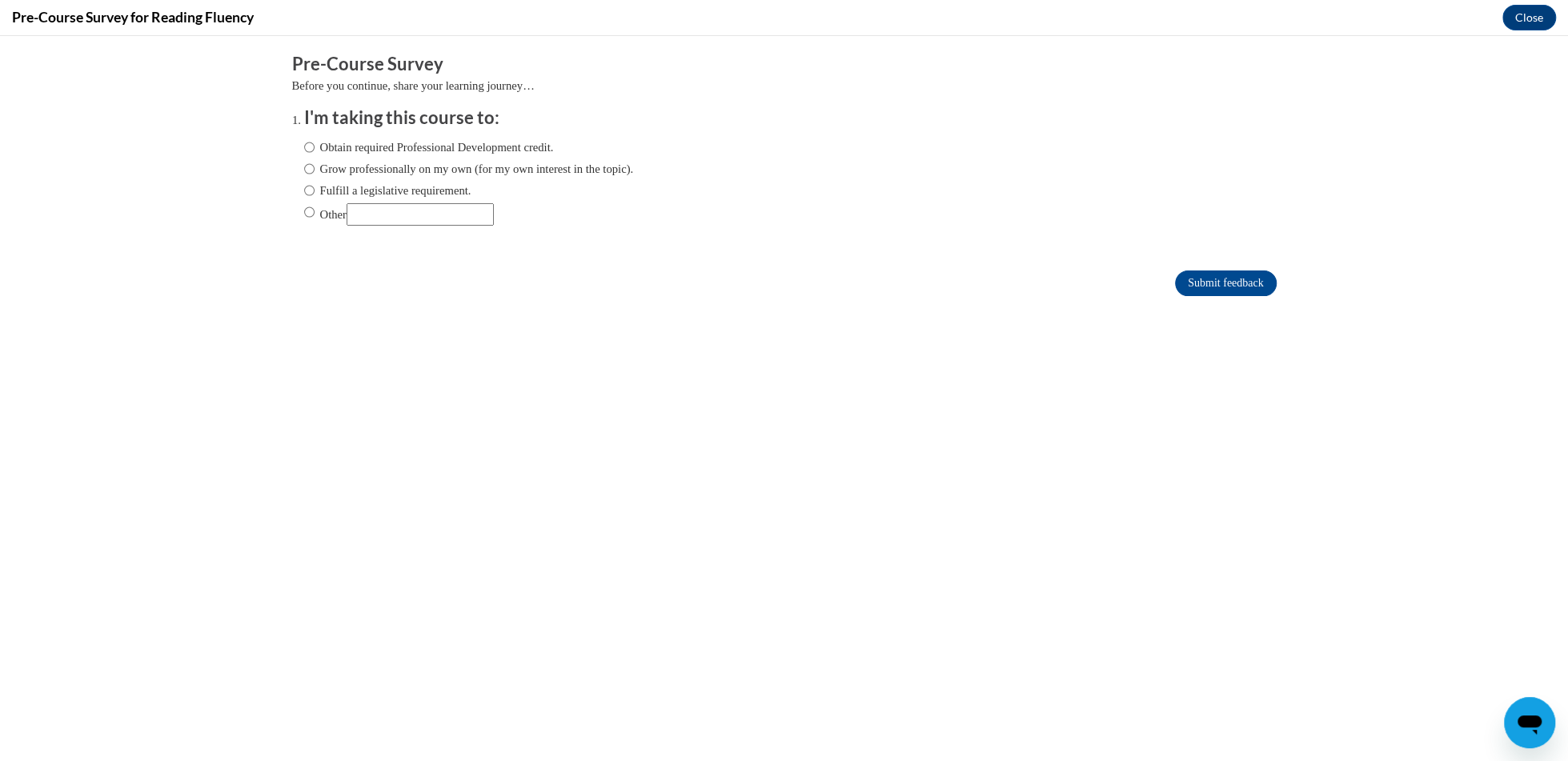
scroll to position [0, 0]
click at [471, 184] on label "Fulfill a legislative requirement." at bounding box center [388, 190] width 167 height 18
click at [314, 184] on input "Fulfill a legislative requirement." at bounding box center [309, 190] width 10 height 18
radio input "true"
click at [1230, 284] on input "Submit feedback" at bounding box center [1225, 284] width 101 height 26
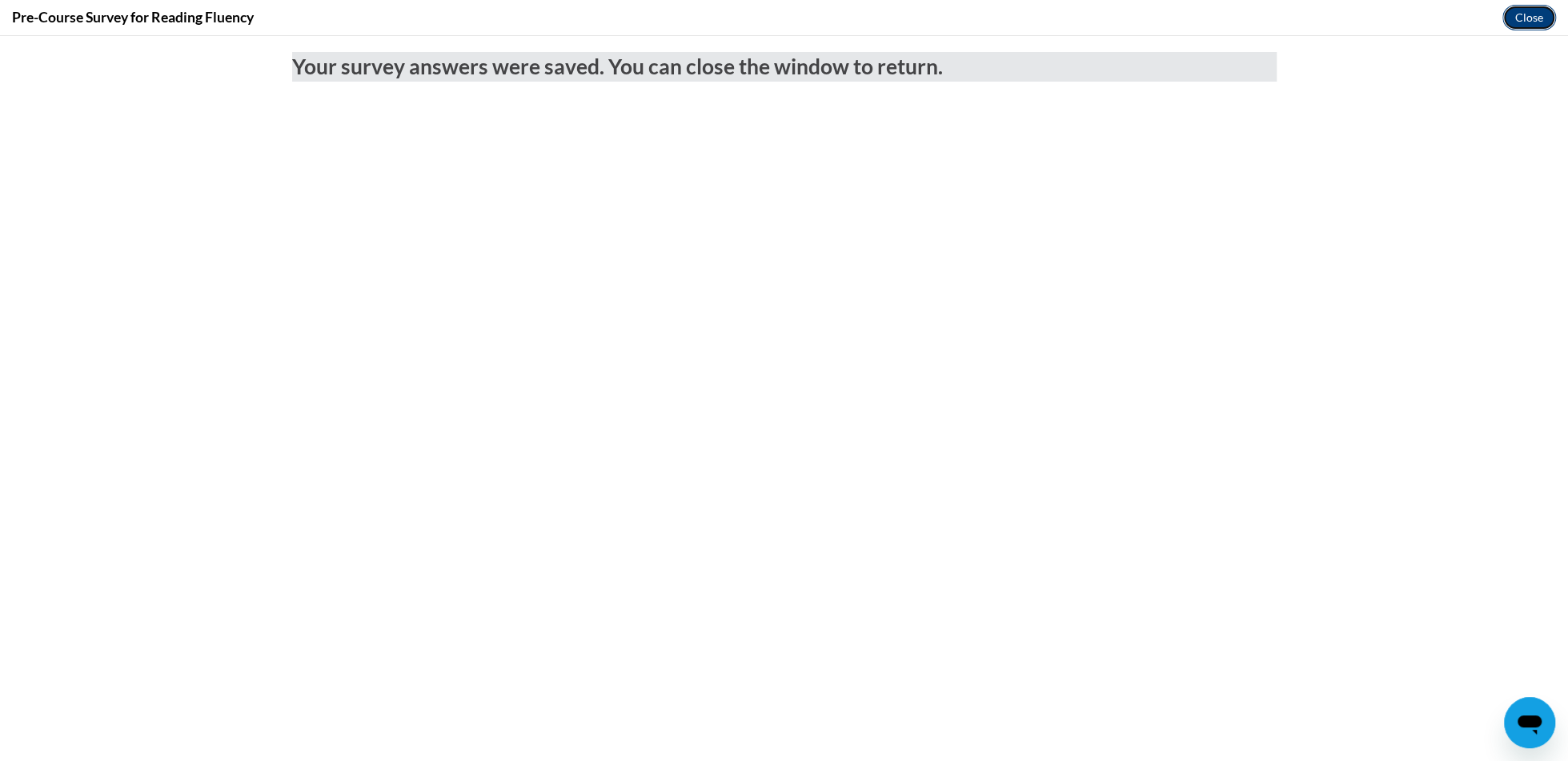
click at [1533, 19] on button "Close" at bounding box center [1529, 18] width 54 height 26
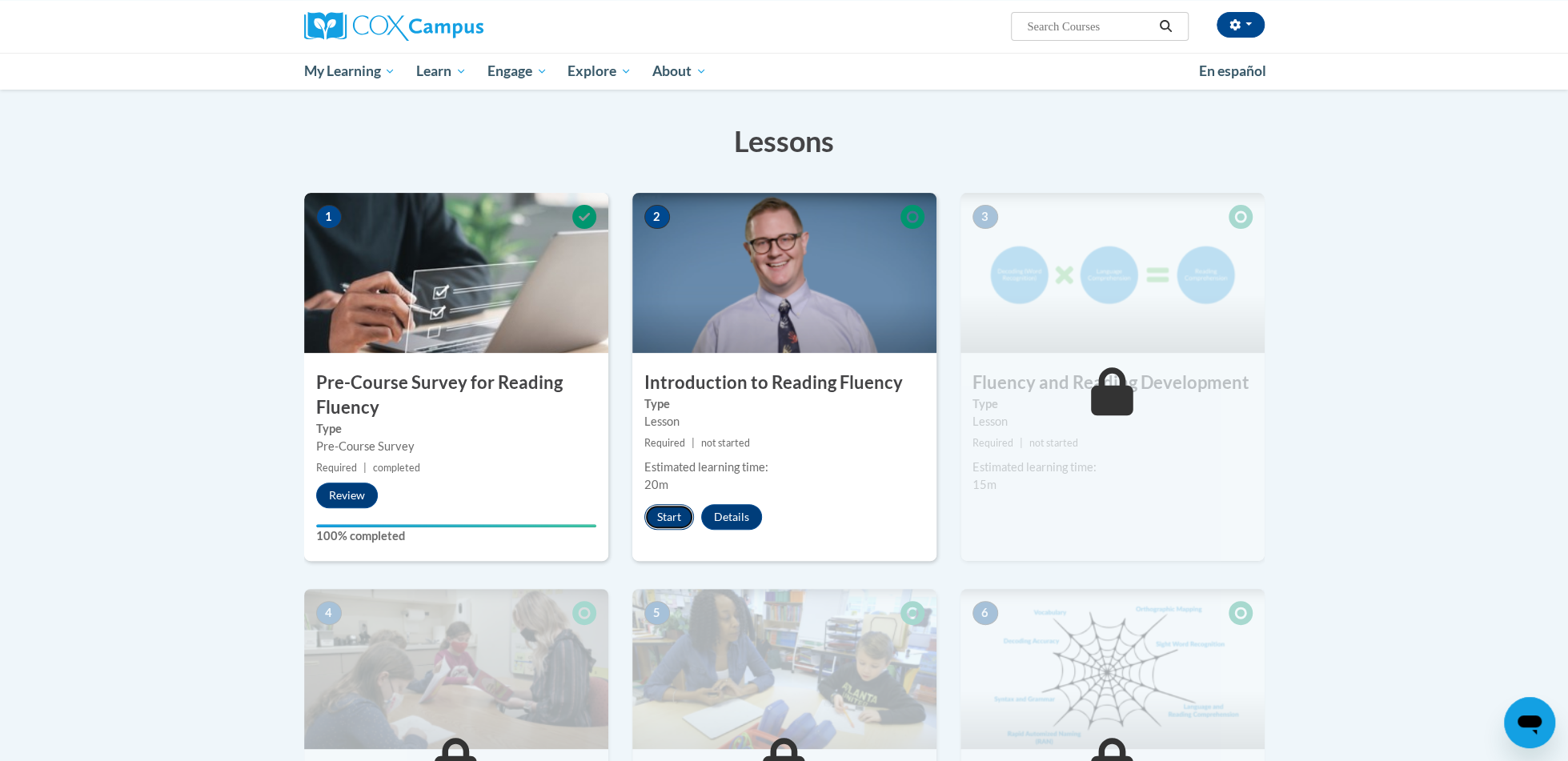
click at [670, 506] on button "Start" at bounding box center [669, 517] width 50 height 26
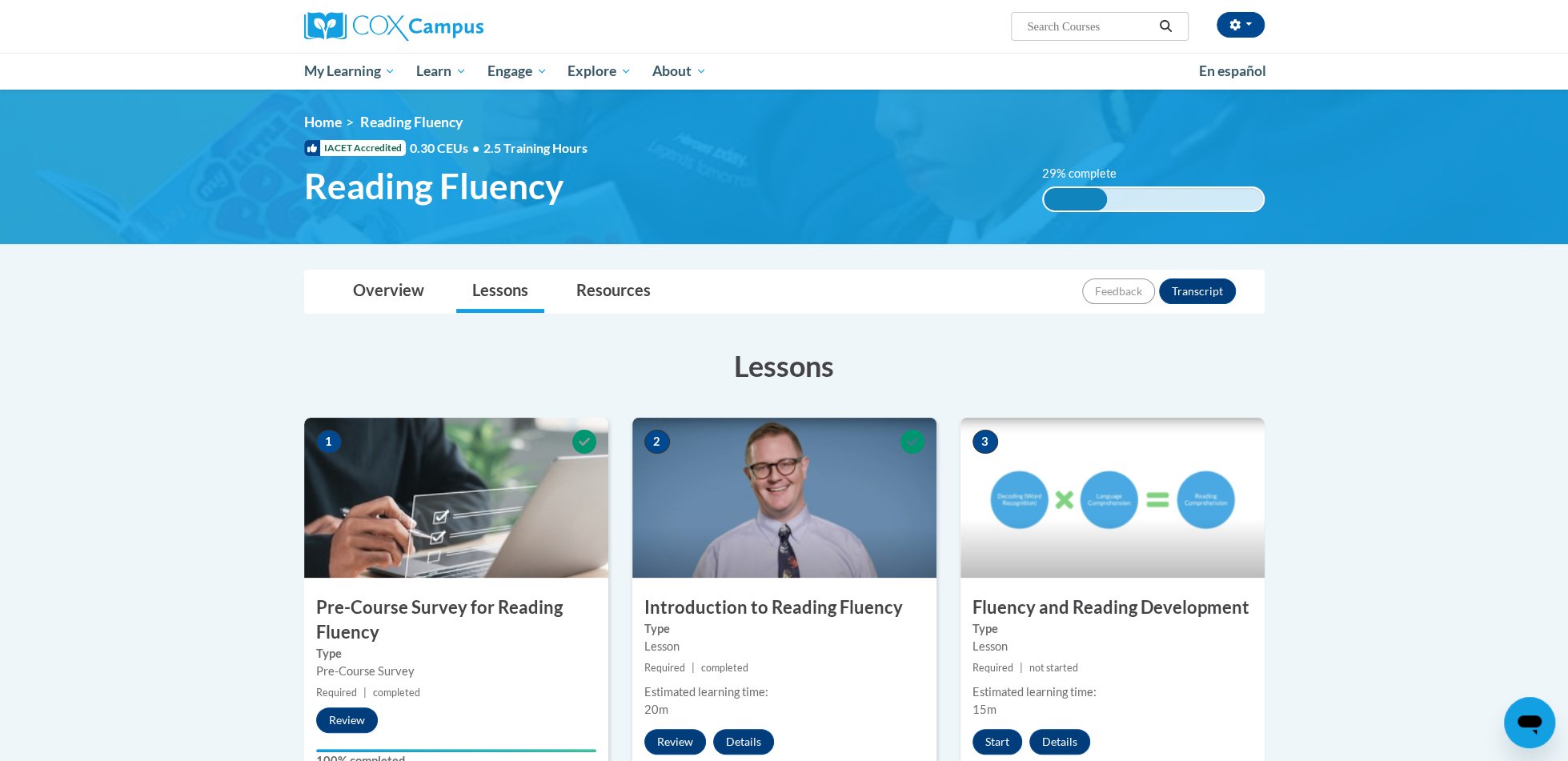
scroll to position [311, 0]
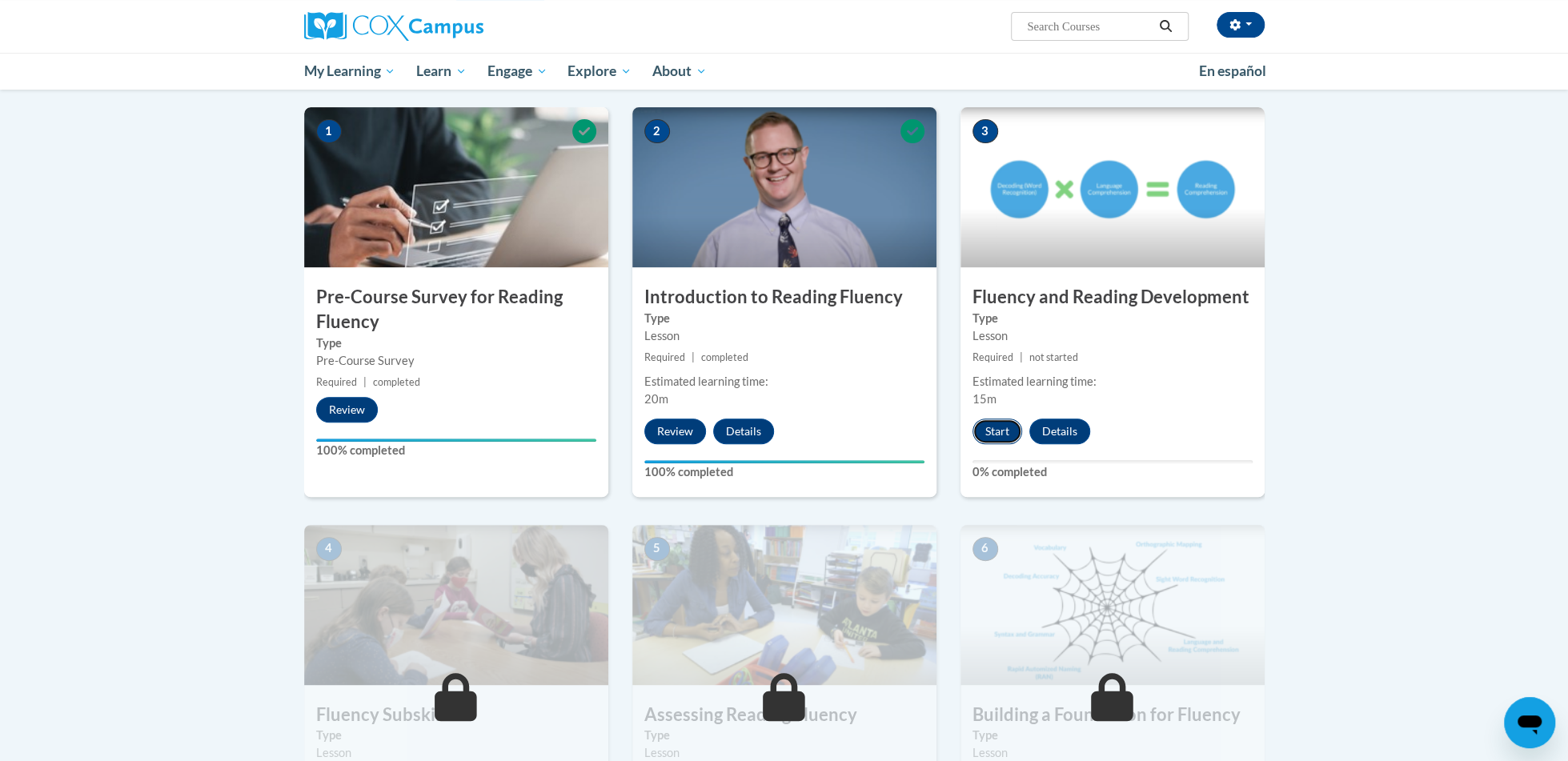
click at [1002, 436] on button "Start" at bounding box center [998, 431] width 50 height 26
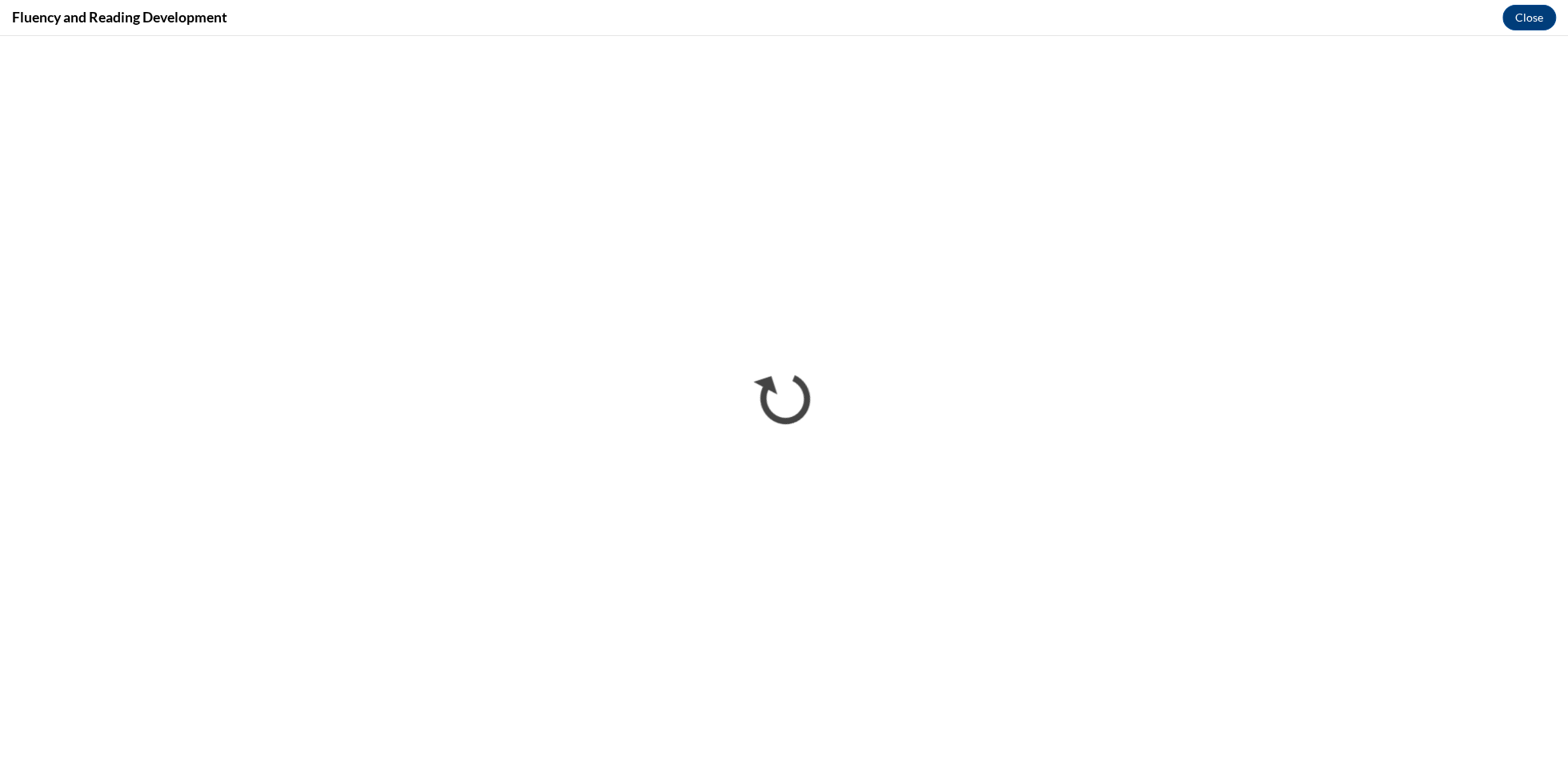
scroll to position [0, 0]
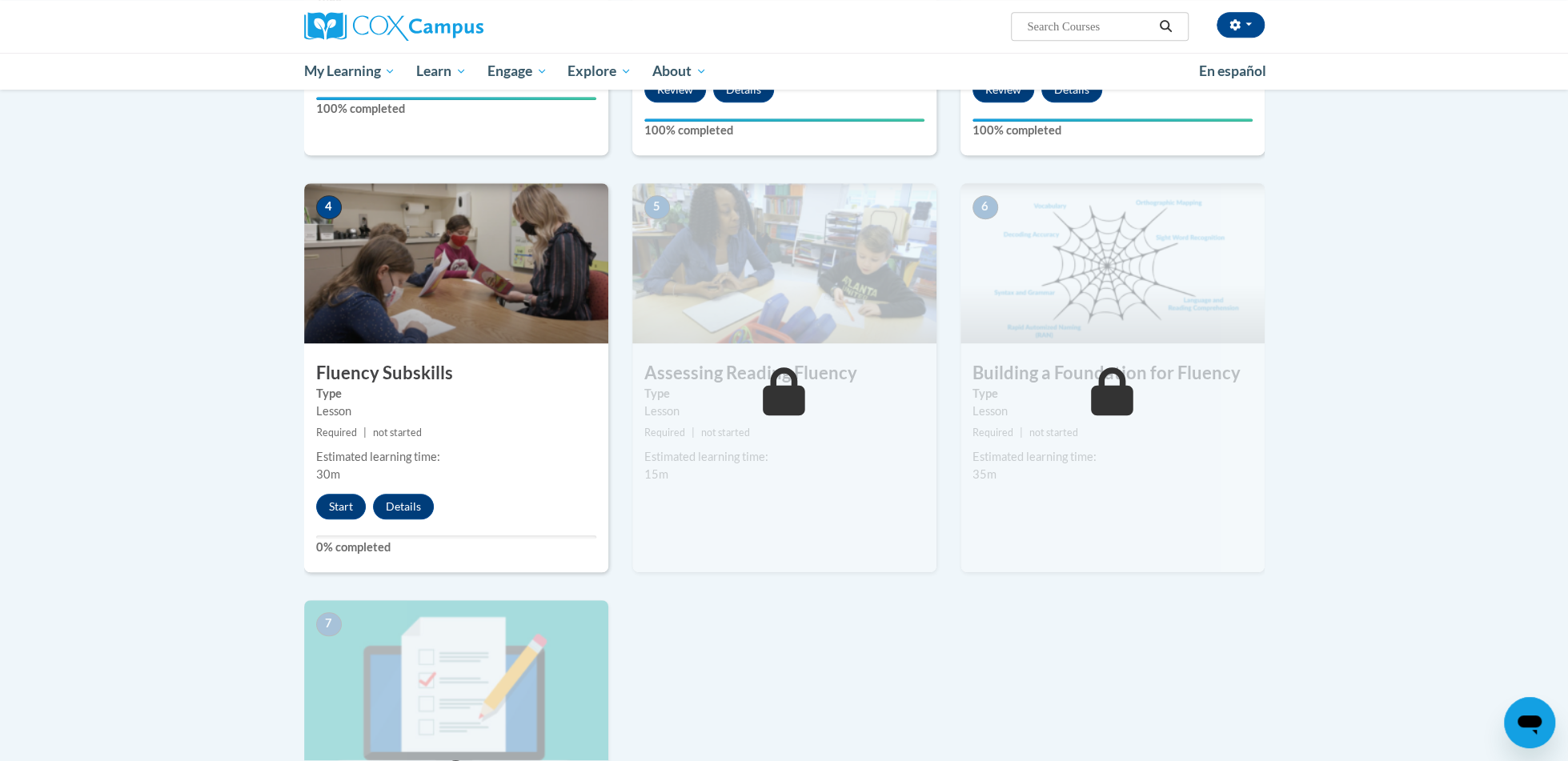
scroll to position [694, 0]
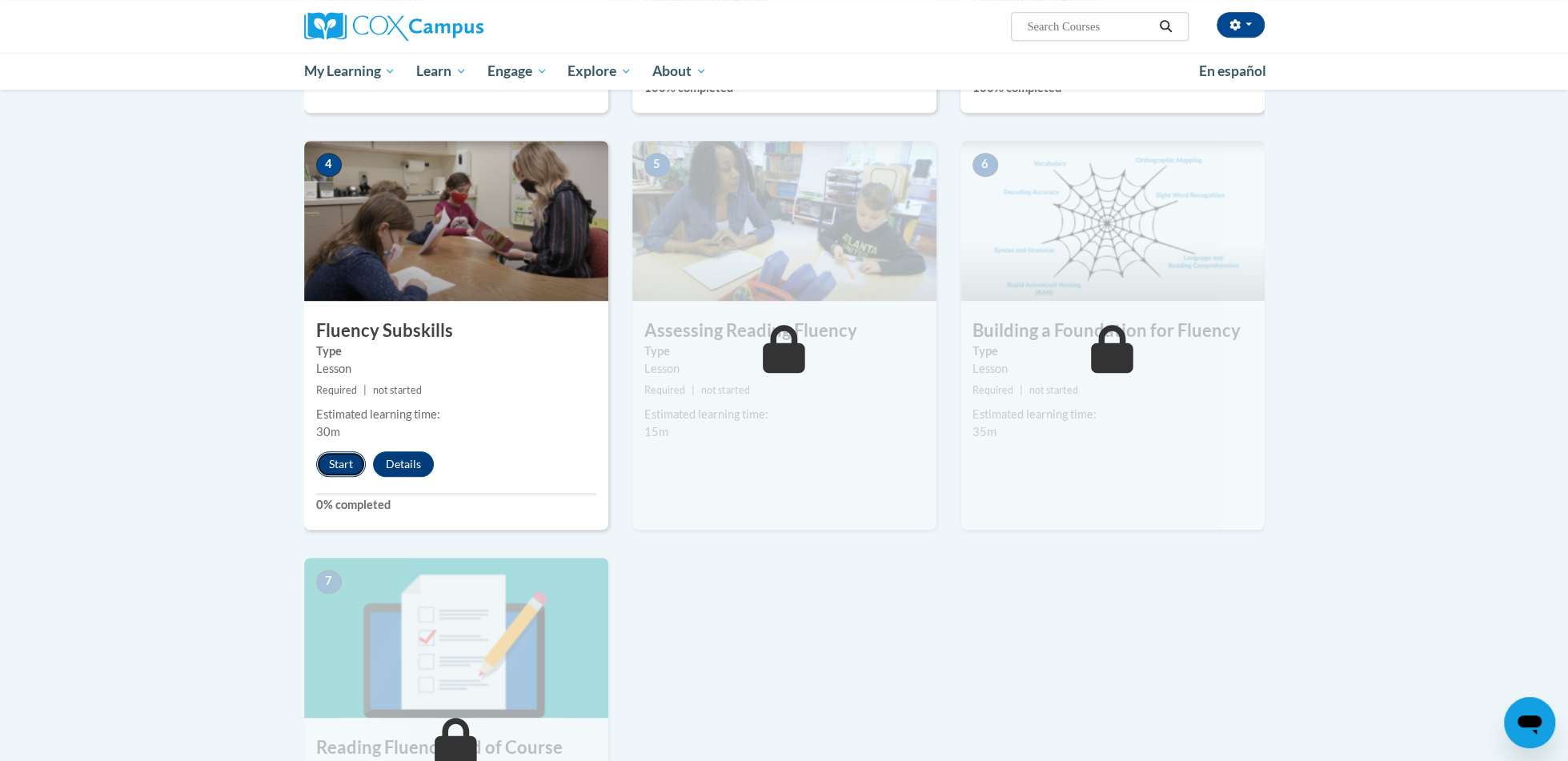
click at [326, 468] on button "Start" at bounding box center [341, 464] width 50 height 26
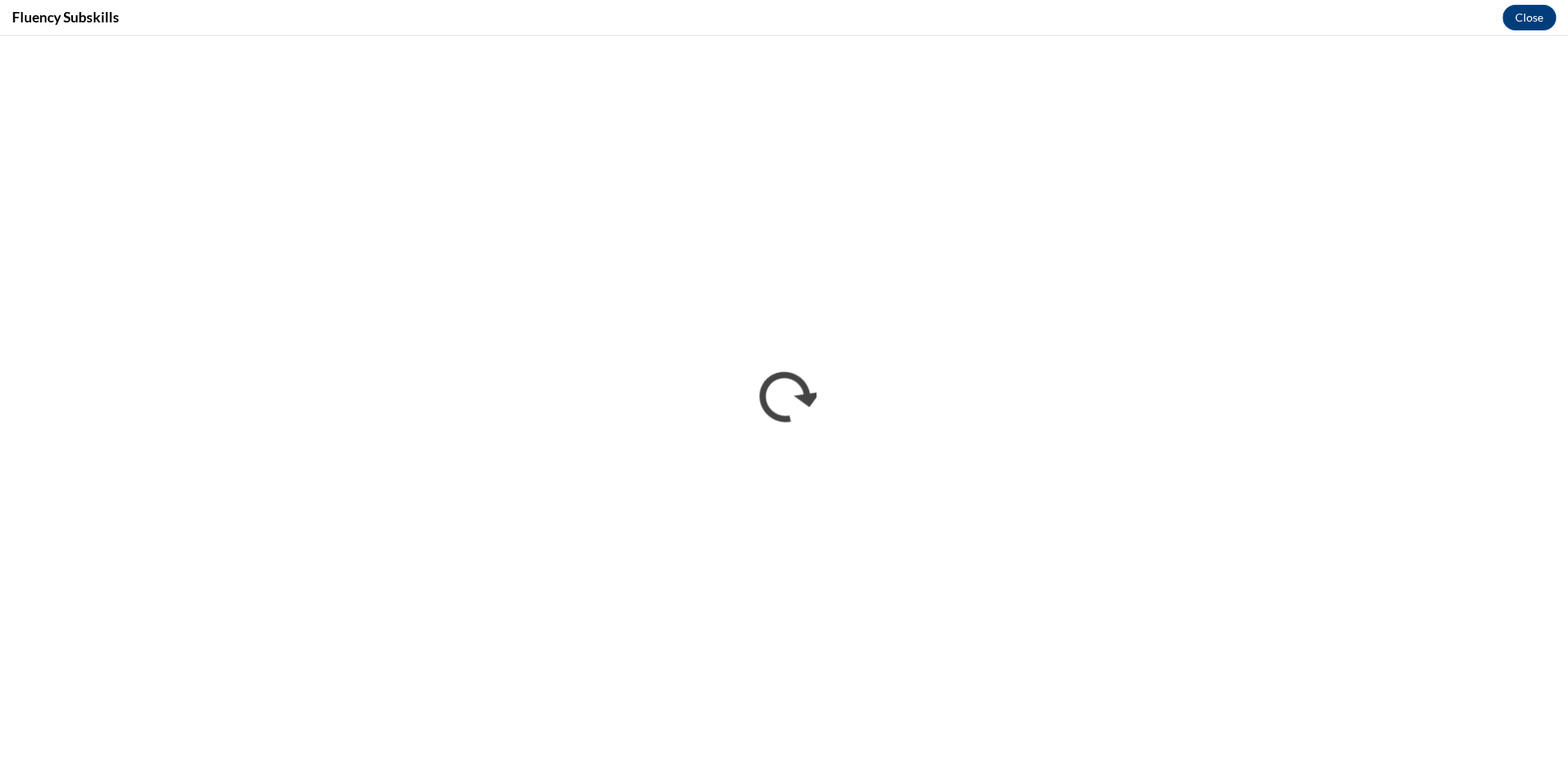
scroll to position [0, 0]
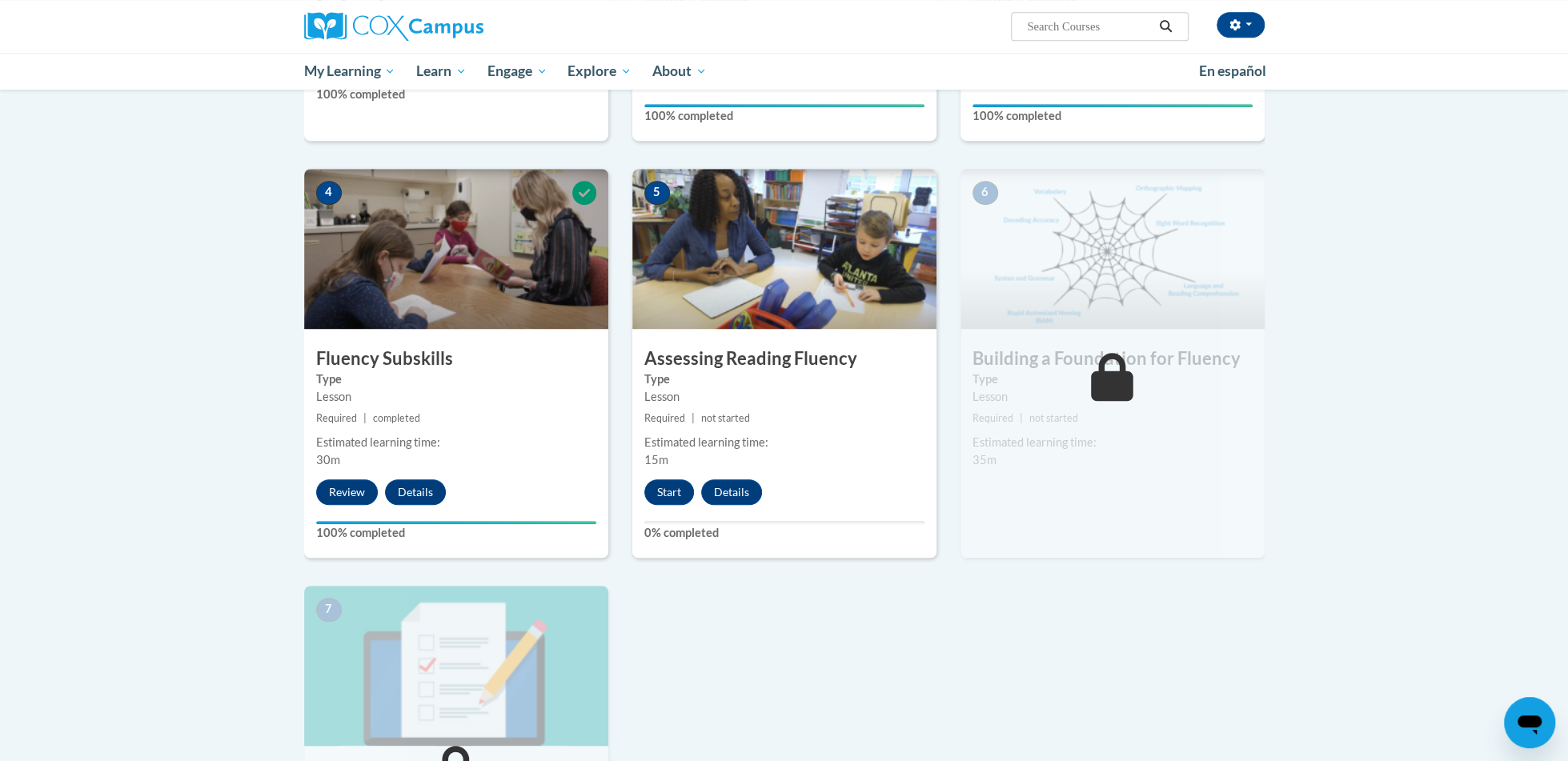
scroll to position [669, 0]
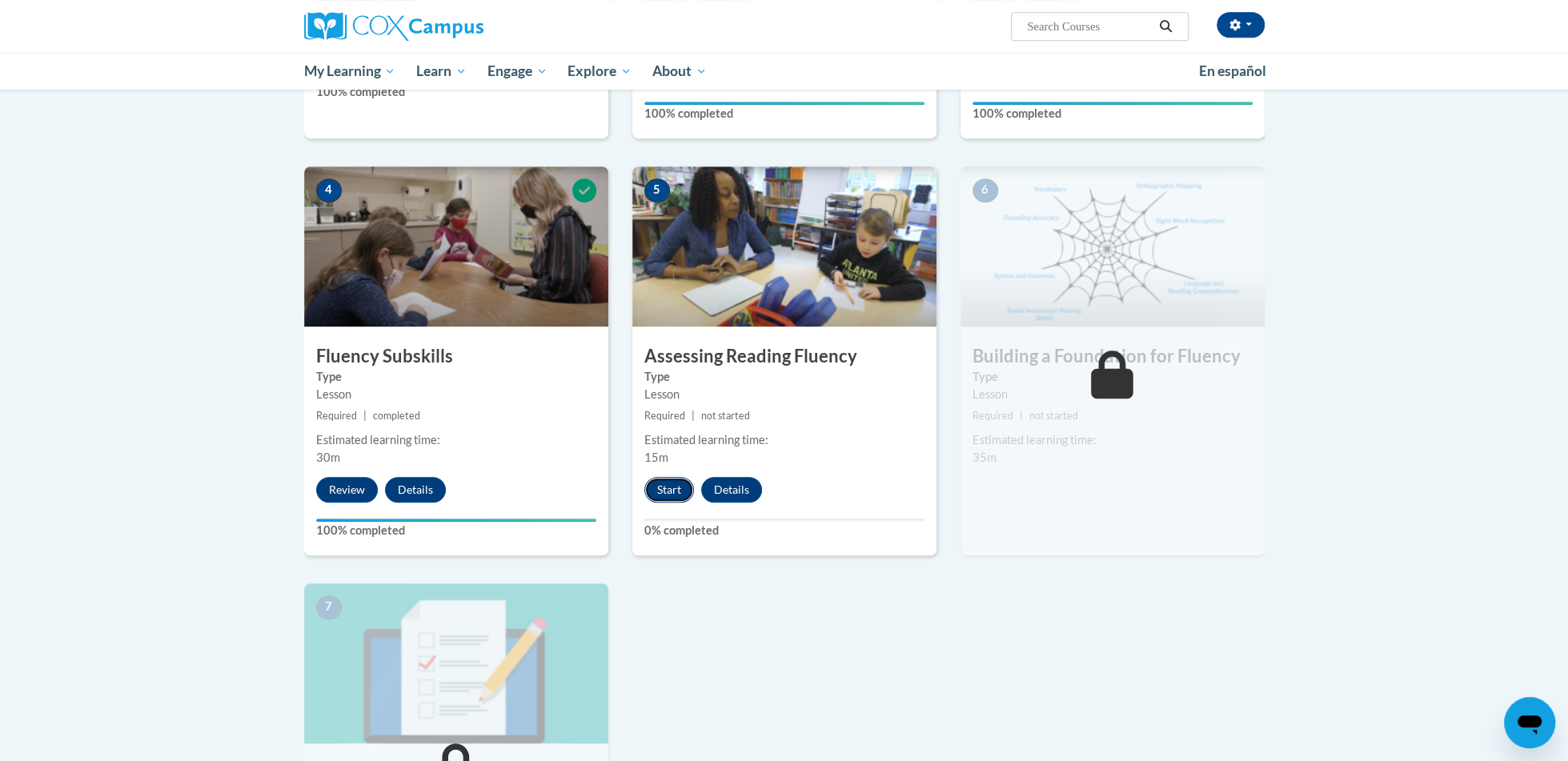
click at [663, 490] on button "Start" at bounding box center [669, 489] width 50 height 26
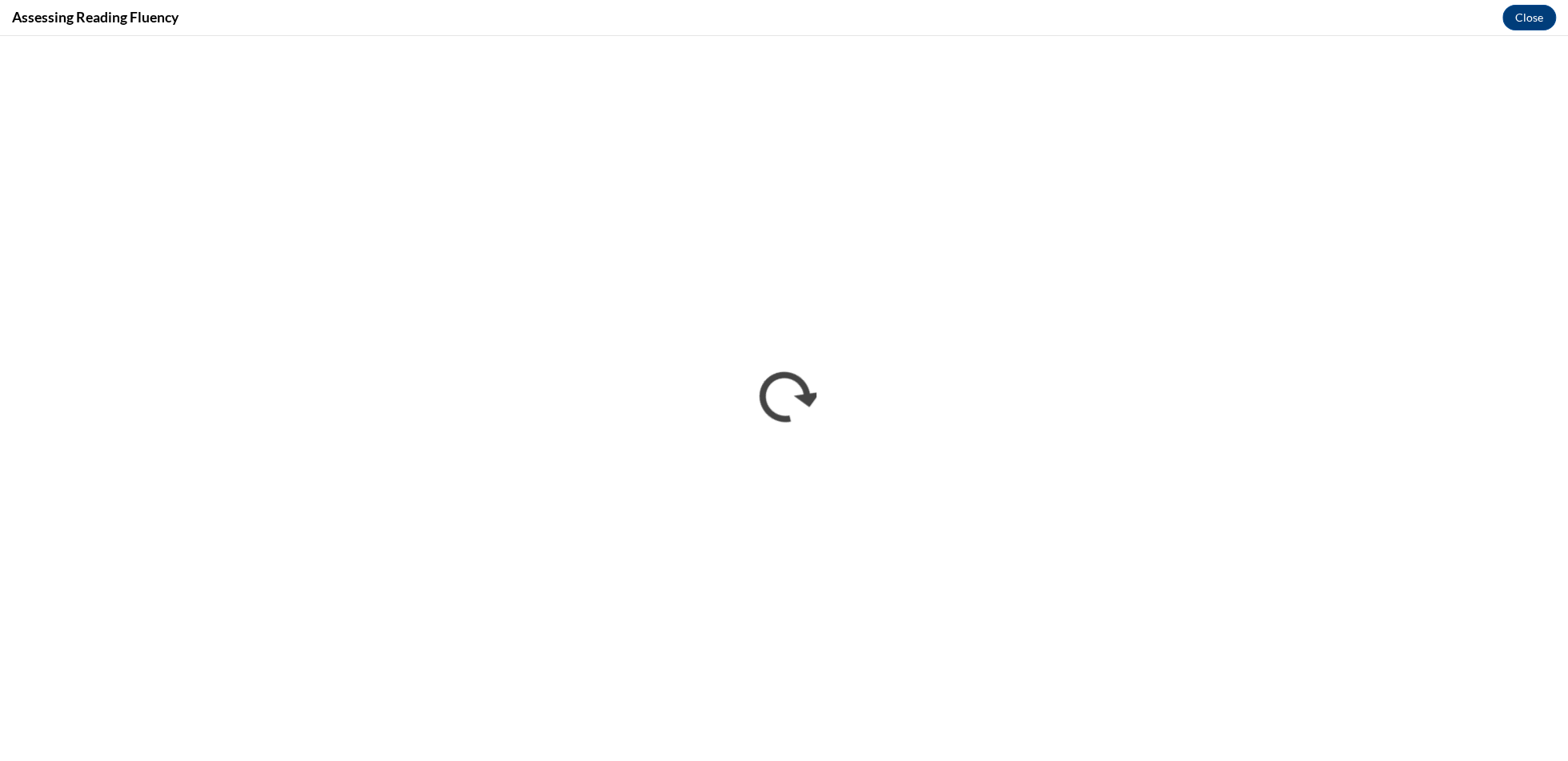
scroll to position [0, 0]
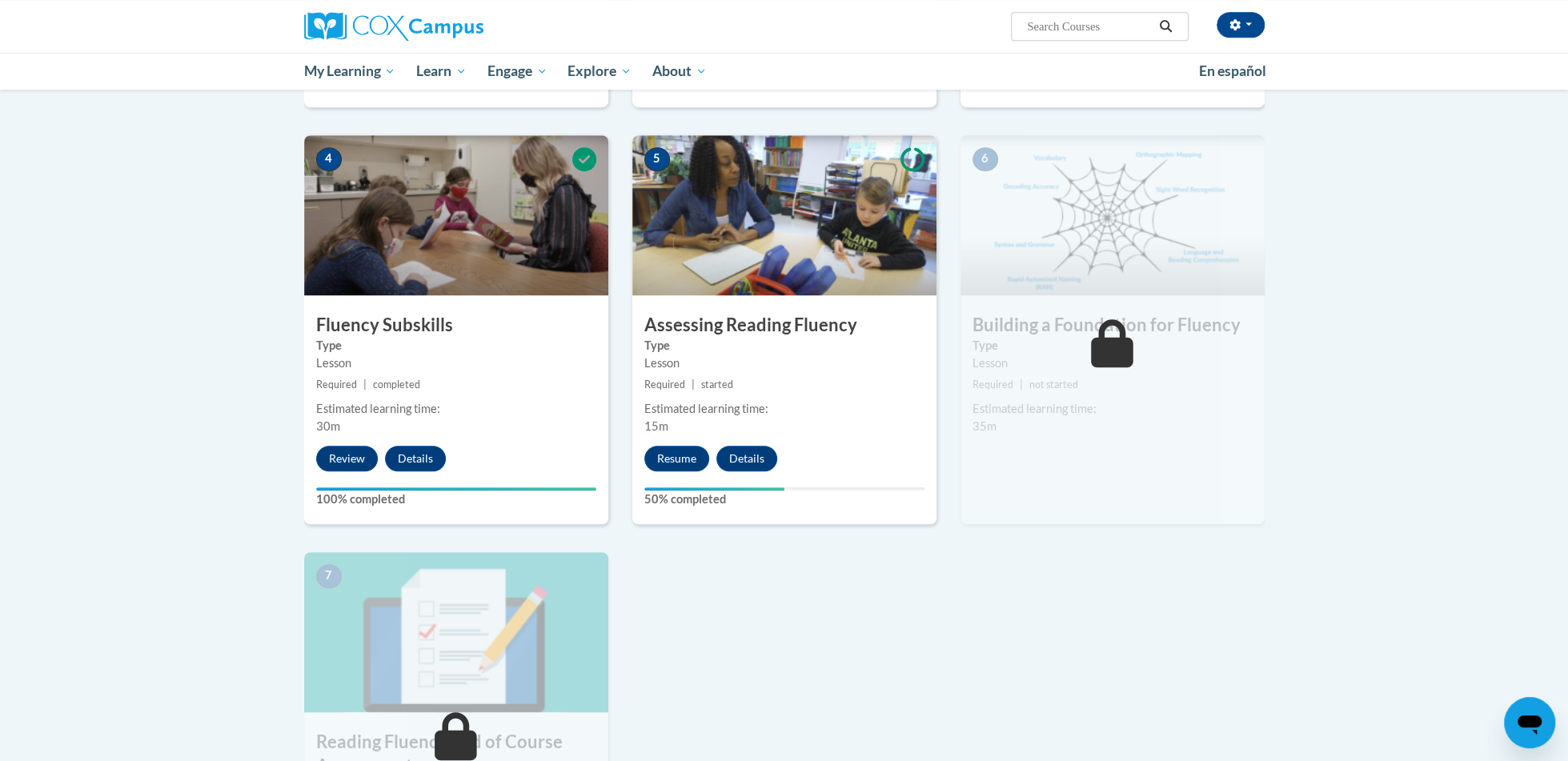
scroll to position [697, 0]
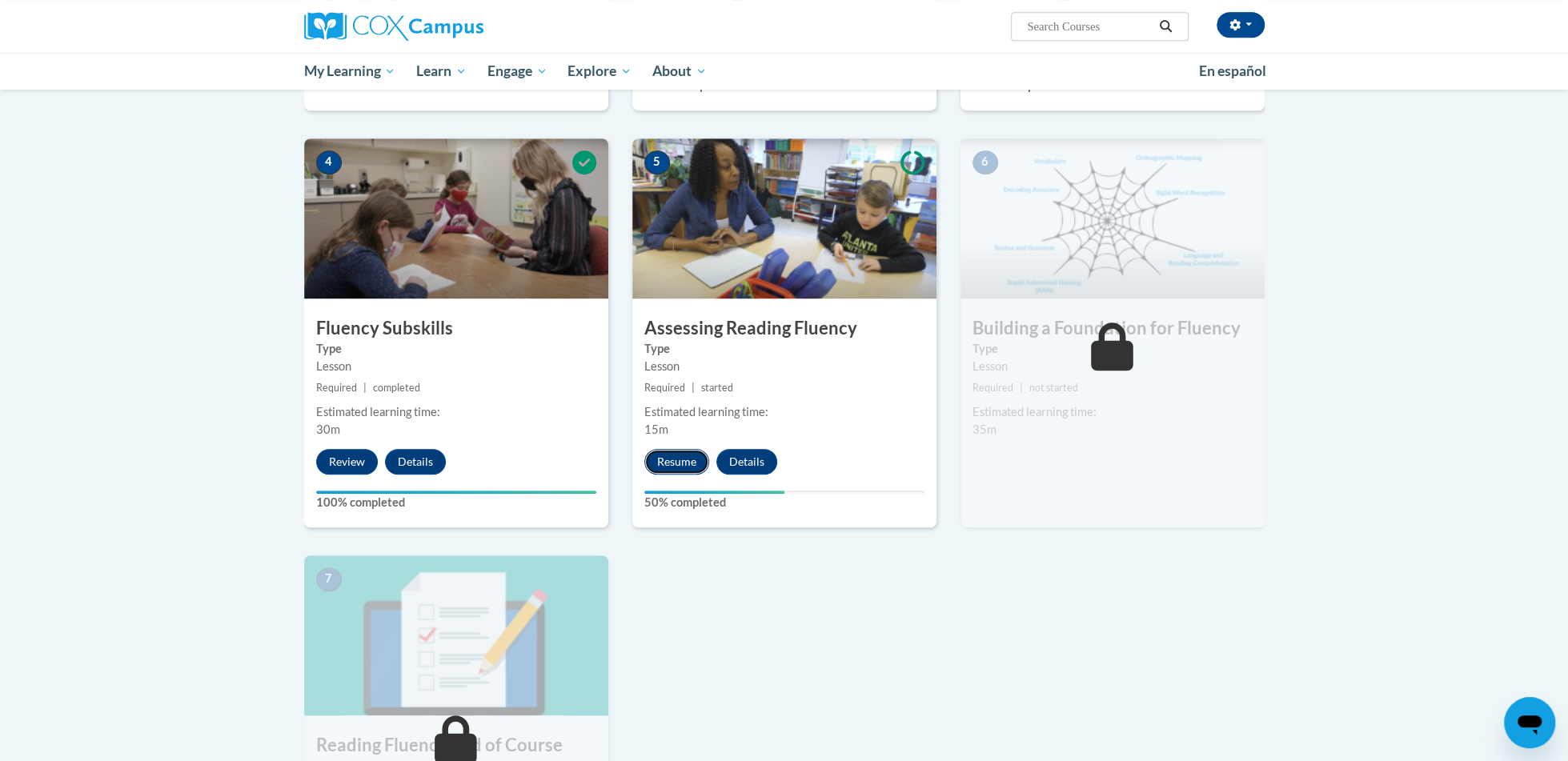
click at [682, 460] on button "Resume" at bounding box center [677, 462] width 65 height 26
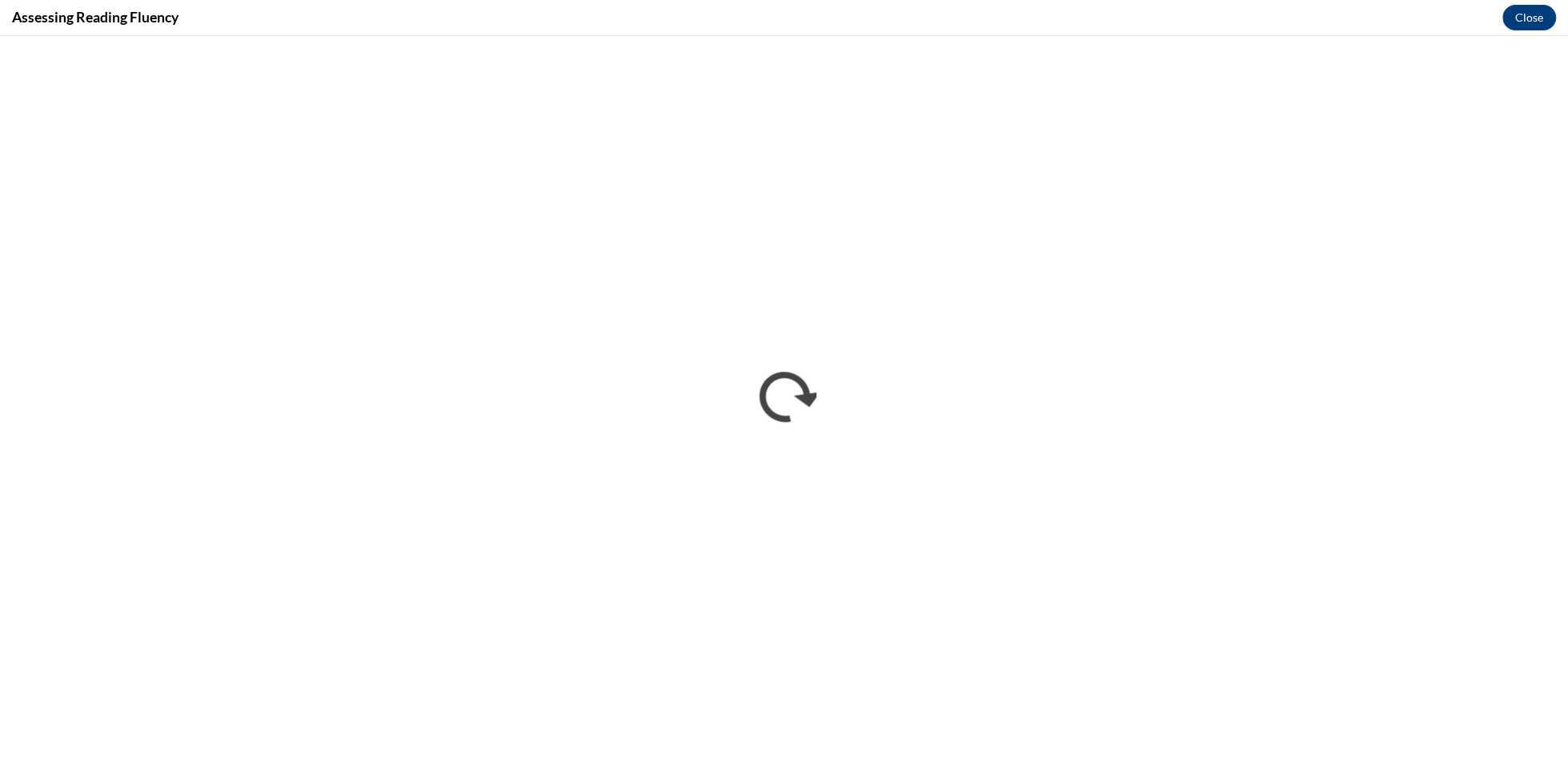
scroll to position [0, 0]
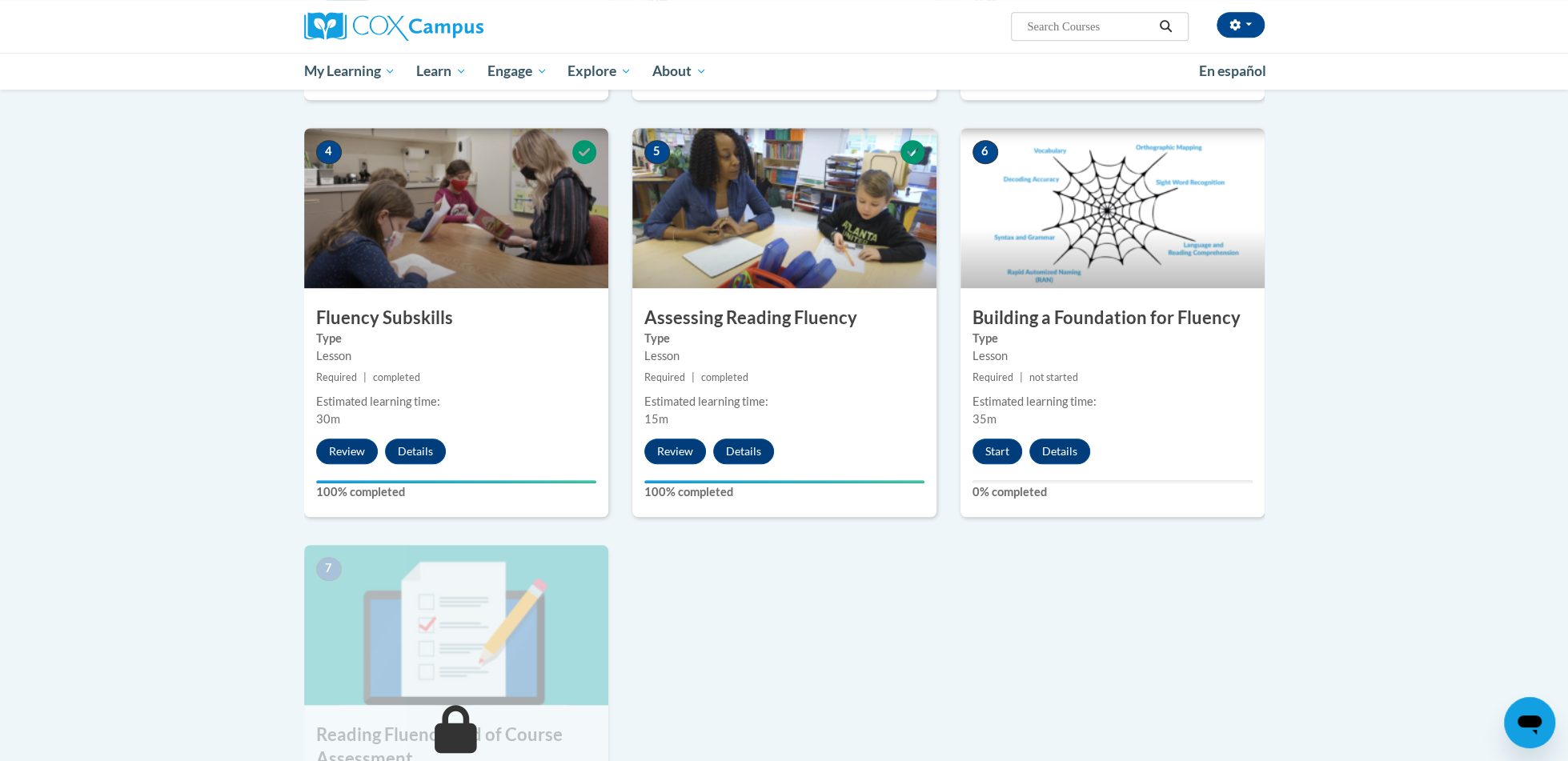
scroll to position [711, 0]
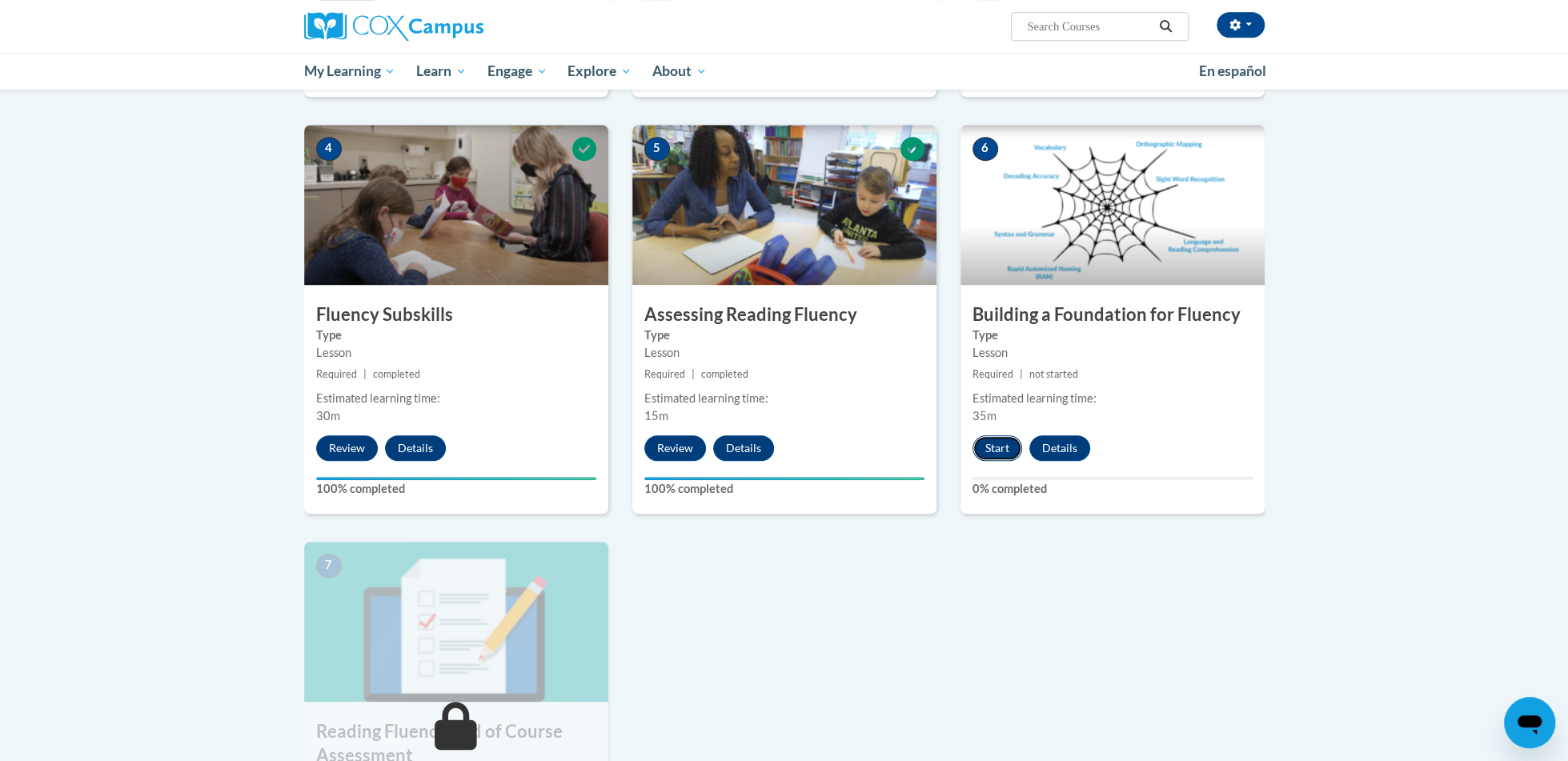
click at [998, 448] on button "Start" at bounding box center [998, 449] width 50 height 26
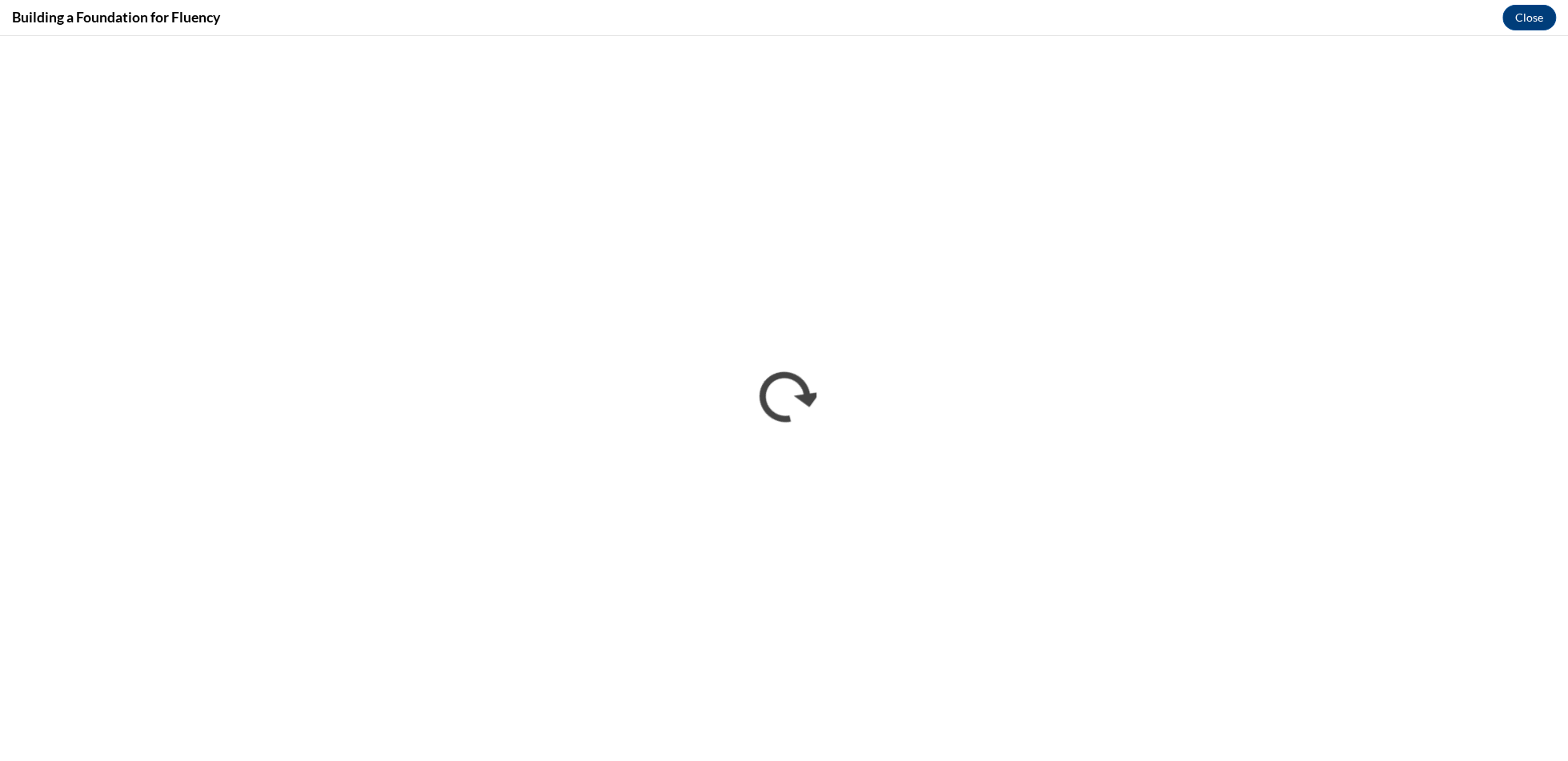
scroll to position [0, 0]
